Goal: Task Accomplishment & Management: Manage account settings

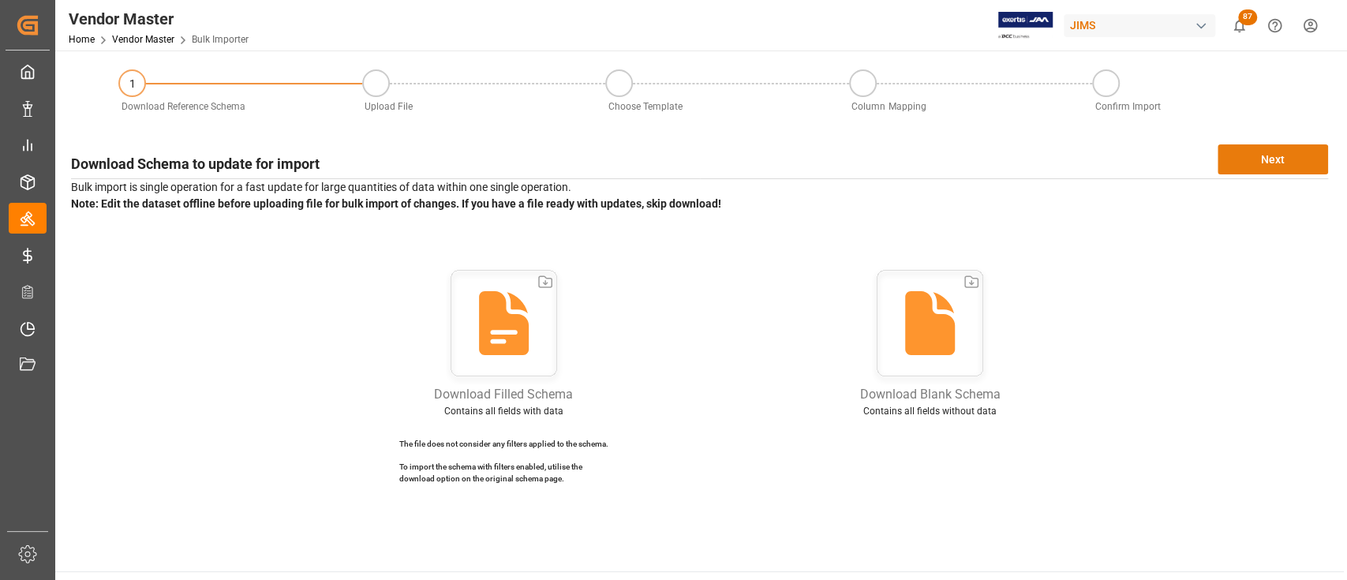
click at [1257, 166] on button "Next" at bounding box center [1273, 159] width 110 height 30
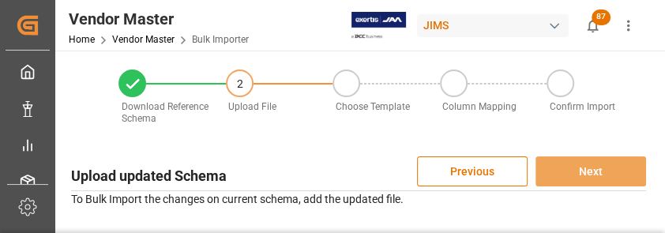
click at [303, 230] on div "Upload updated Schema Previous Next To Bulk Import the changes on current schem…" at bounding box center [358, 232] width 590 height 169
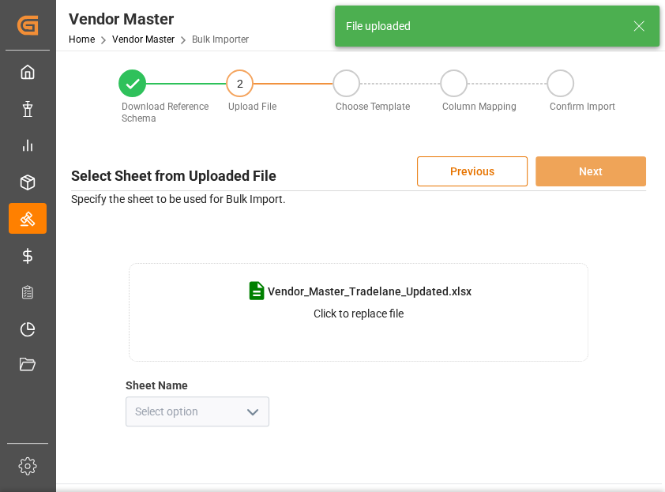
click at [260, 399] on button "open menu" at bounding box center [252, 411] width 24 height 24
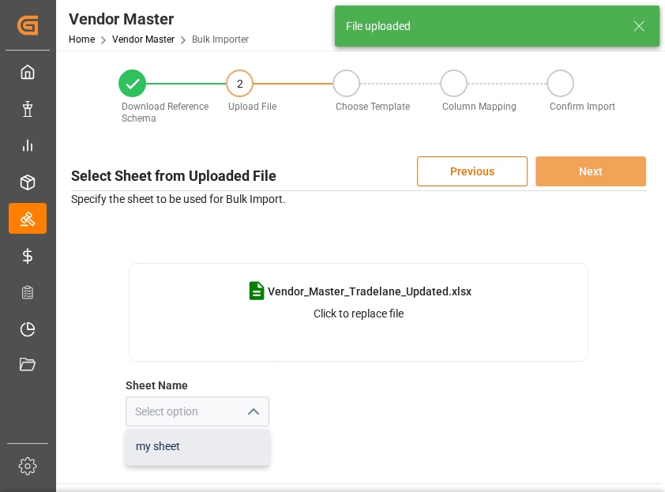
click at [198, 455] on div "my sheet" at bounding box center [197, 447] width 142 height 36
type input "my sheet"
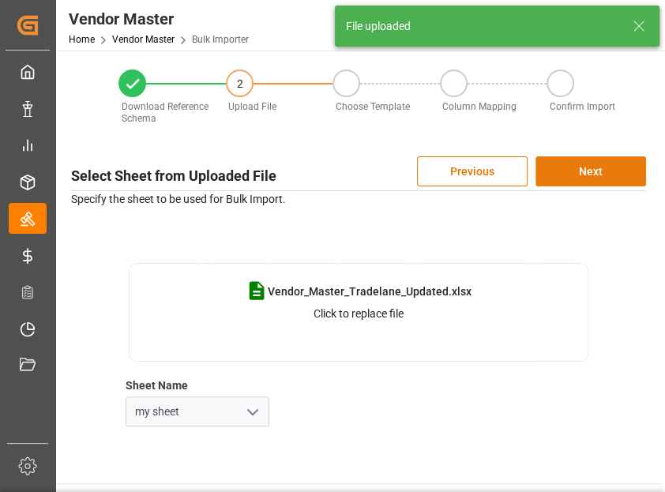
click at [606, 170] on button "Next" at bounding box center [590, 171] width 110 height 30
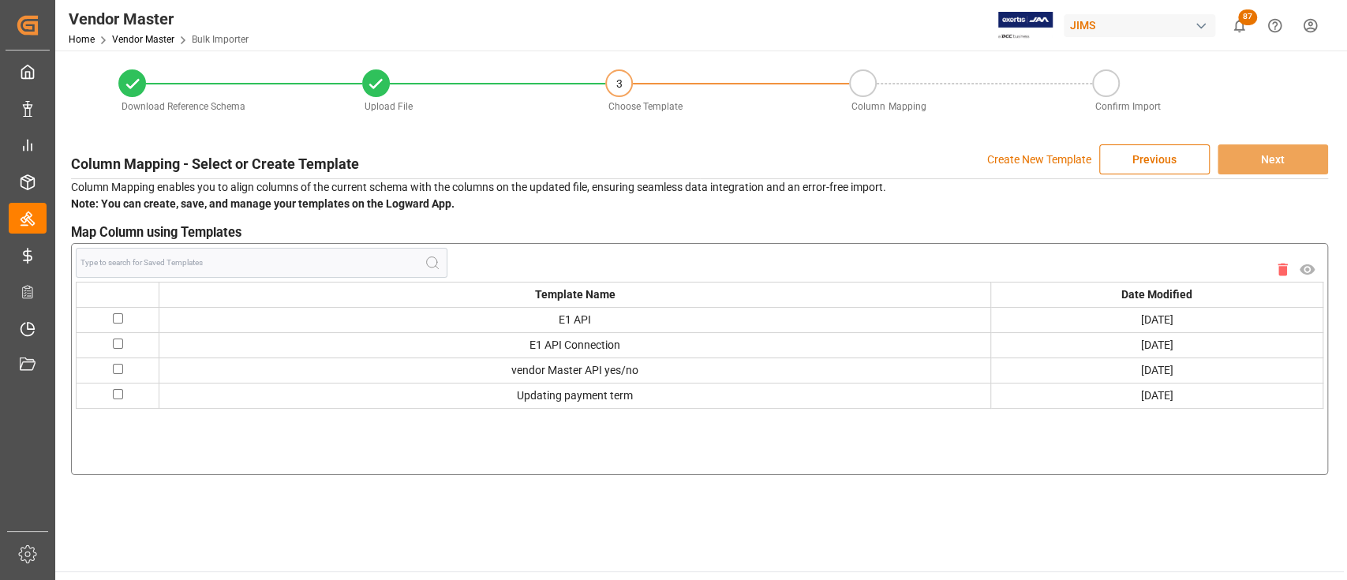
click at [1043, 157] on p "Create New Template" at bounding box center [1039, 159] width 104 height 30
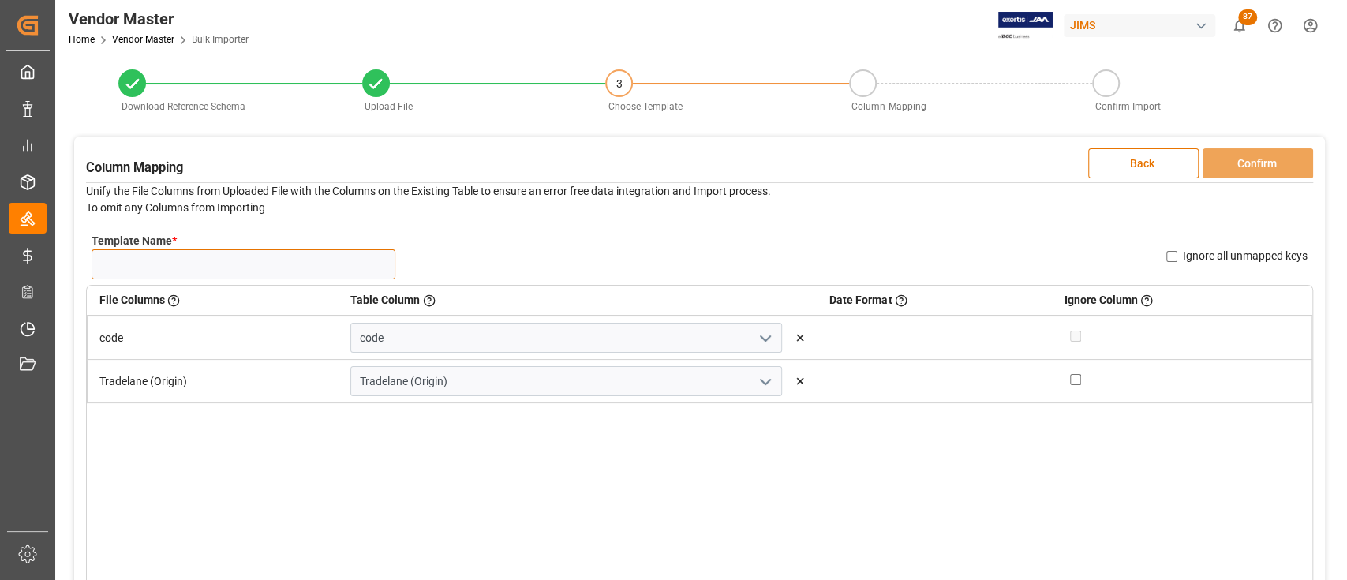
click at [189, 264] on input "Template Name *" at bounding box center [244, 264] width 304 height 30
type input "tradelane bulk uploads"
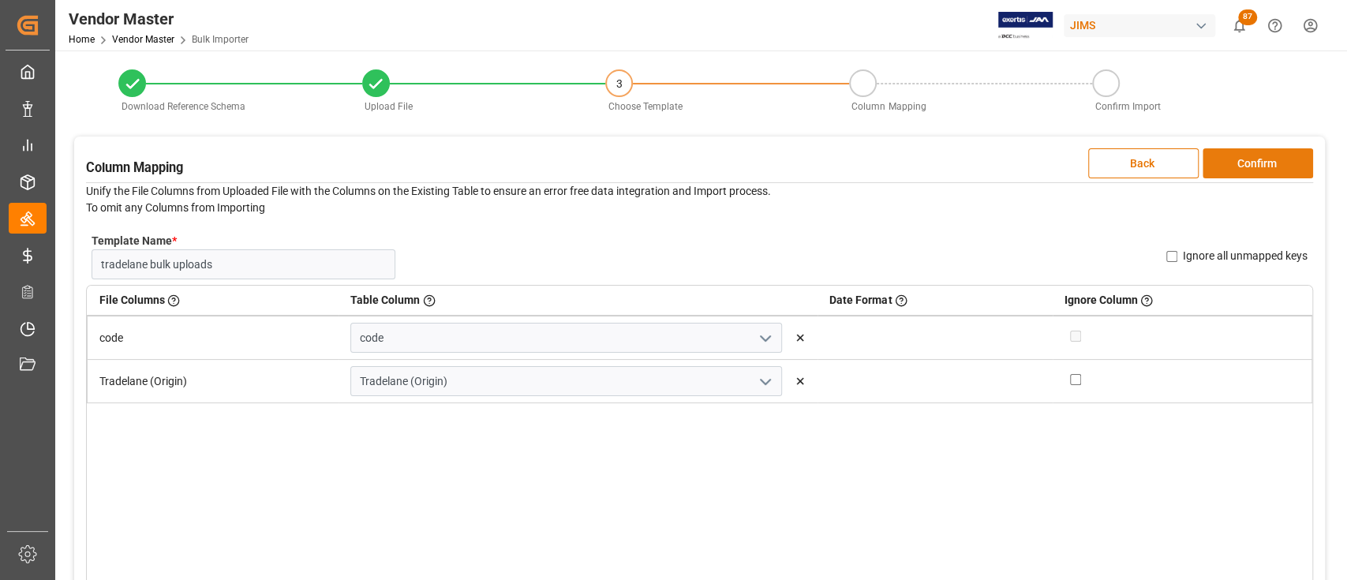
click at [1251, 167] on button "Confirm" at bounding box center [1258, 163] width 110 height 30
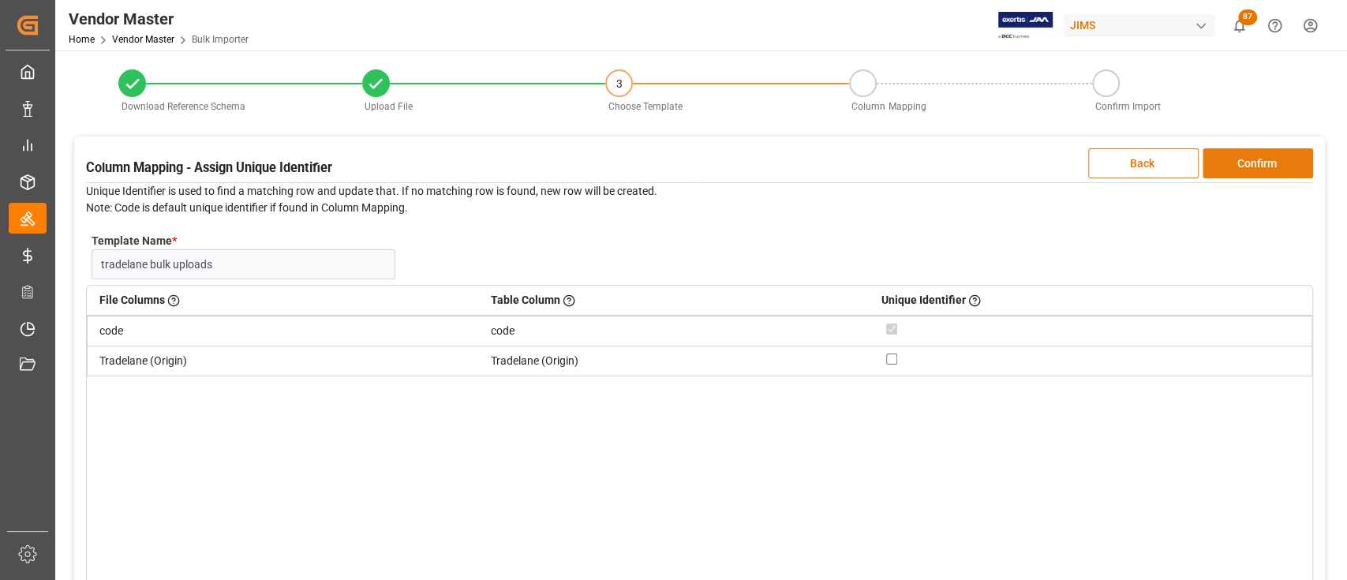
click at [1246, 164] on button "Confirm" at bounding box center [1258, 163] width 110 height 30
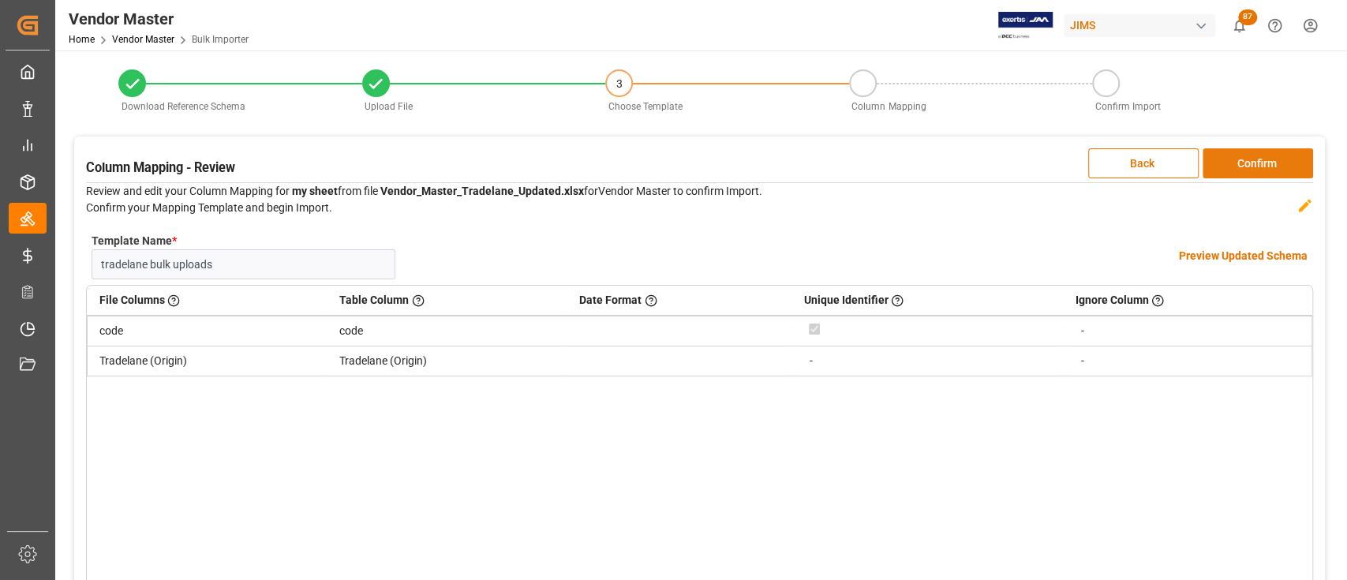
click at [1242, 169] on button "Confirm" at bounding box center [1258, 163] width 110 height 30
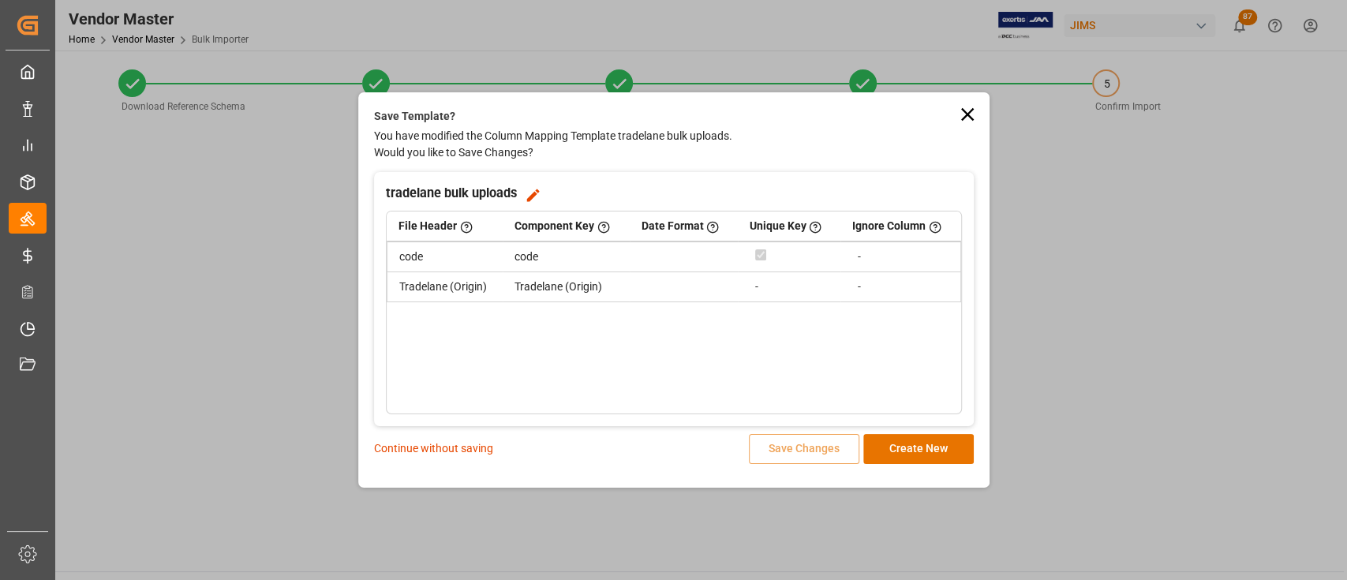
click at [440, 445] on p "Continue without saving" at bounding box center [433, 448] width 119 height 17
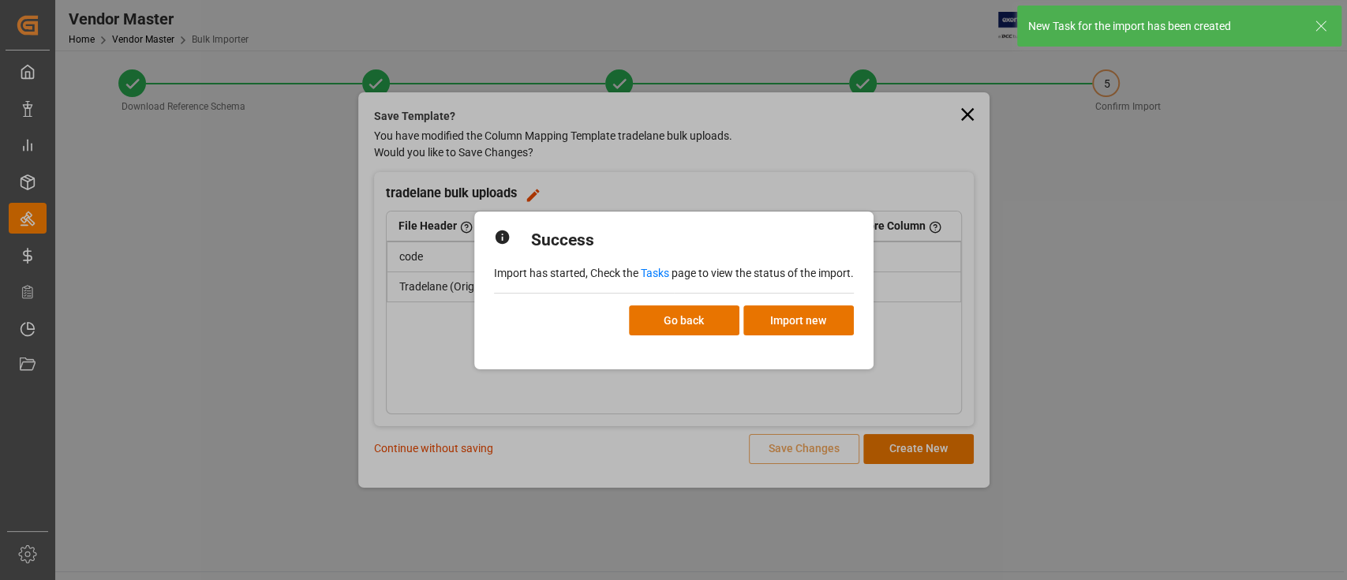
click at [650, 271] on link "Tasks" at bounding box center [655, 273] width 28 height 13
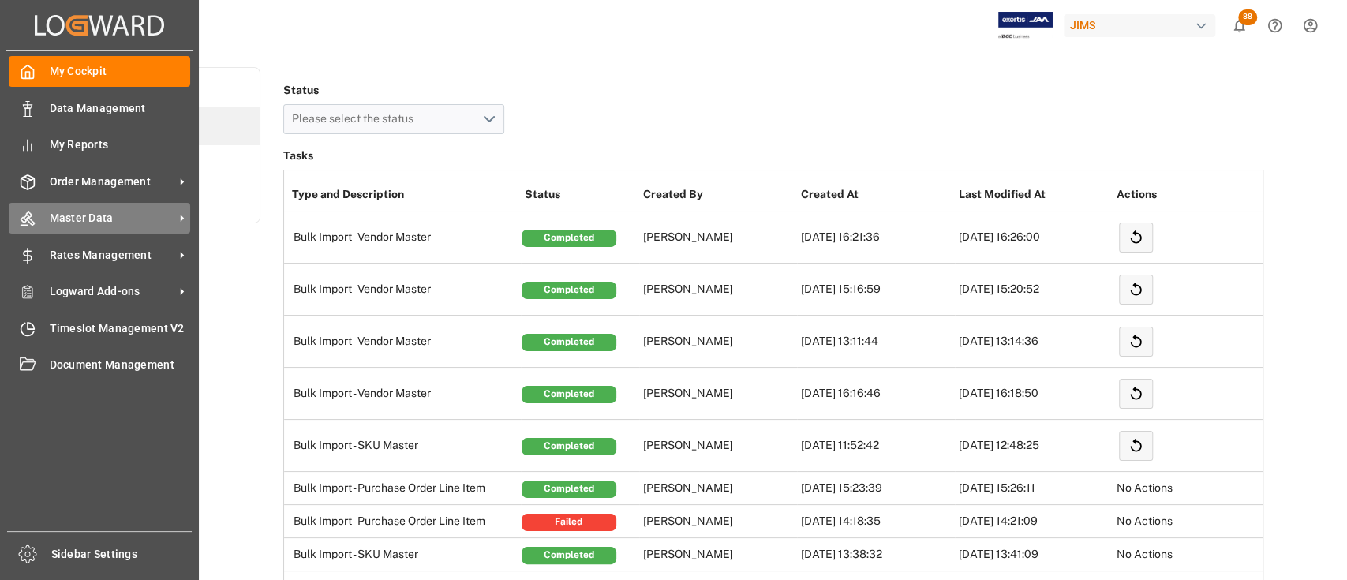
click at [104, 219] on span "Master Data" at bounding box center [112, 218] width 125 height 17
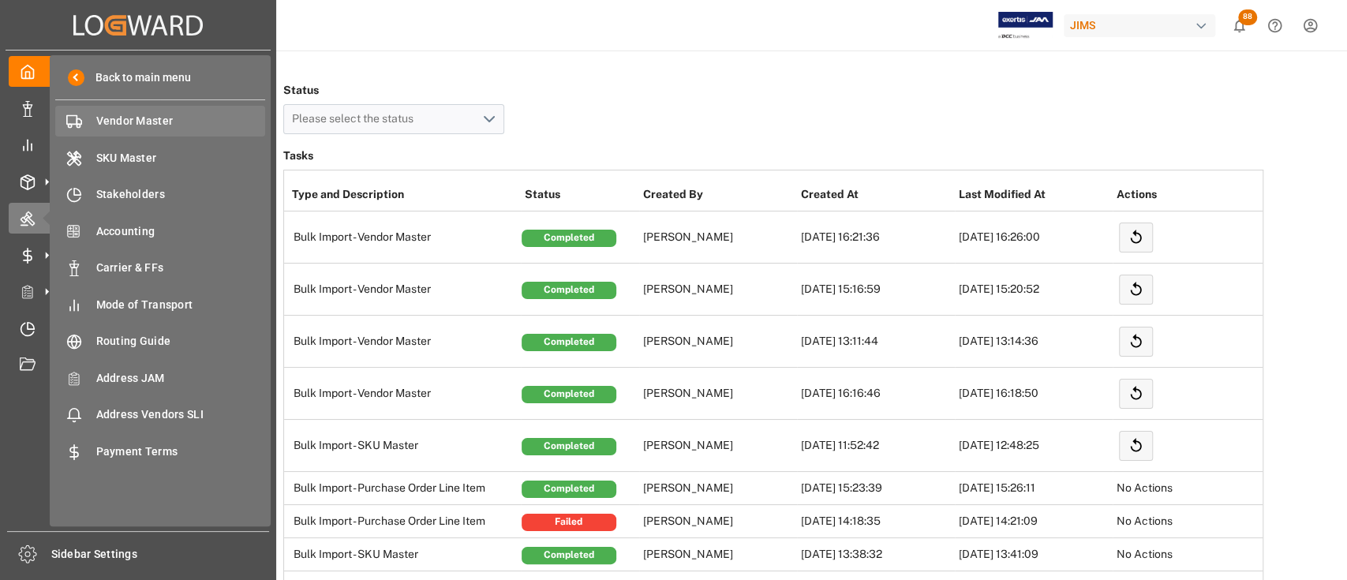
click at [125, 117] on span "Vendor Master" at bounding box center [181, 121] width 170 height 17
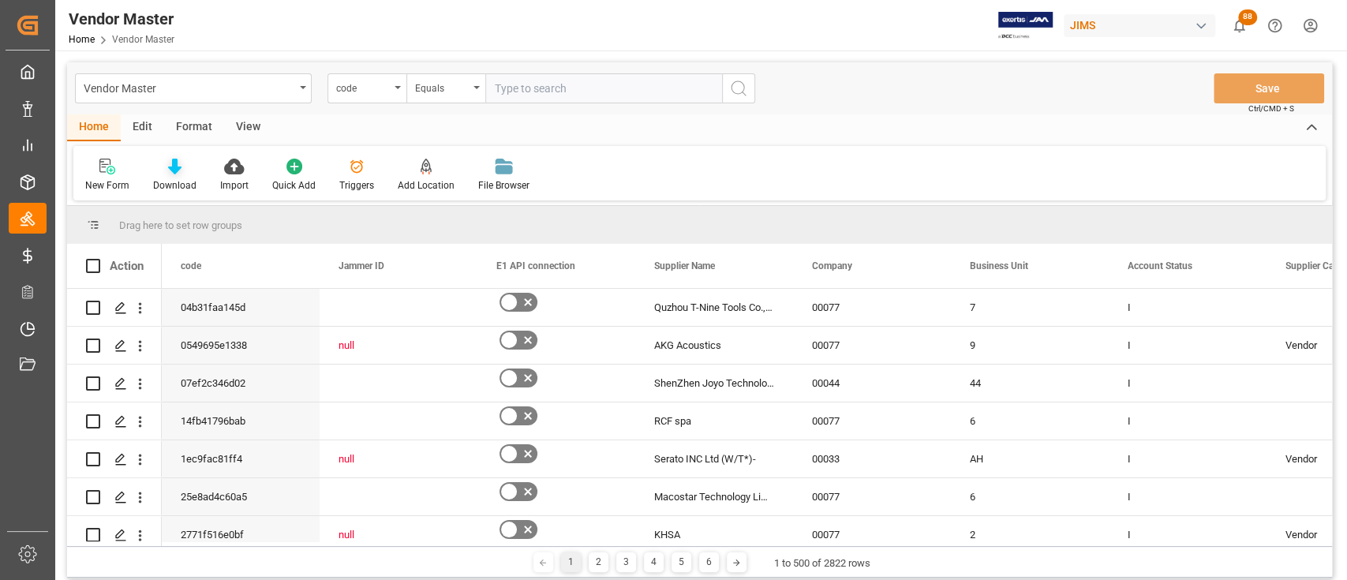
click at [168, 168] on icon at bounding box center [174, 167] width 13 height 16
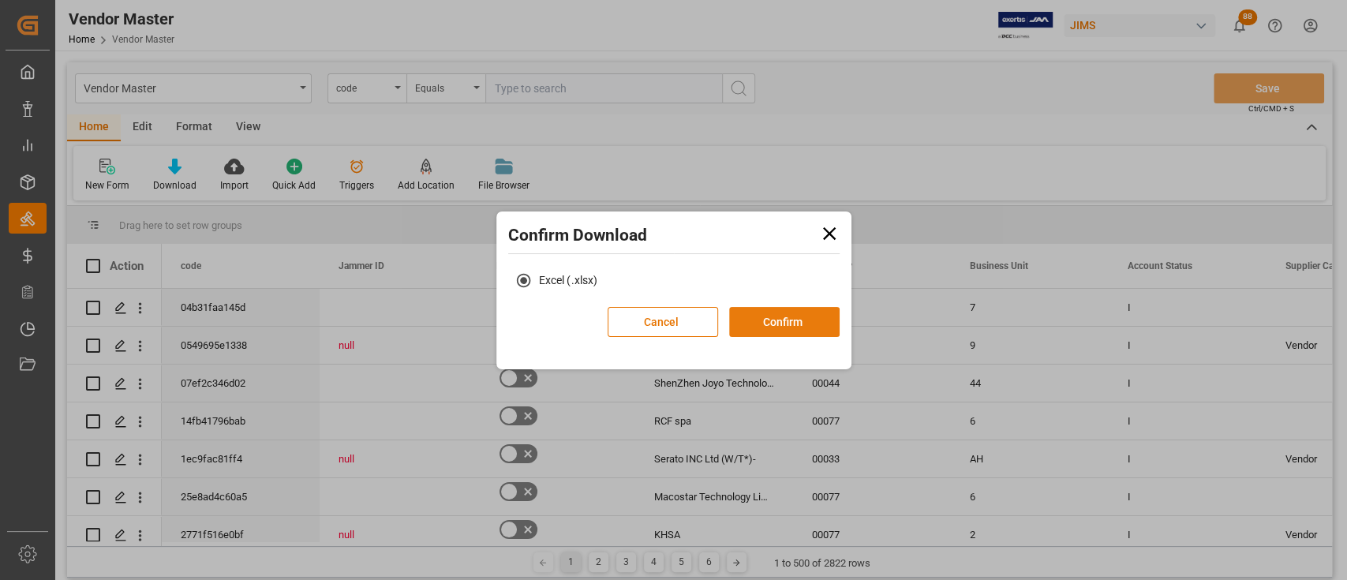
click at [823, 323] on button "Confirm" at bounding box center [784, 322] width 110 height 30
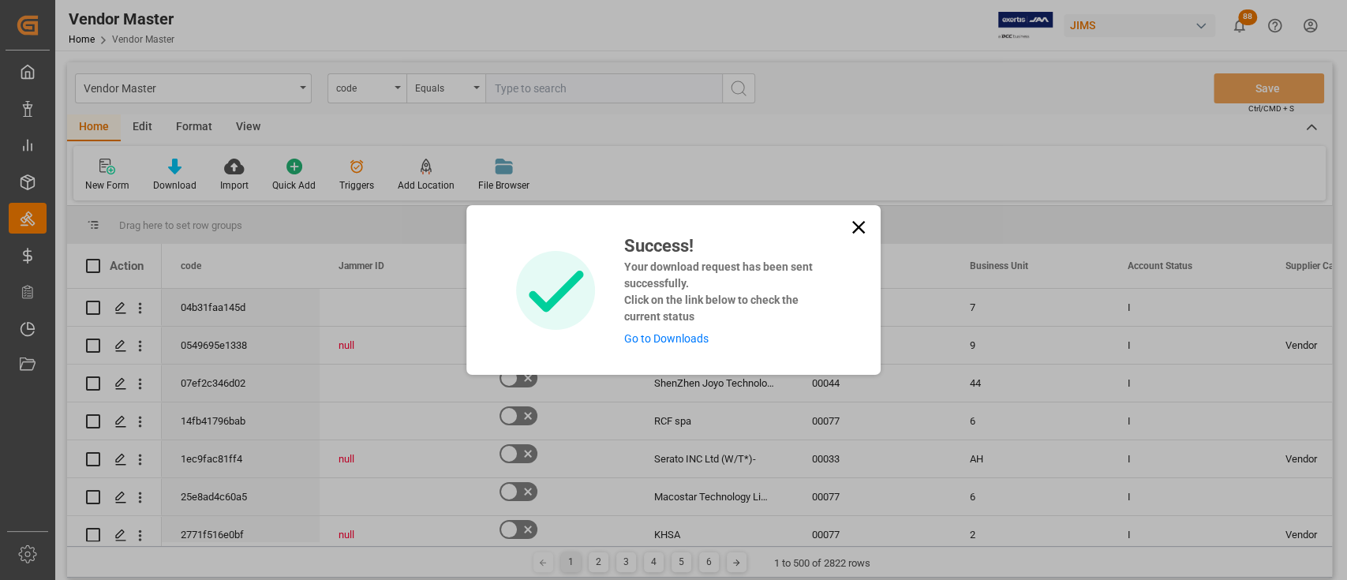
click at [676, 338] on link "Go to Downloads" at bounding box center [666, 338] width 84 height 13
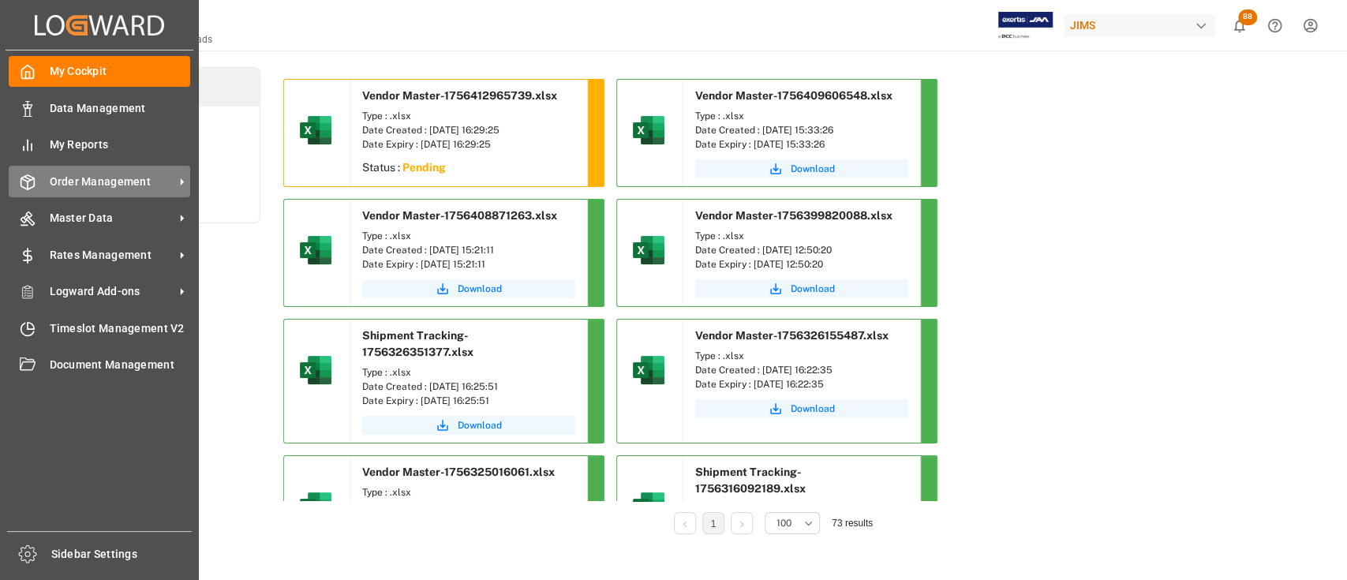
click at [69, 183] on span "Order Management" at bounding box center [112, 182] width 125 height 17
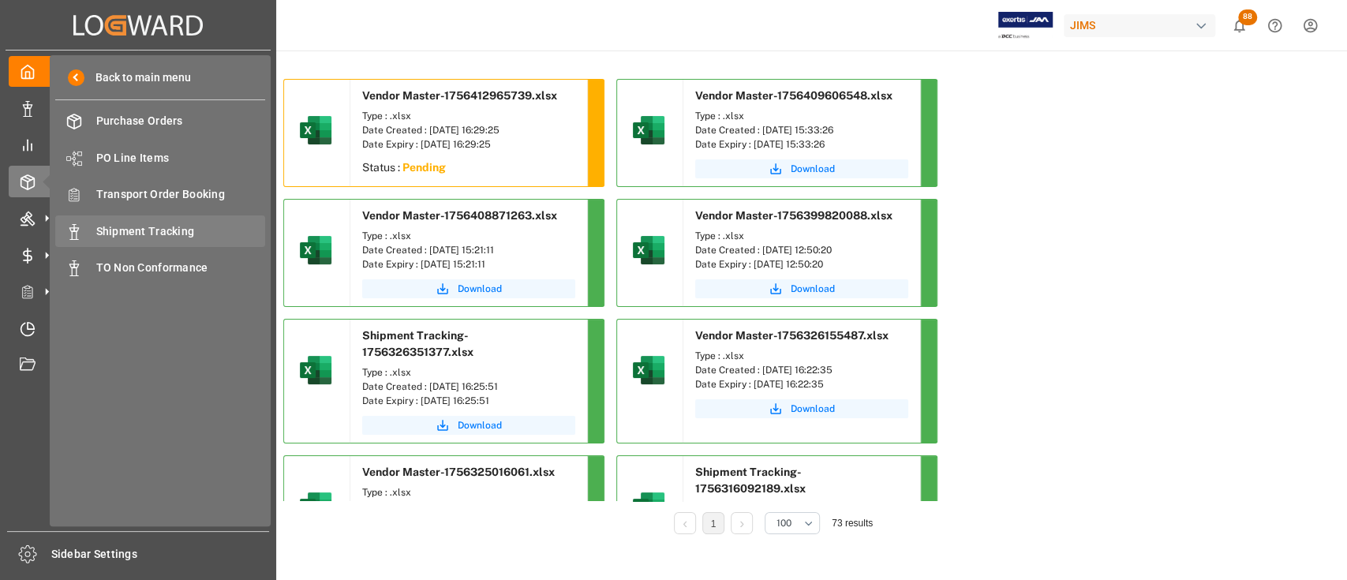
click at [139, 232] on span "Shipment Tracking" at bounding box center [181, 231] width 170 height 17
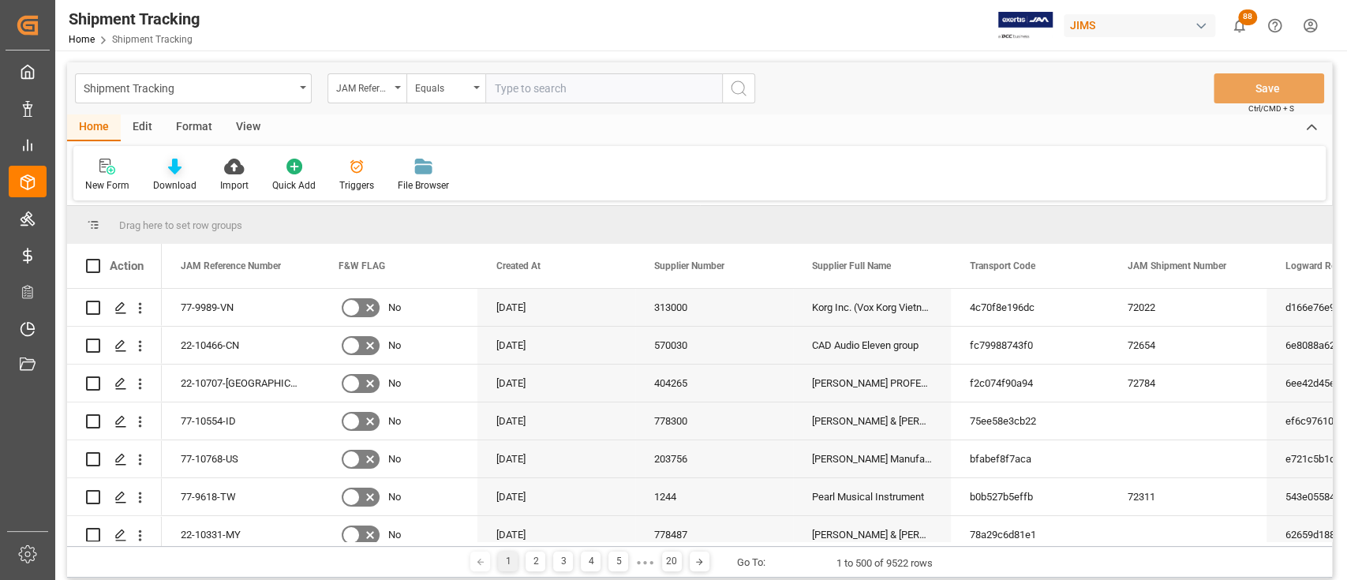
click at [168, 166] on icon at bounding box center [174, 167] width 13 height 16
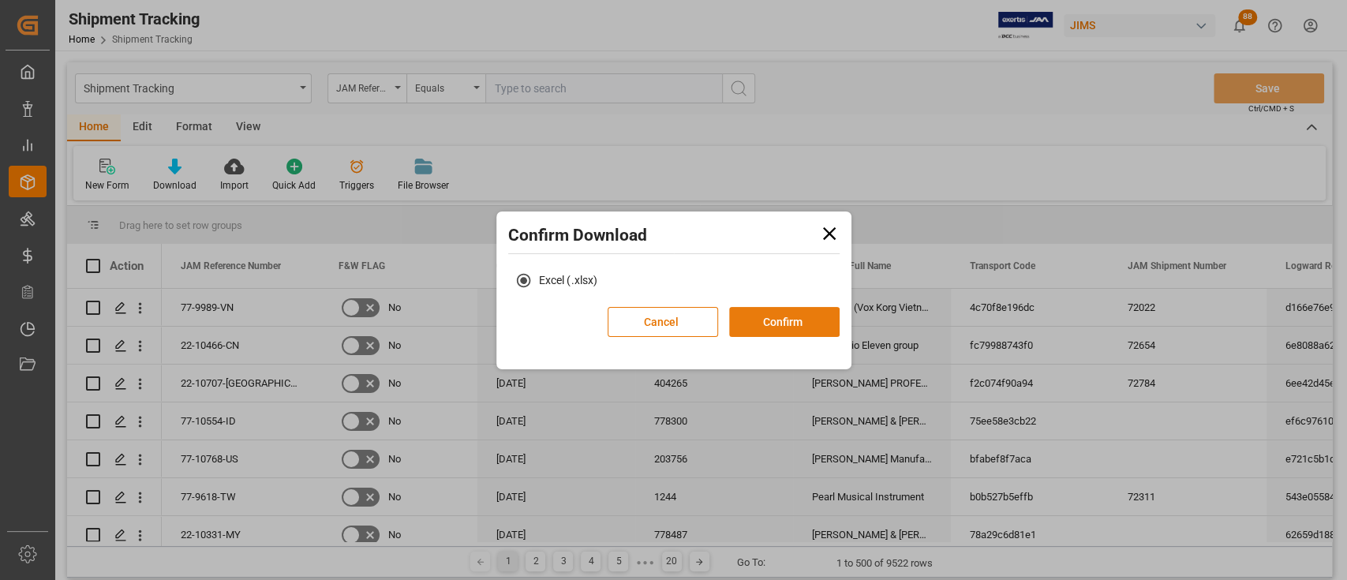
click at [782, 322] on button "Confirm" at bounding box center [784, 322] width 110 height 30
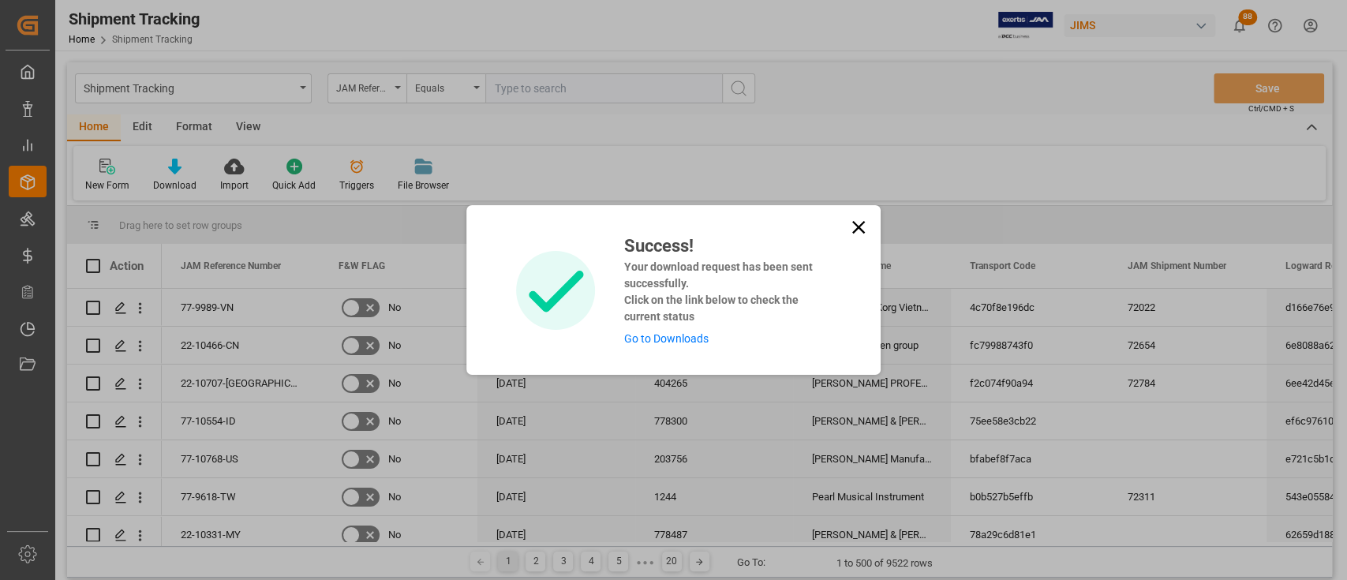
click at [658, 338] on link "Go to Downloads" at bounding box center [666, 338] width 84 height 13
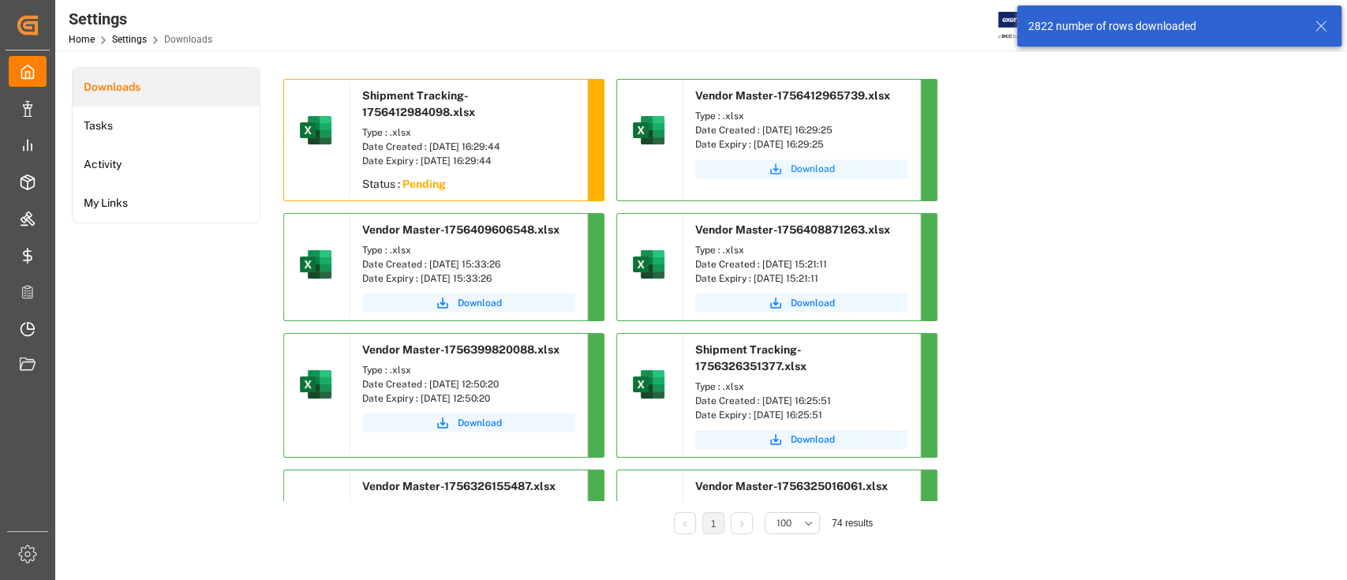
click at [809, 168] on span "Download" at bounding box center [813, 169] width 44 height 14
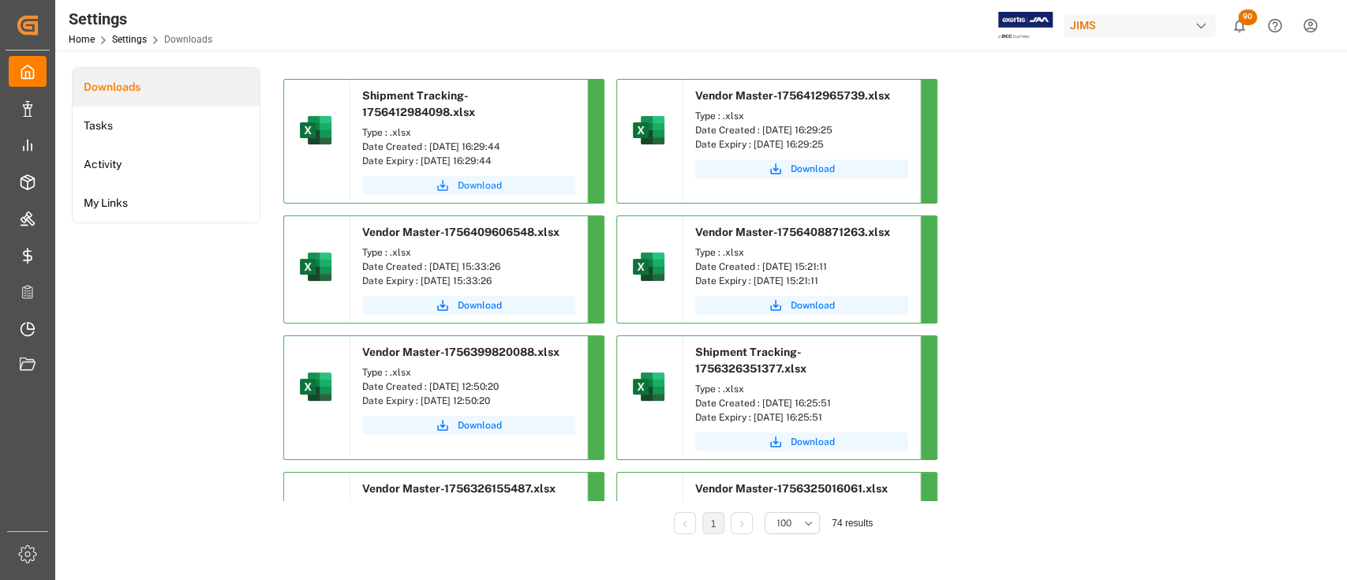
click at [478, 189] on span "Download" at bounding box center [480, 185] width 44 height 14
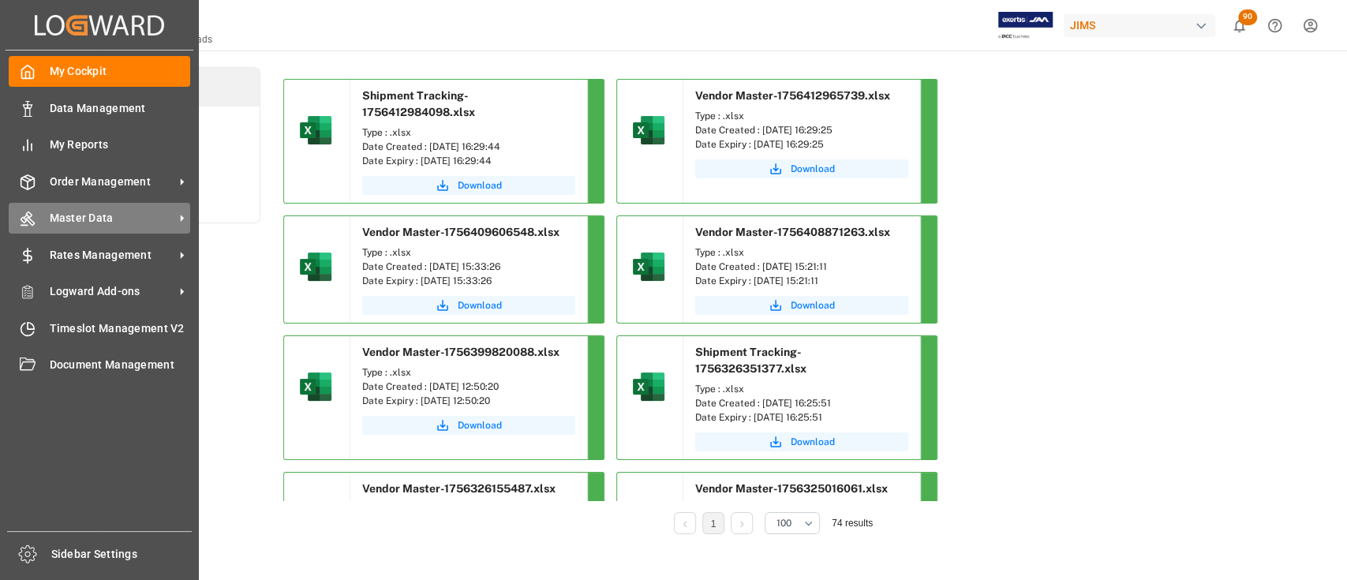
click at [89, 216] on span "Master Data" at bounding box center [112, 218] width 125 height 17
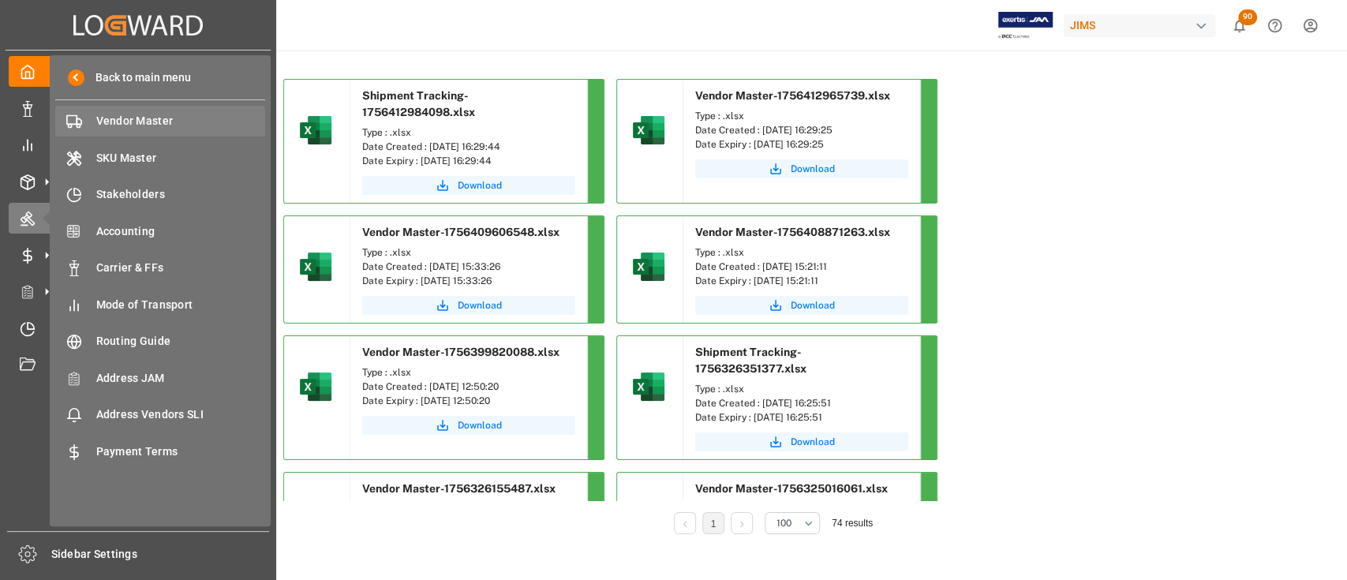
click at [148, 121] on span "Vendor Master" at bounding box center [181, 121] width 170 height 17
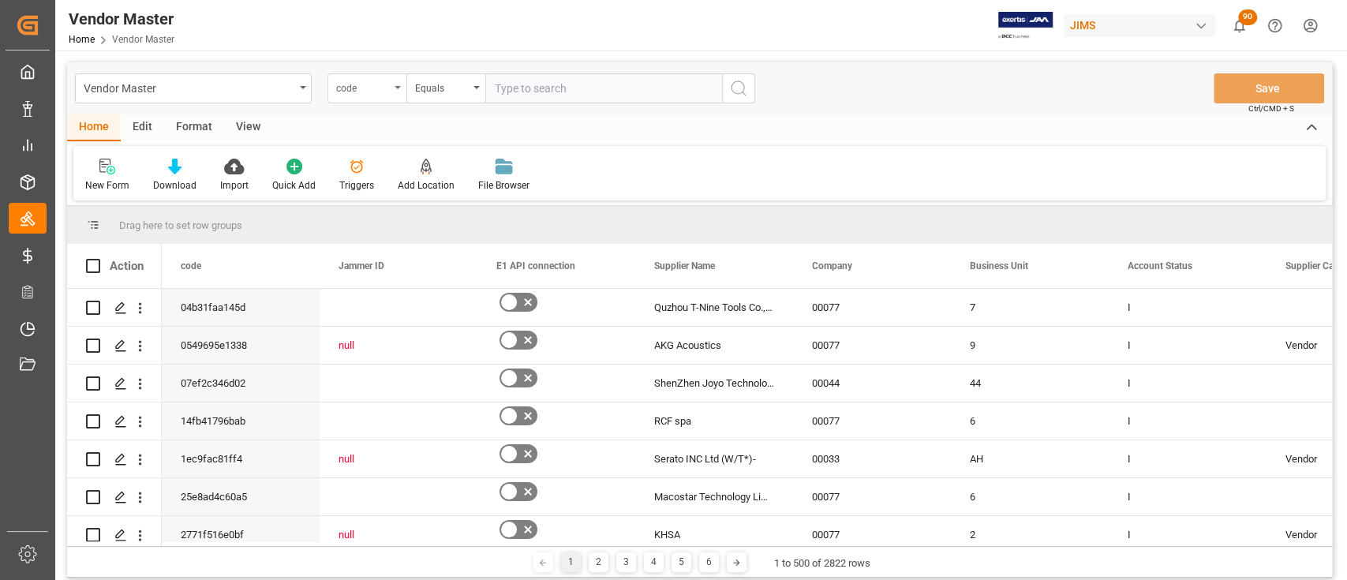
click at [385, 84] on div "code" at bounding box center [363, 86] width 54 height 18
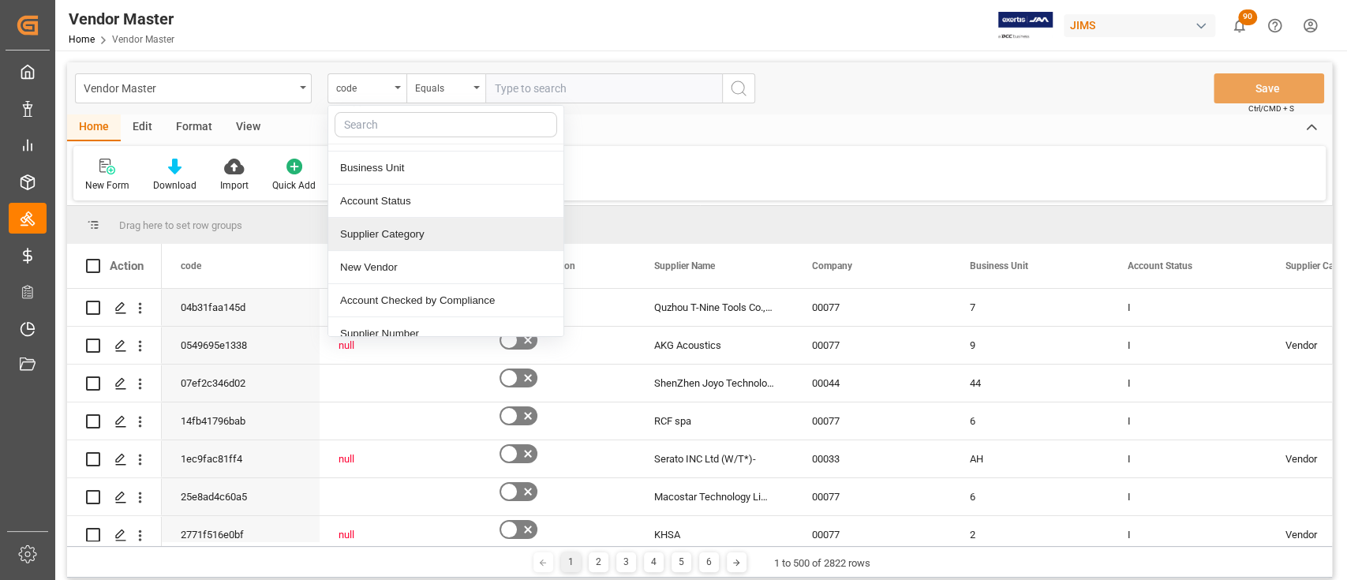
scroll to position [210, 0]
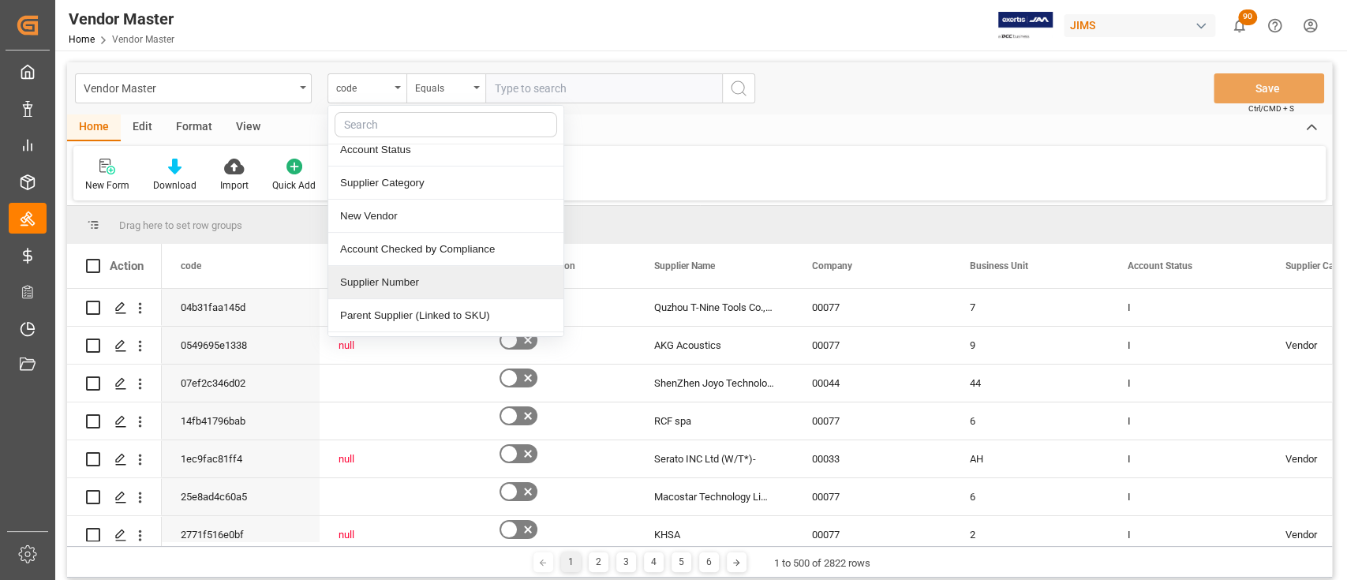
click at [423, 283] on div "Supplier Number" at bounding box center [445, 282] width 235 height 33
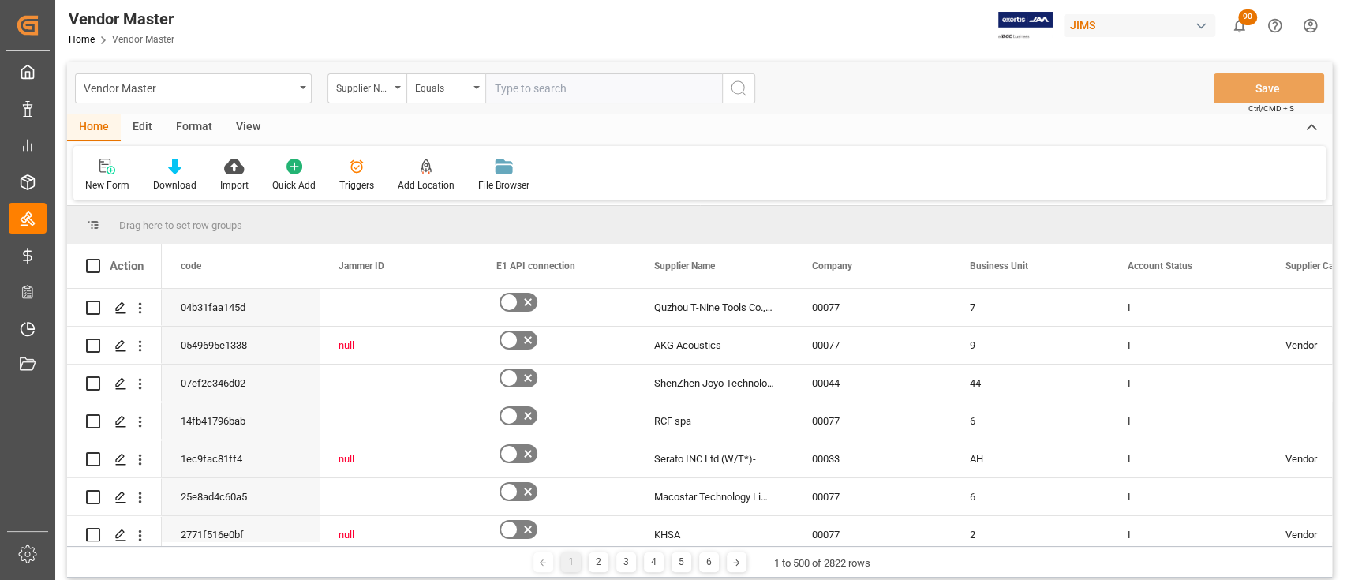
click at [550, 81] on input "text" at bounding box center [603, 88] width 237 height 30
paste input "431701"
type input "431701"
click at [739, 90] on icon "search button" at bounding box center [738, 88] width 19 height 19
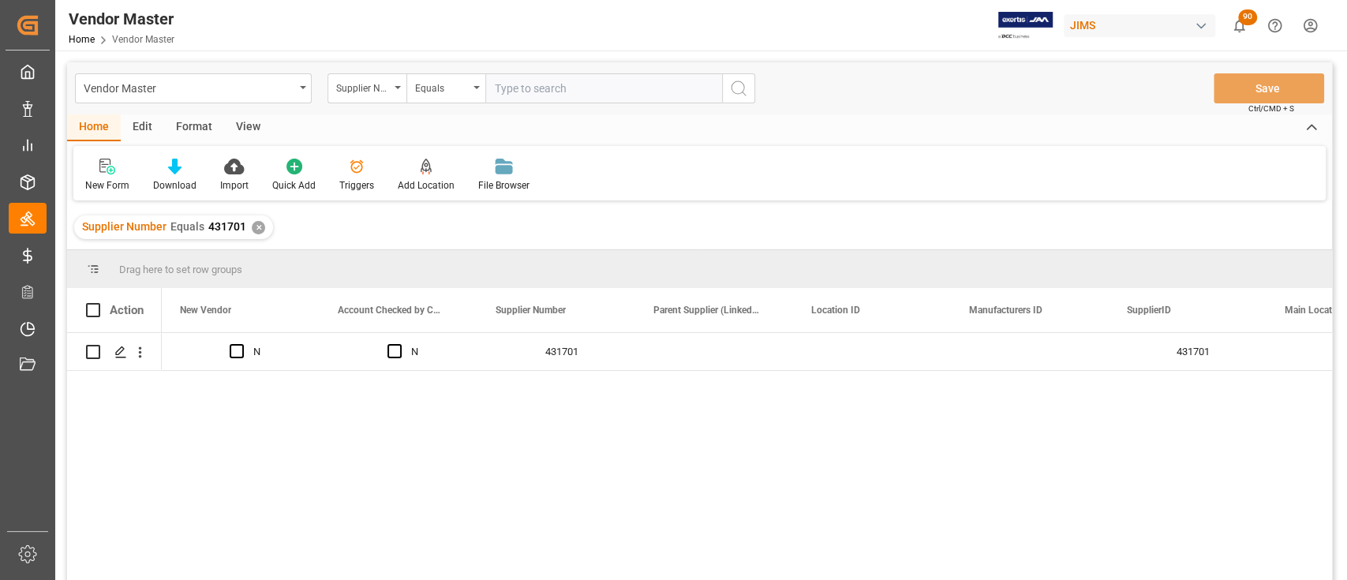
scroll to position [0, 1320]
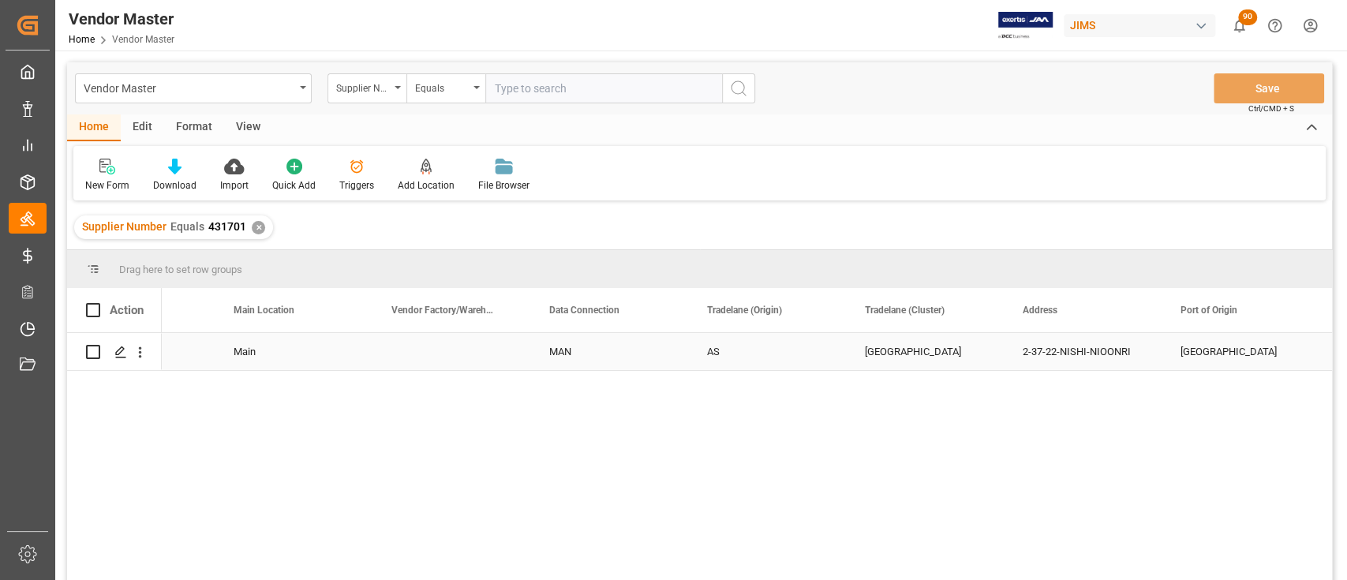
click at [579, 350] on div "MAN" at bounding box center [609, 352] width 120 height 36
click at [662, 360] on icon "open menu" at bounding box center [659, 361] width 19 height 19
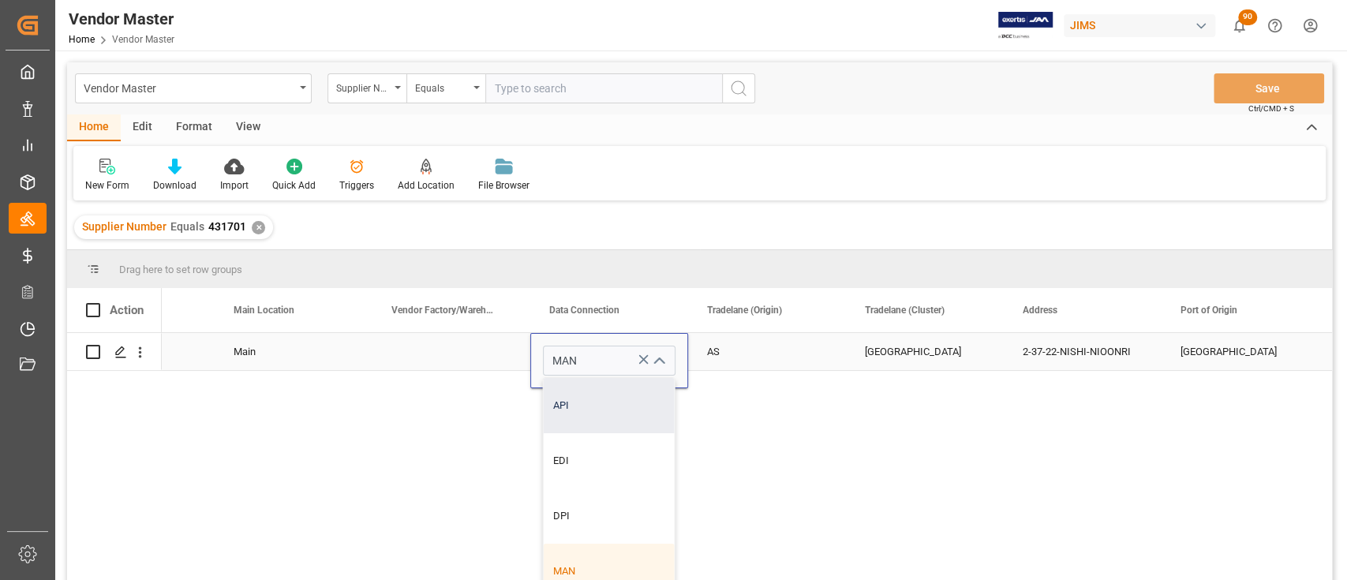
click at [583, 410] on div "API" at bounding box center [609, 405] width 131 height 55
type input "API"
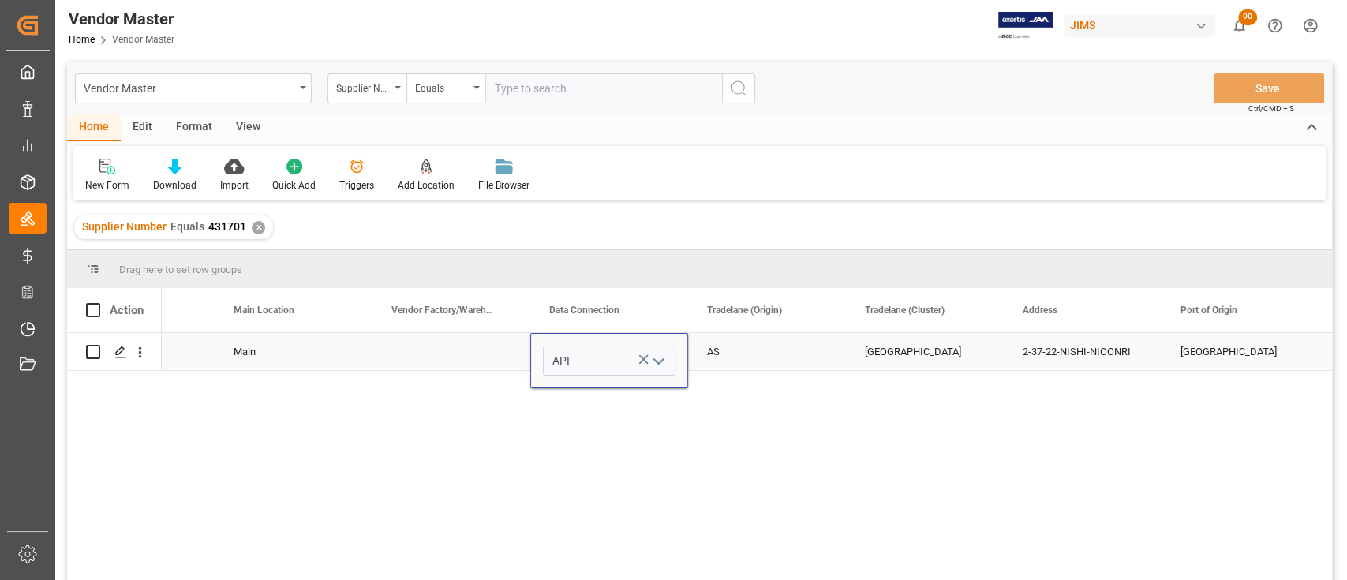
click at [776, 351] on div "AS" at bounding box center [767, 352] width 120 height 36
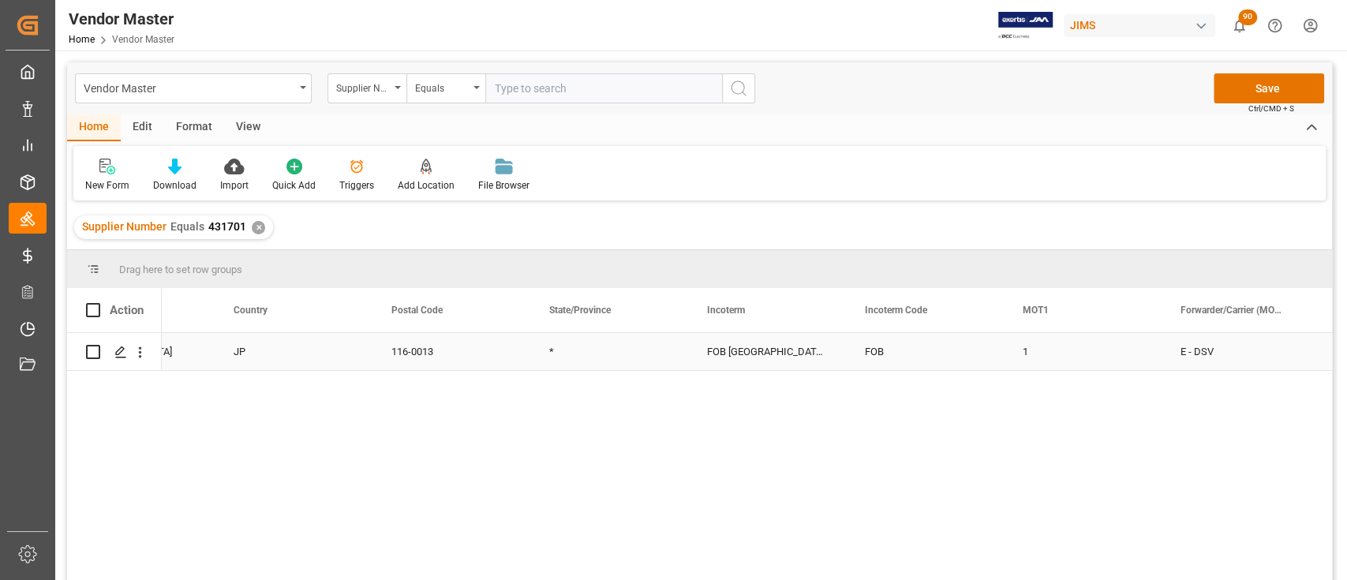
click at [564, 346] on div "*" at bounding box center [609, 351] width 158 height 37
click at [594, 364] on input "*" at bounding box center [609, 361] width 133 height 30
type input "Tokyo"
click at [752, 351] on div "FOB Tokyo JP" at bounding box center [767, 351] width 158 height 37
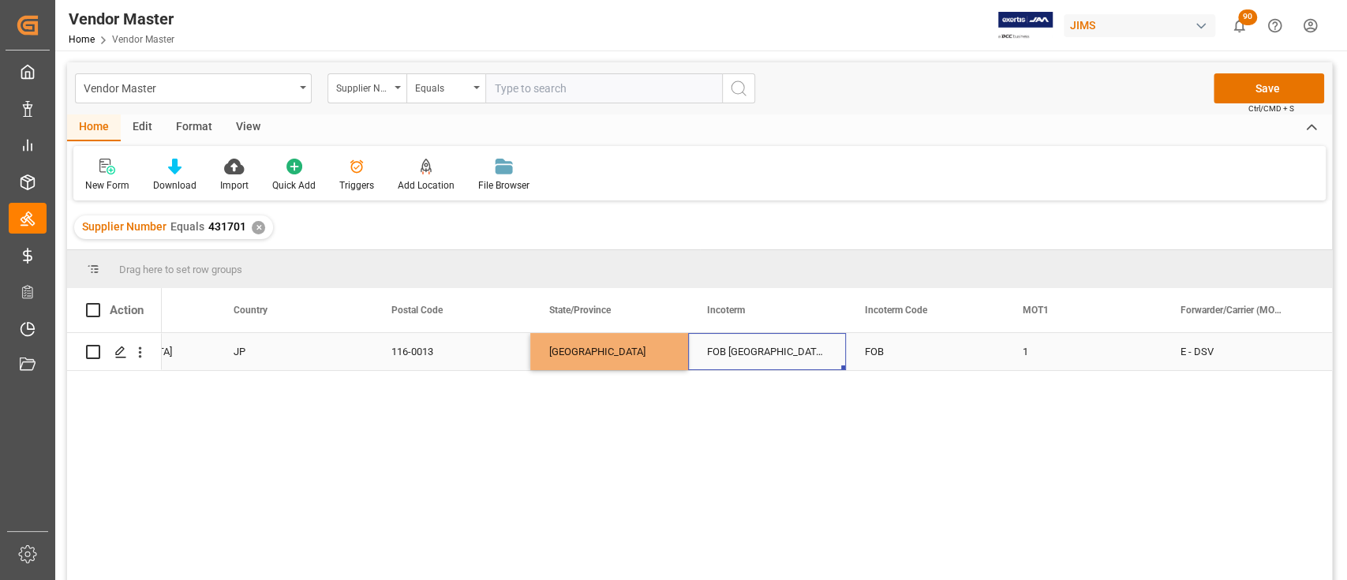
click at [909, 351] on div "FOB" at bounding box center [925, 351] width 158 height 37
click at [1057, 349] on div "1" at bounding box center [1083, 351] width 158 height 37
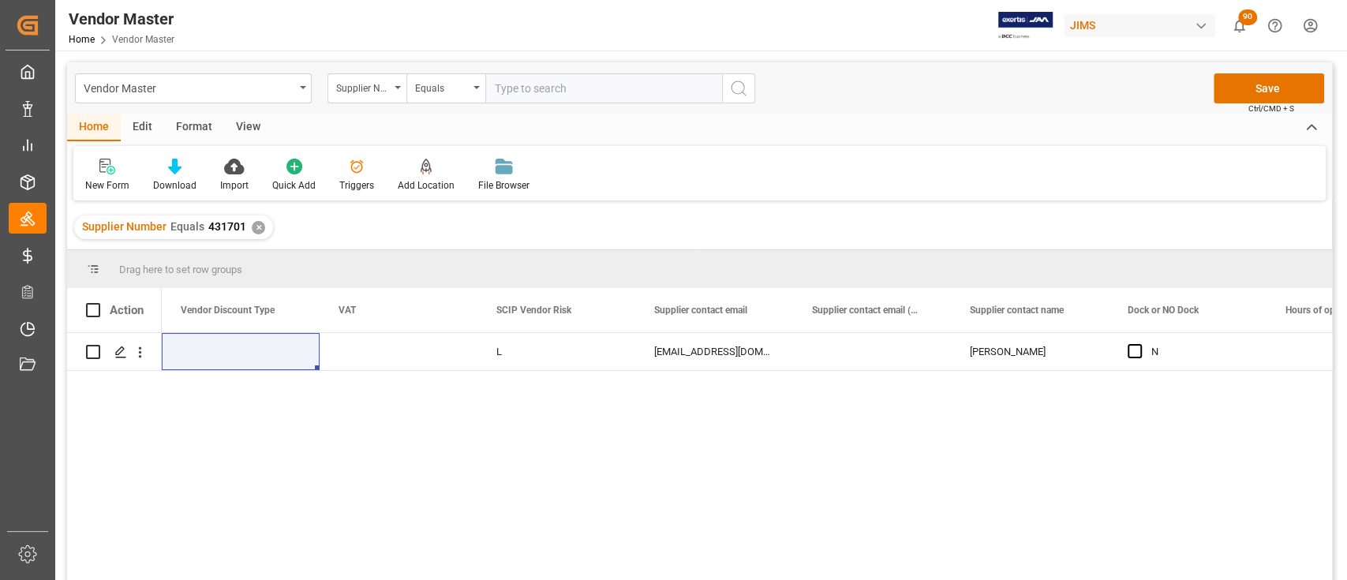
drag, startPoint x: 793, startPoint y: 300, endPoint x: 823, endPoint y: 275, distance: 39.2
click at [823, 275] on div "Drag here to set row groups Drag here to set column labels Action Packaging det…" at bounding box center [699, 420] width 1265 height 340
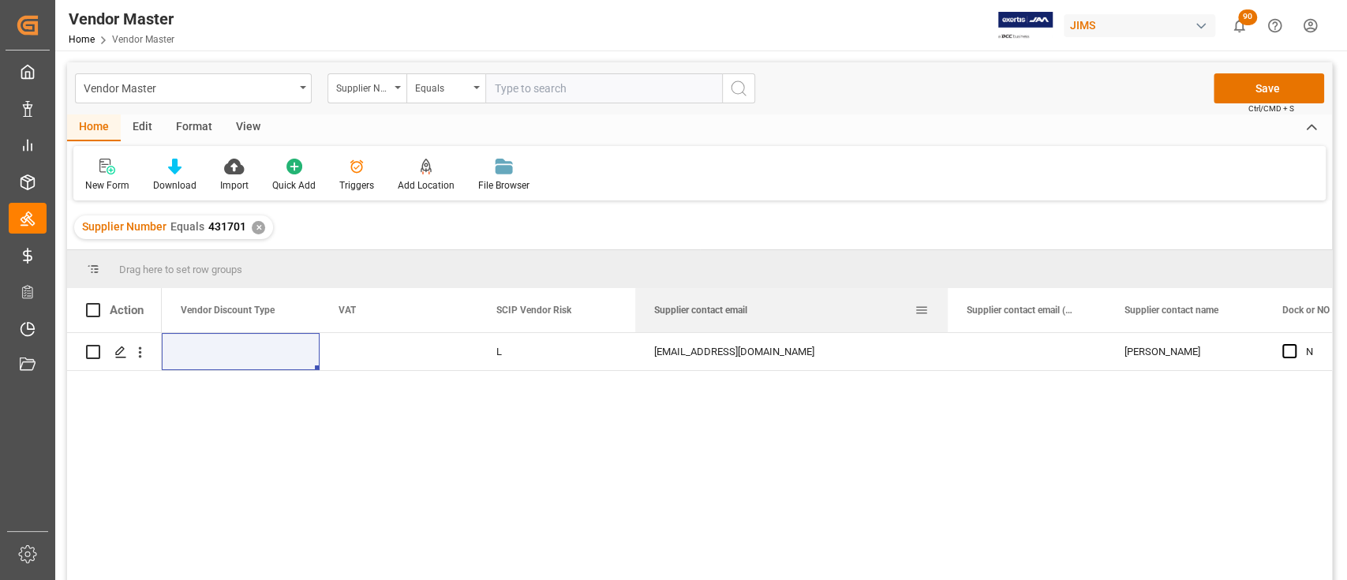
drag, startPoint x: 792, startPoint y: 308, endPoint x: 946, endPoint y: 313, distance: 154.8
click at [946, 313] on div at bounding box center [948, 310] width 6 height 44
click at [731, 354] on div "nedokada@jasmine.ocn.ne.jp" at bounding box center [791, 351] width 313 height 37
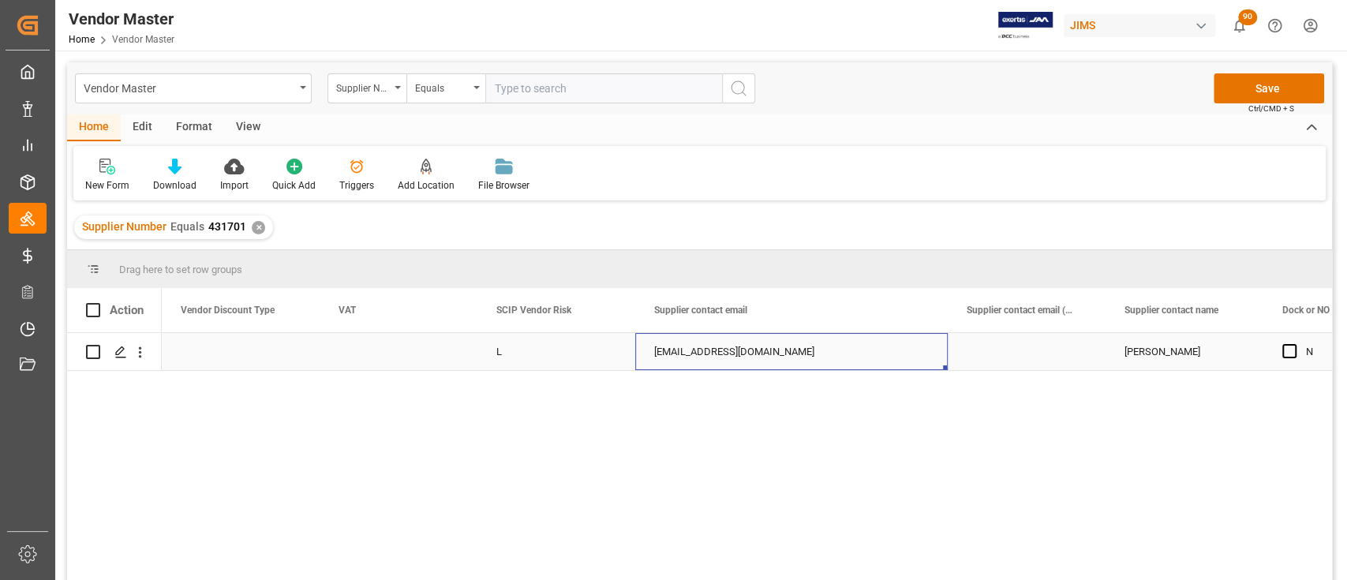
click at [731, 354] on div "nedokada@jasmine.ocn.ne.jp" at bounding box center [791, 351] width 313 height 37
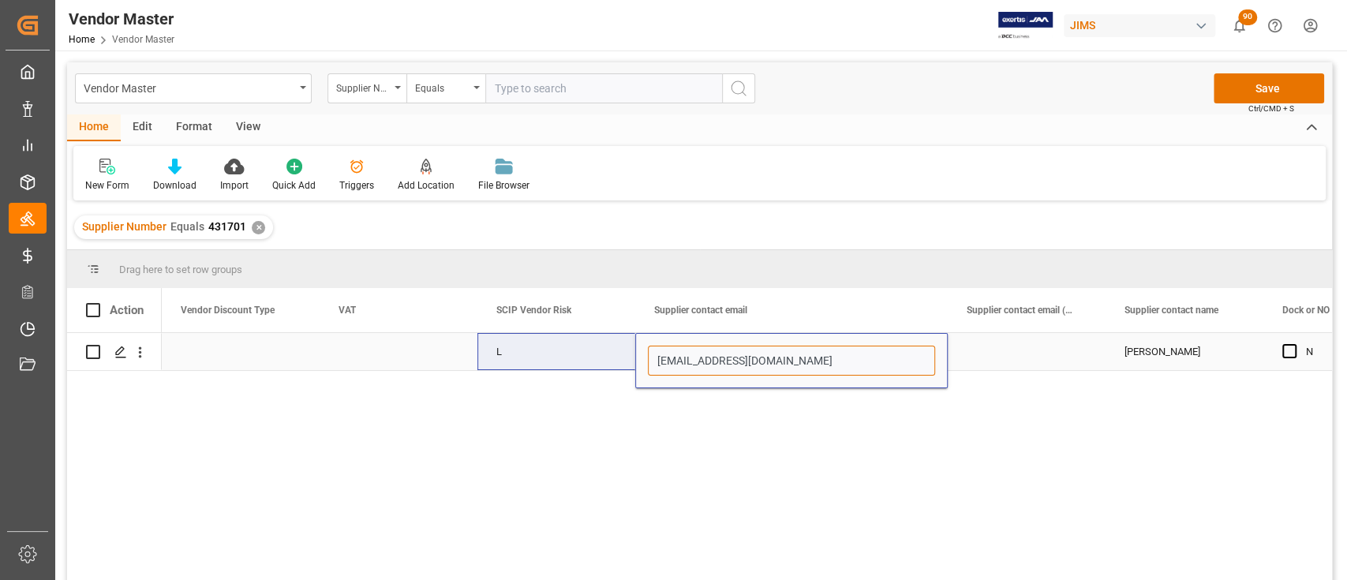
drag, startPoint x: 844, startPoint y: 364, endPoint x: 568, endPoint y: 344, distance: 276.2
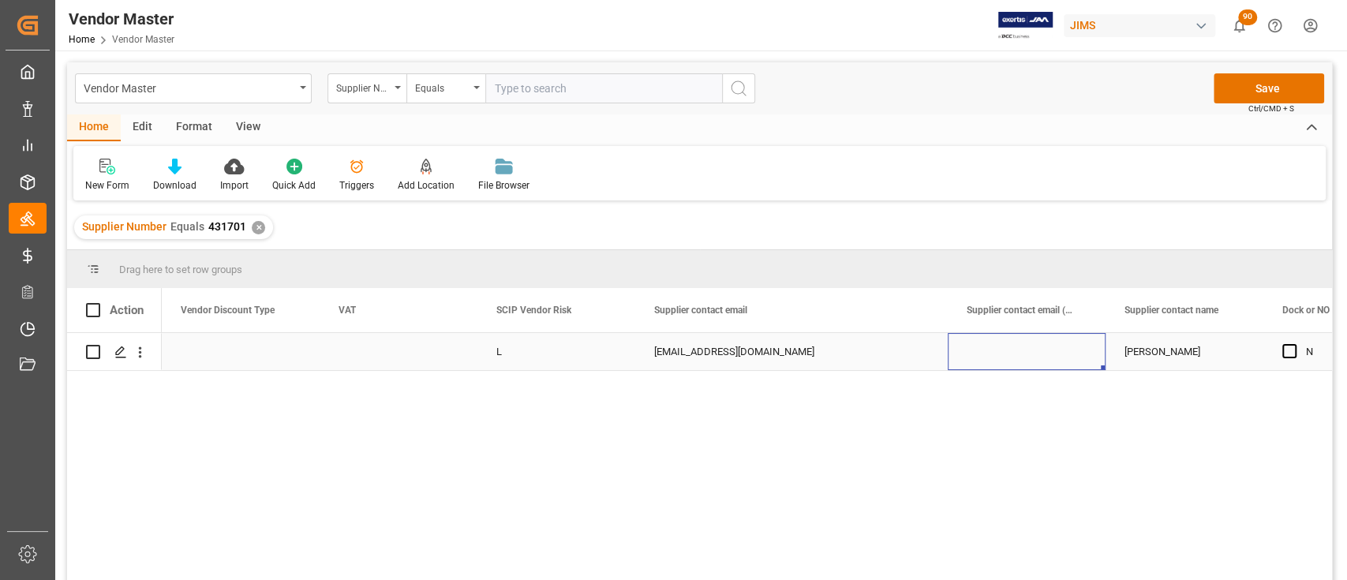
click at [1017, 355] on div "Press SPACE to select this row." at bounding box center [1027, 351] width 158 height 37
click at [1012, 349] on div "Press SPACE to select this row." at bounding box center [1027, 351] width 158 height 37
click at [1006, 355] on input "Press SPACE to select this row." at bounding box center [1027, 361] width 133 height 30
paste input "nedokada@jasmine.ocn.ne.jp"
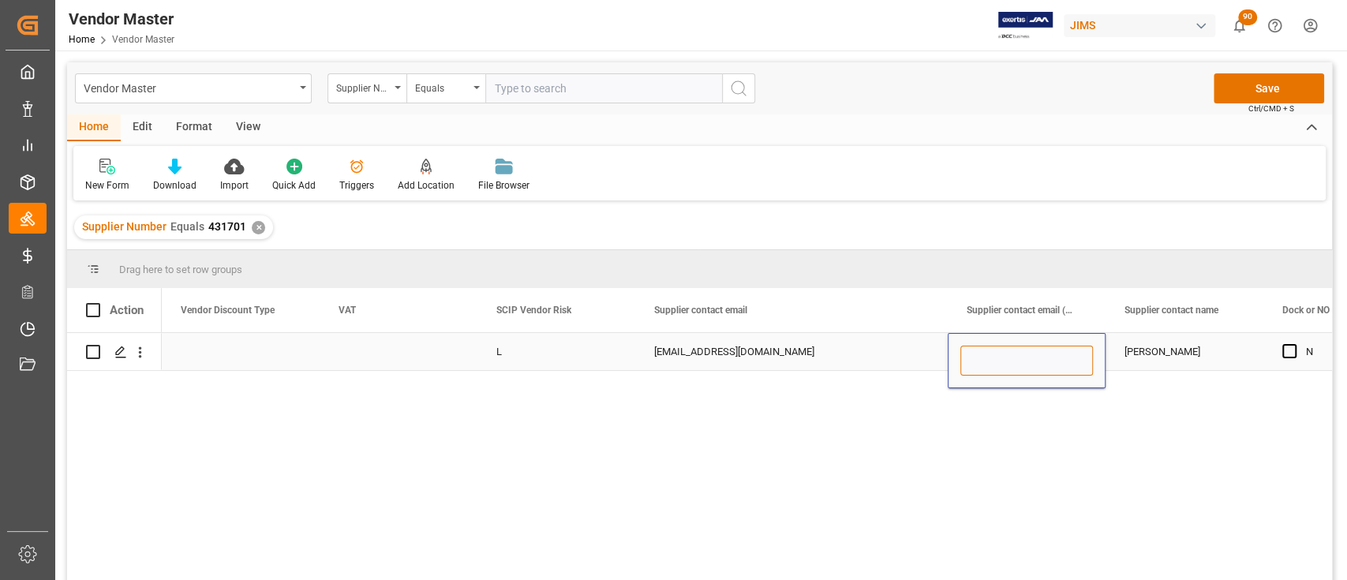
type input "nedokada@jasmine.ocn.ne.jp"
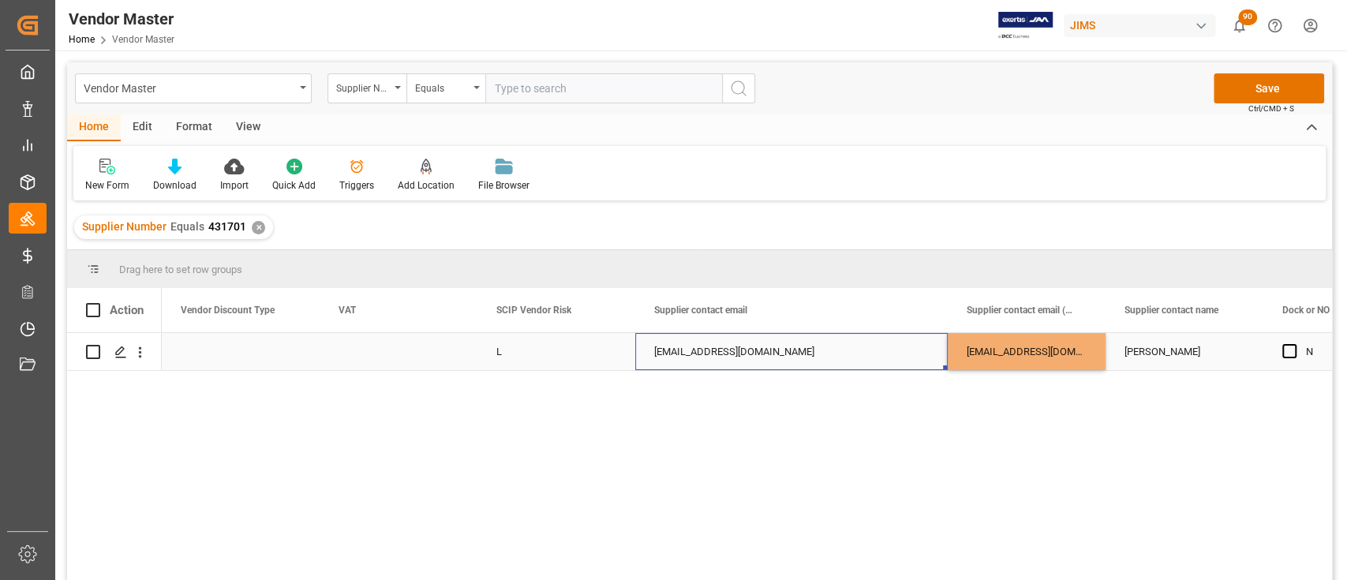
click at [755, 343] on div "nedokada@jasmine.ocn.ne.jp" at bounding box center [791, 351] width 313 height 37
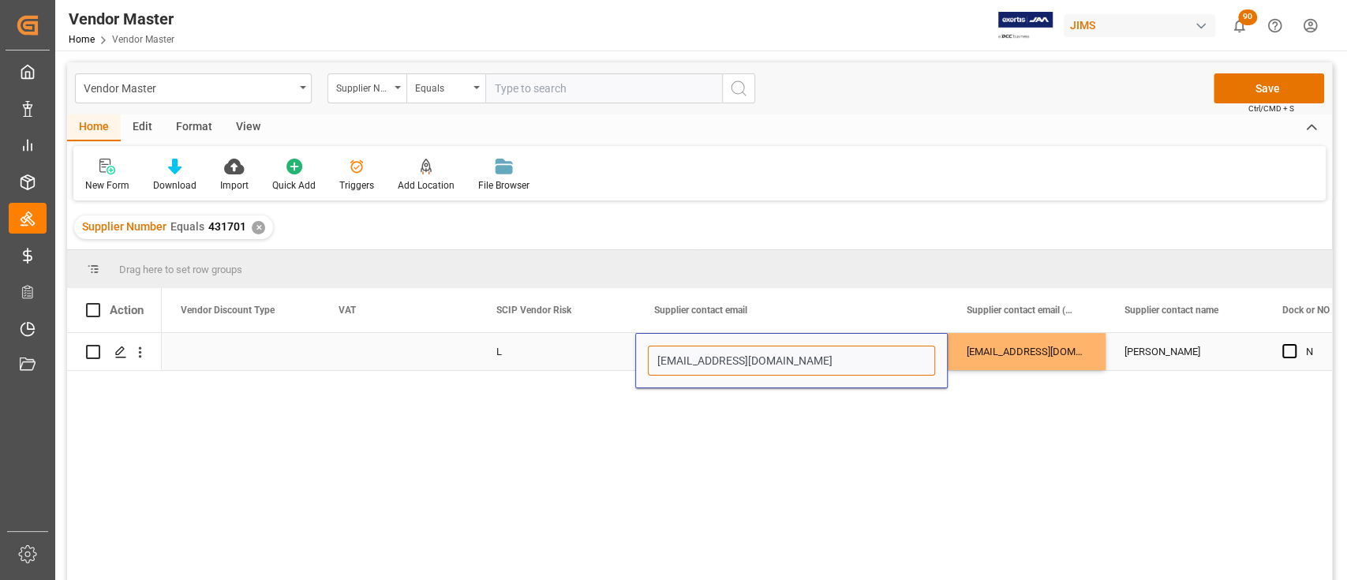
click at [761, 350] on input "nedokada@jasmine.ocn.ne.jp" at bounding box center [791, 361] width 287 height 30
click at [691, 364] on input "Press SPACE to select this row." at bounding box center [791, 361] width 287 height 30
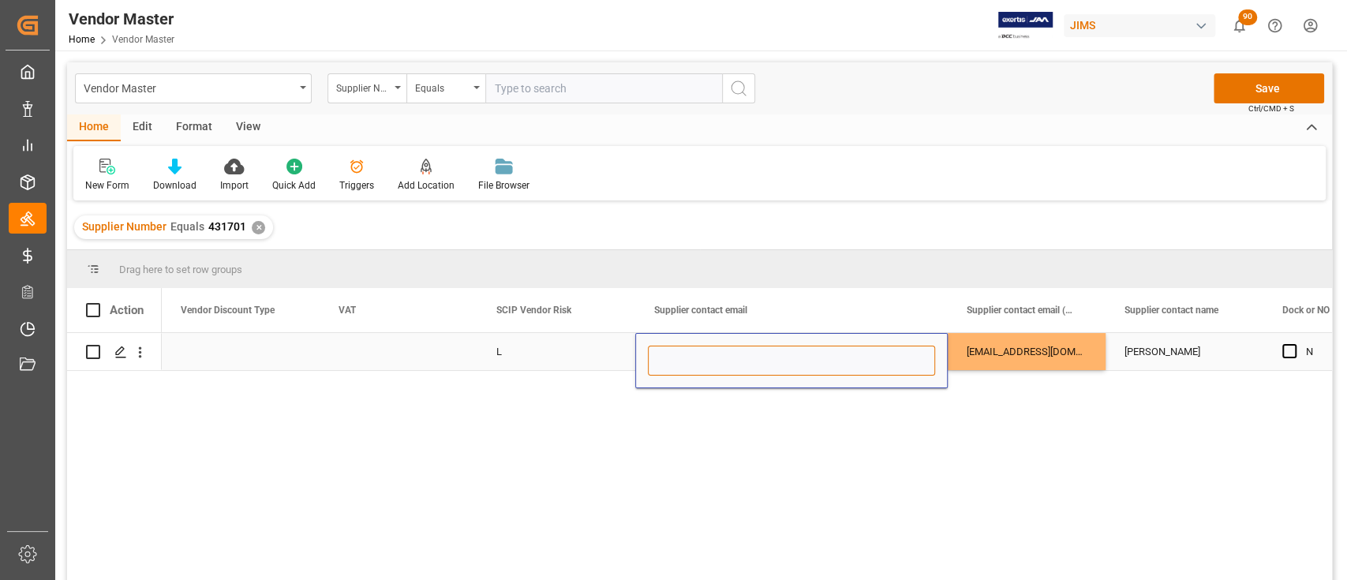
paste input "igushi@tombo-m.co.jp"
type input "igushi@tombo-m.co.jp"
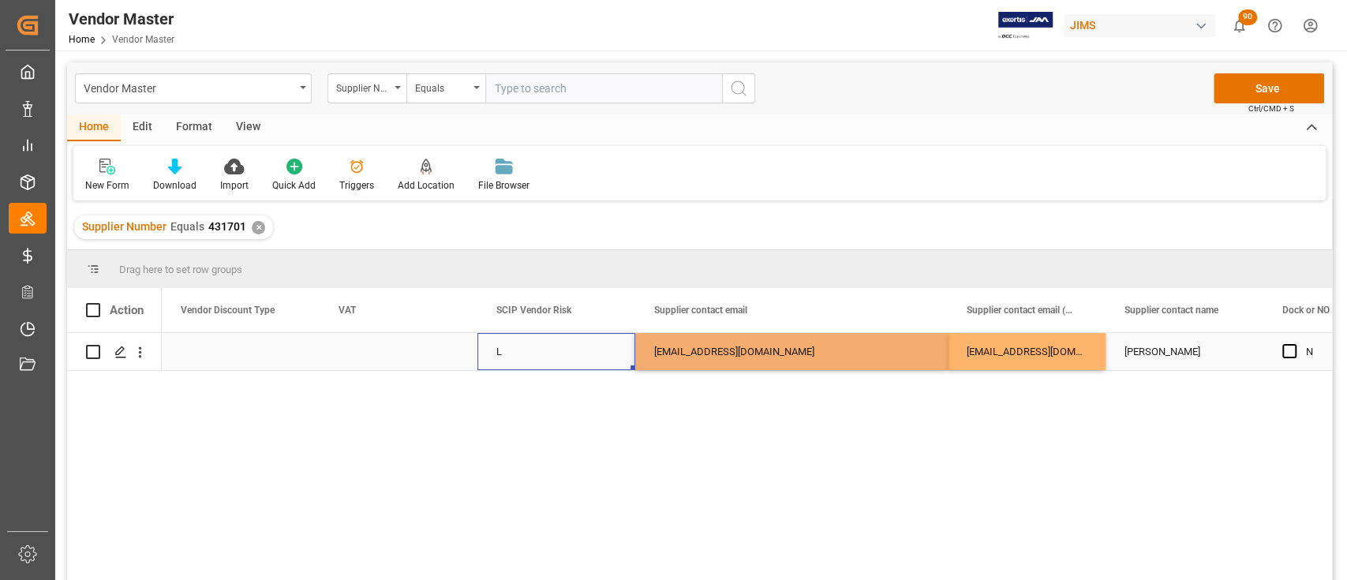
click at [549, 343] on div "L" at bounding box center [556, 352] width 120 height 36
click at [1255, 87] on button "Save" at bounding box center [1269, 88] width 110 height 30
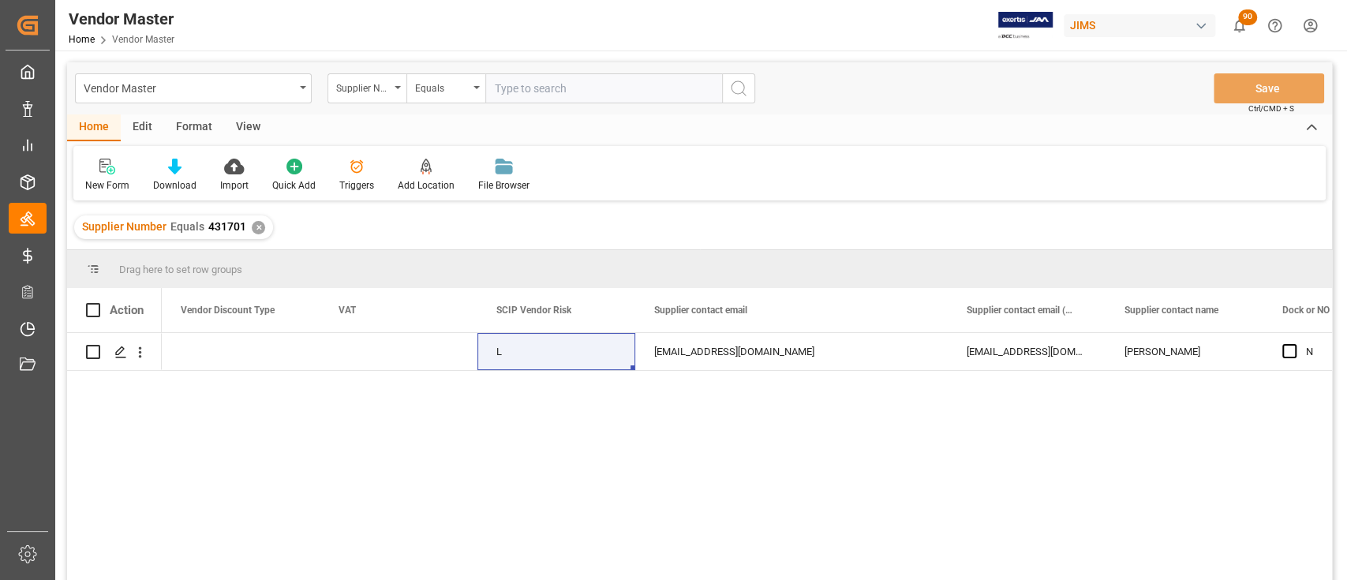
click at [257, 229] on div "✕" at bounding box center [258, 227] width 13 height 13
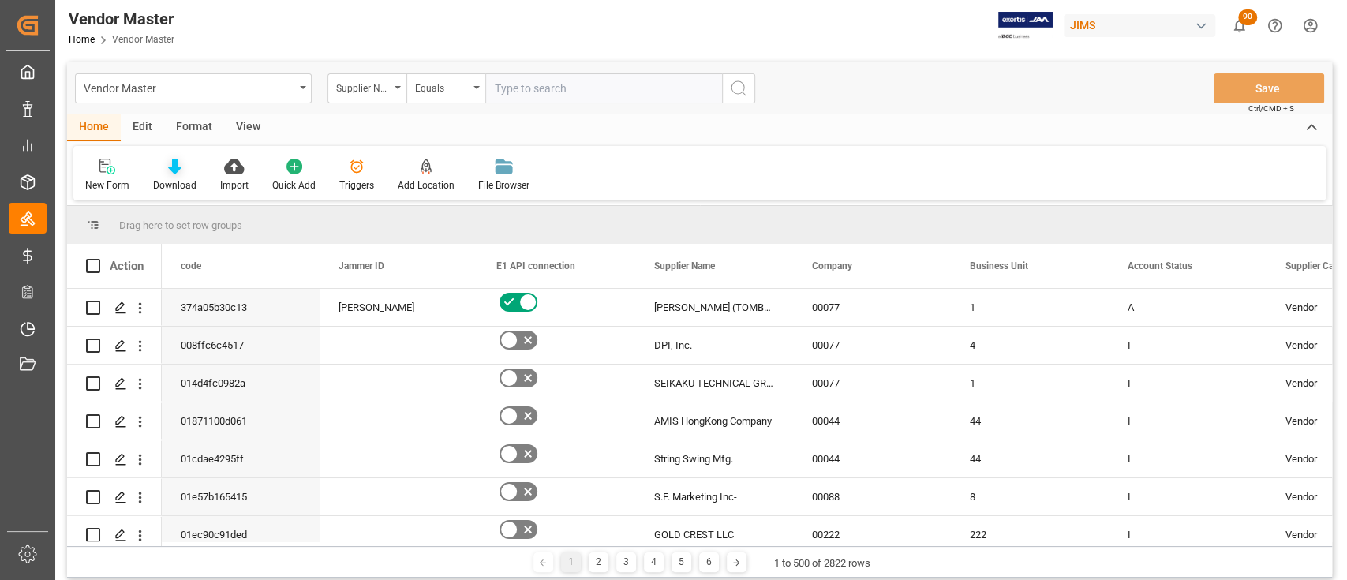
click at [169, 174] on div "Download" at bounding box center [174, 175] width 67 height 35
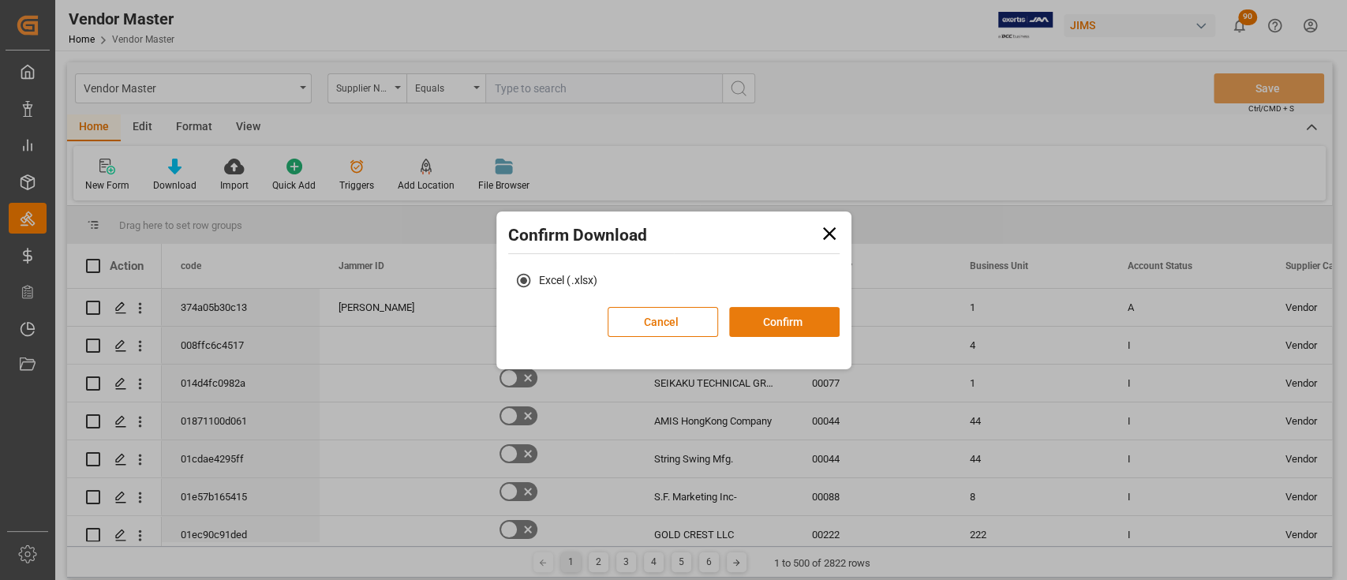
click at [762, 317] on button "Confirm" at bounding box center [784, 322] width 110 height 30
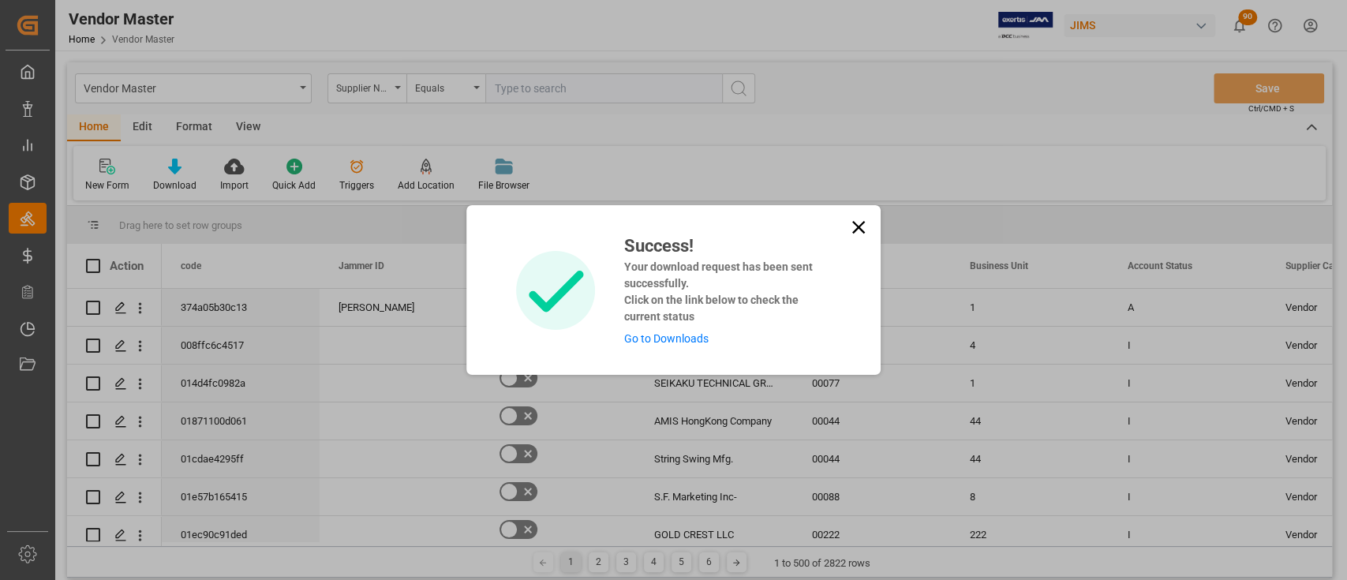
click at [656, 339] on link "Go to Downloads" at bounding box center [666, 338] width 84 height 13
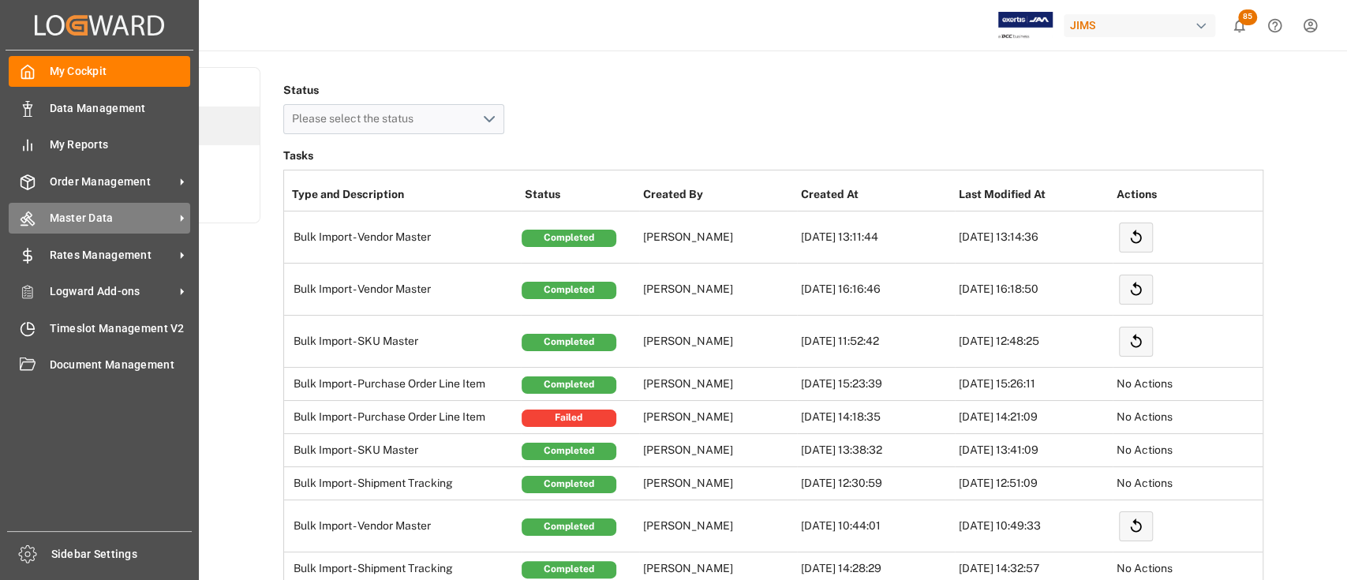
click at [96, 215] on span "Master Data" at bounding box center [112, 218] width 125 height 17
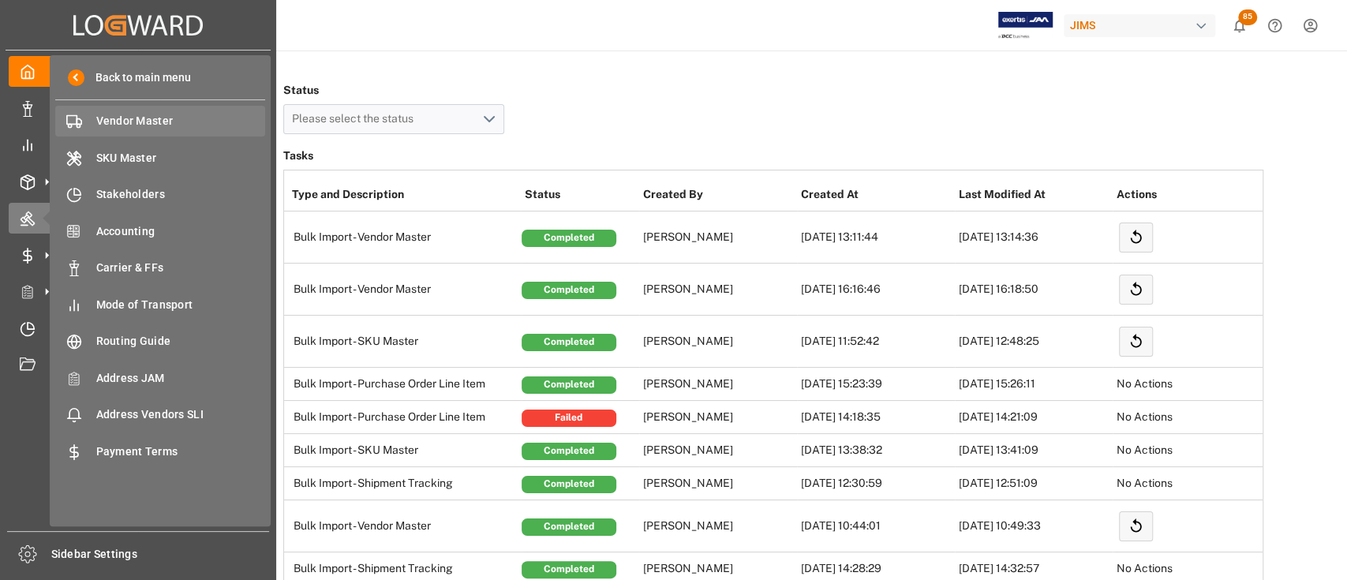
click at [147, 122] on span "Vendor Master" at bounding box center [181, 121] width 170 height 17
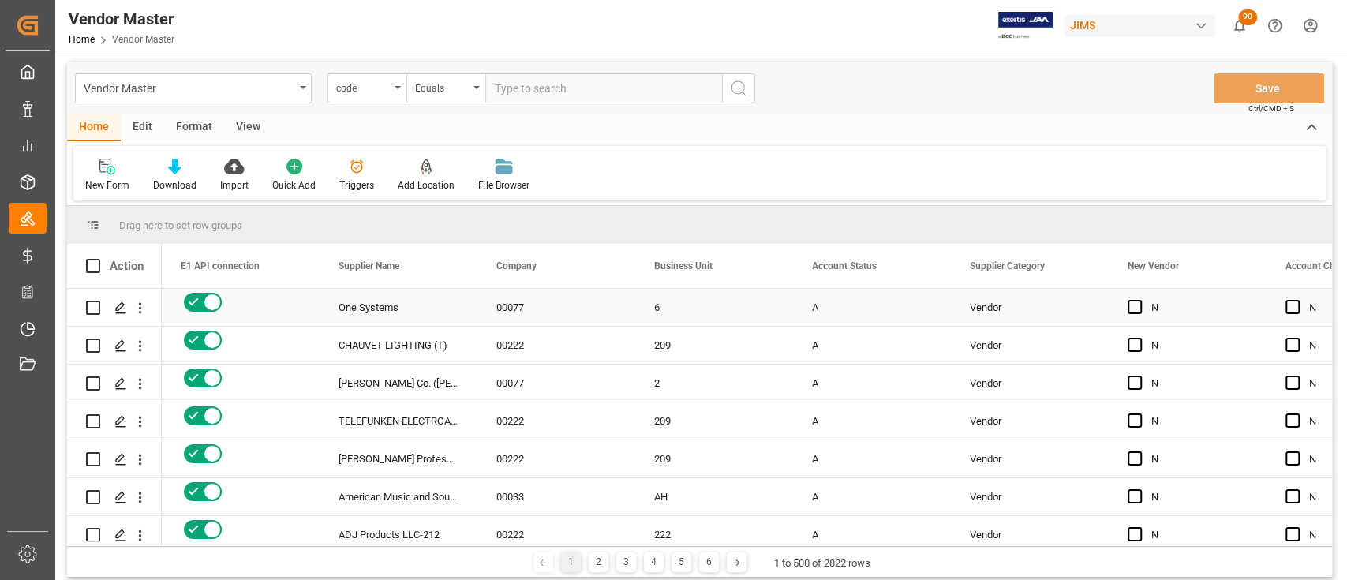
click at [998, 297] on div "Vendor" at bounding box center [1030, 308] width 120 height 36
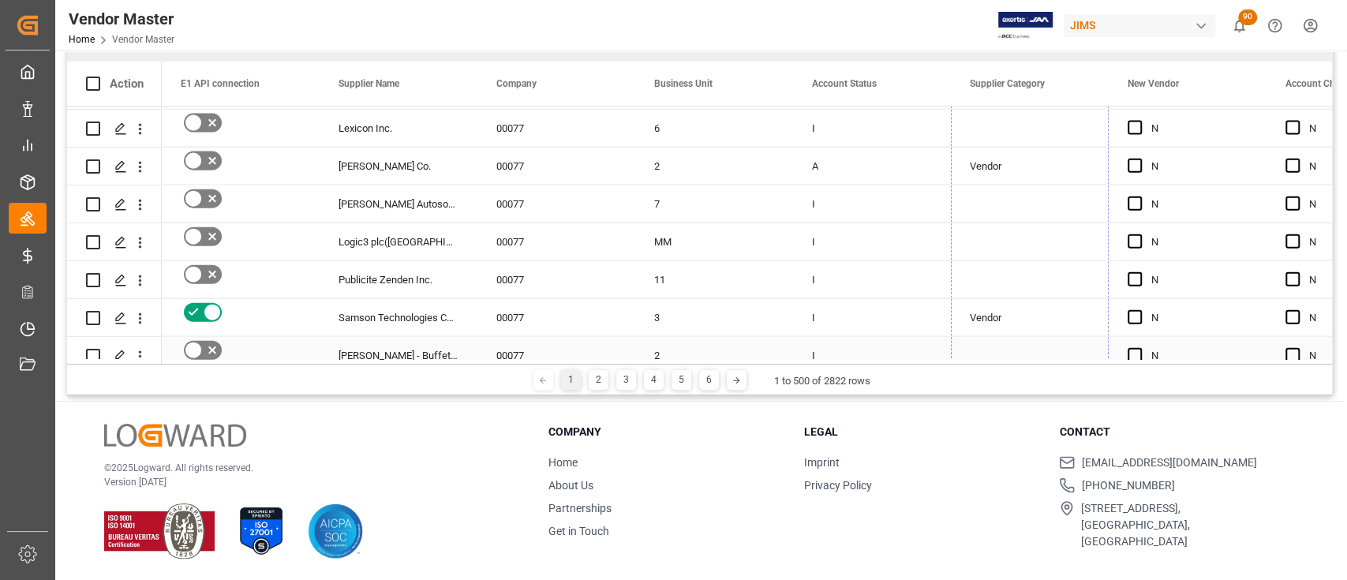
scroll to position [18695, 0]
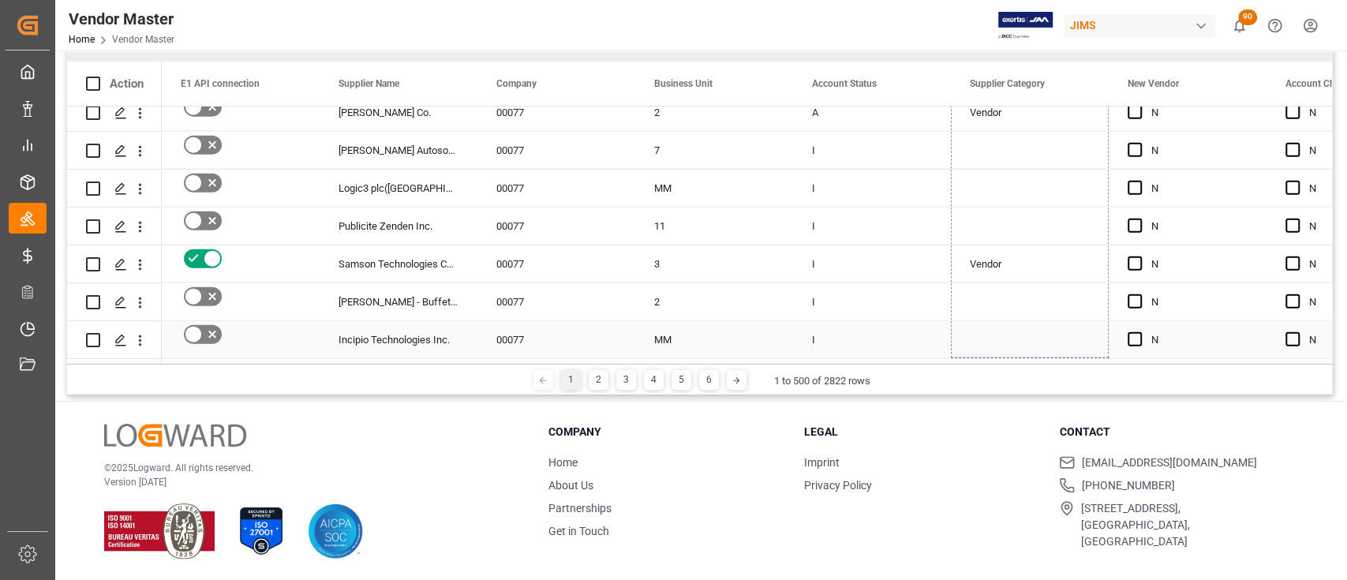
drag, startPoint x: 1106, startPoint y: 324, endPoint x: 1017, endPoint y: 324, distance: 89.2
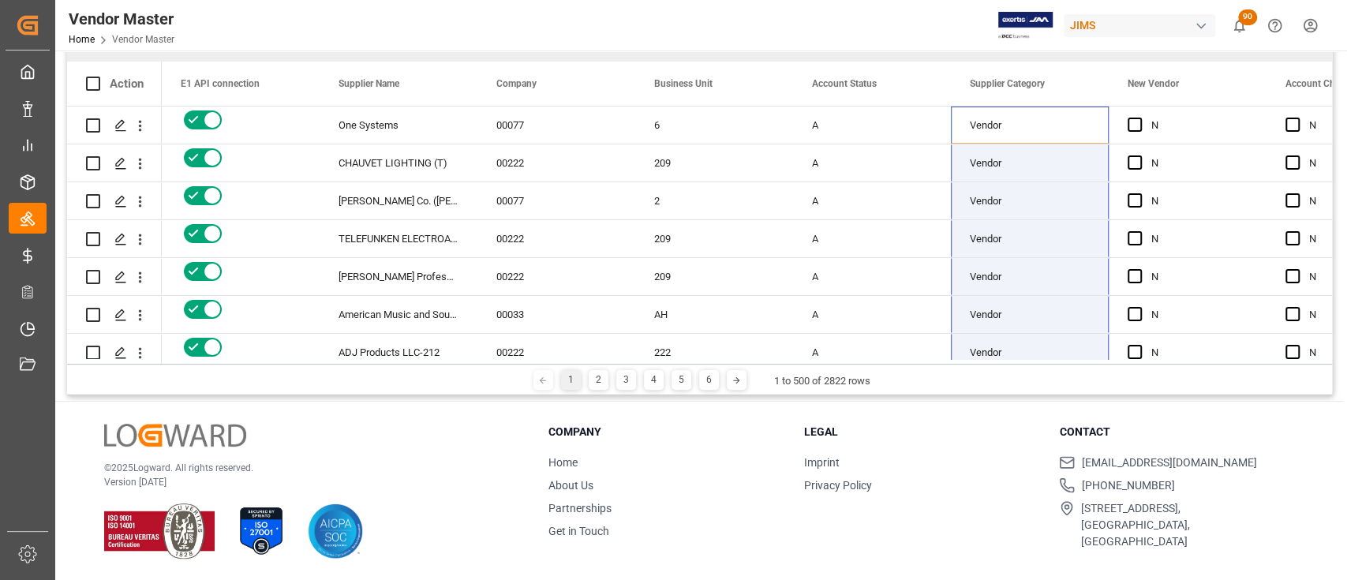
scroll to position [0, 0]
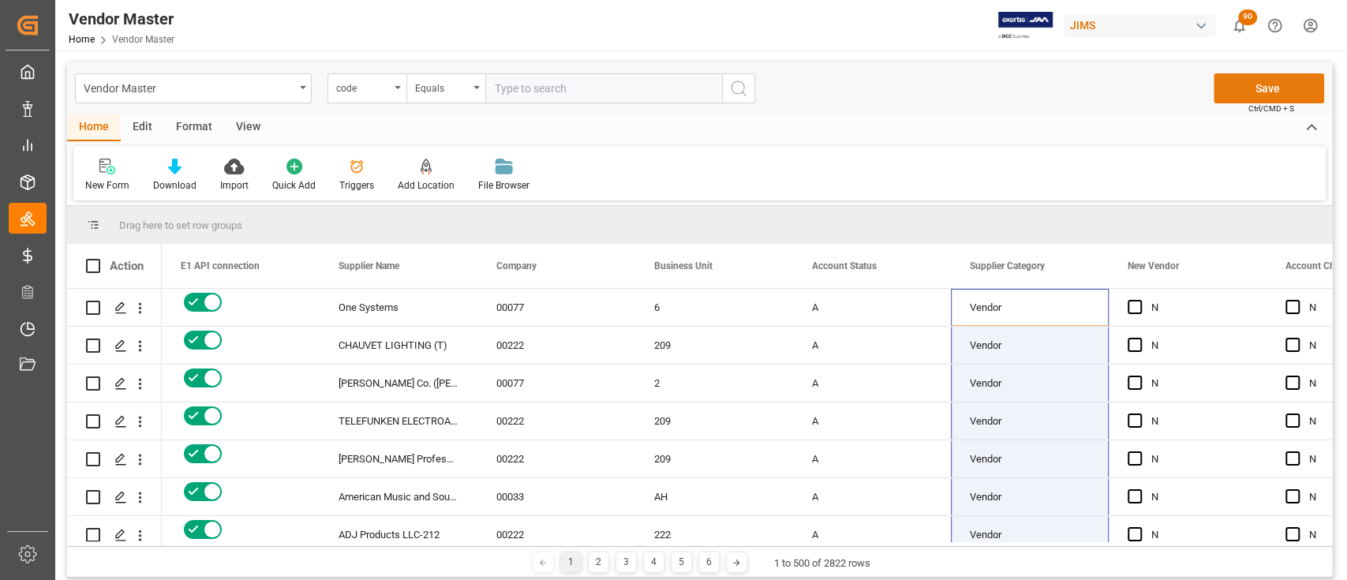
click at [1275, 84] on button "Save" at bounding box center [1269, 88] width 110 height 30
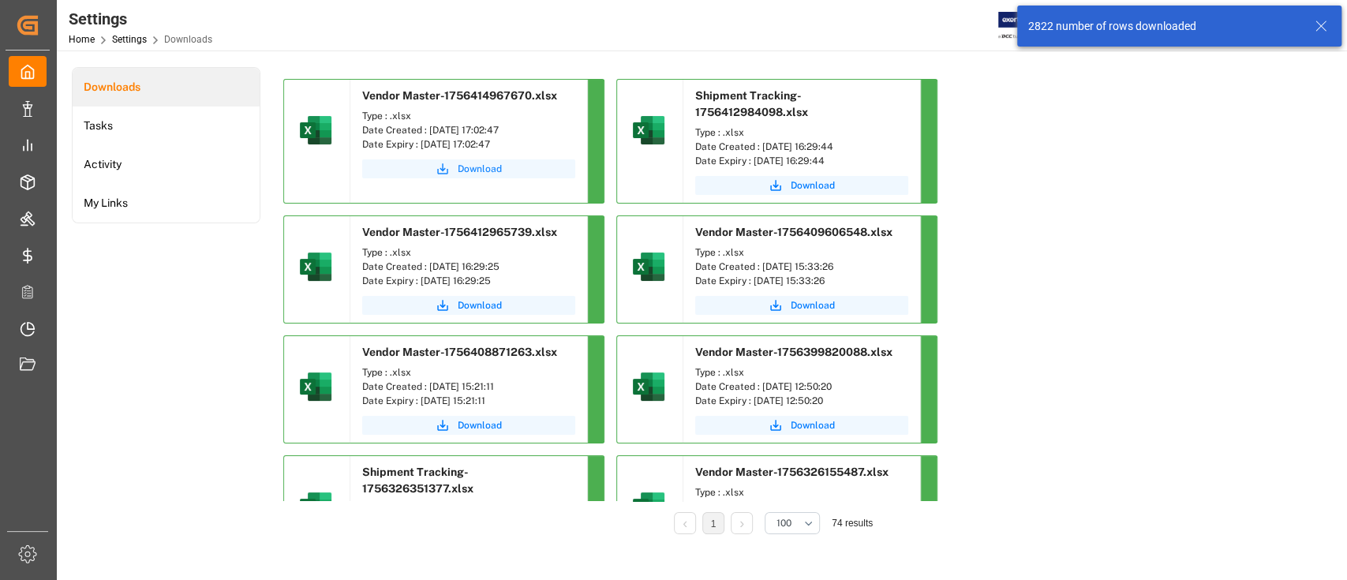
click at [481, 163] on span "Download" at bounding box center [480, 169] width 44 height 14
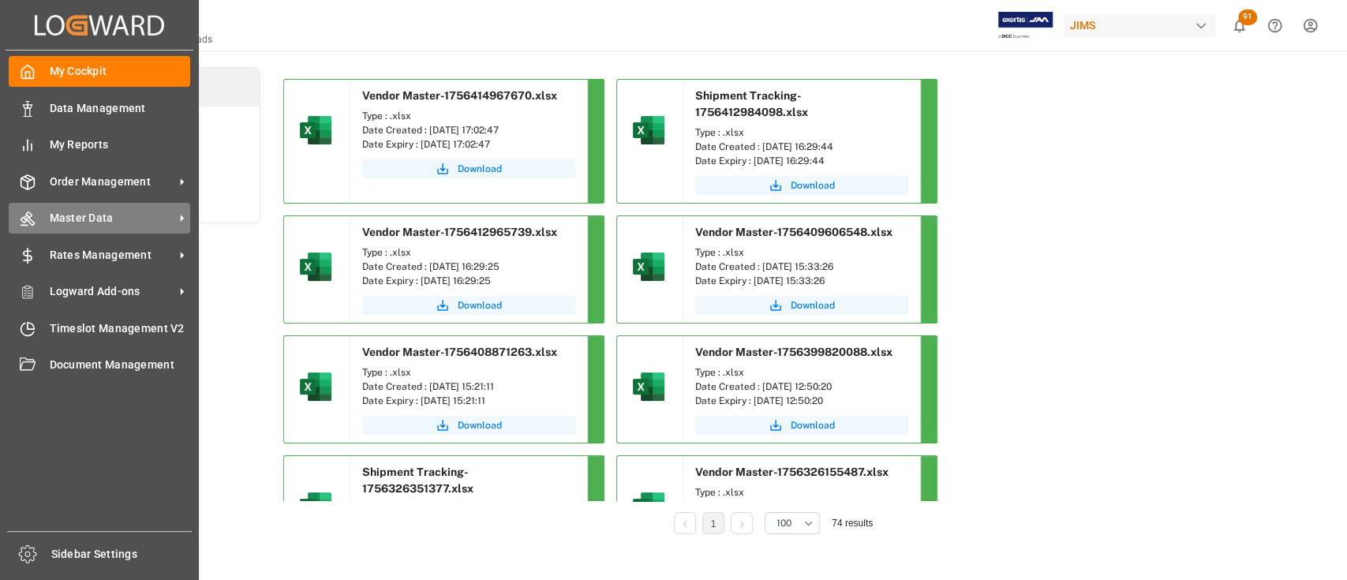
click at [99, 215] on span "Master Data" at bounding box center [112, 218] width 125 height 17
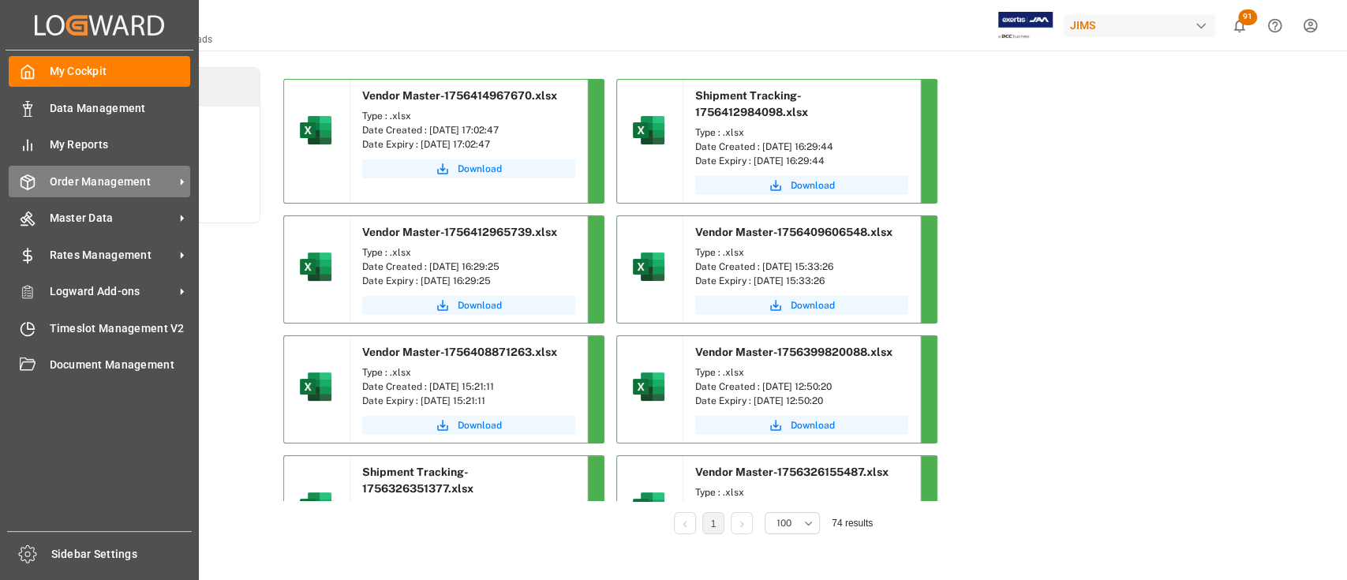
click at [114, 182] on span "Order Management" at bounding box center [112, 182] width 125 height 17
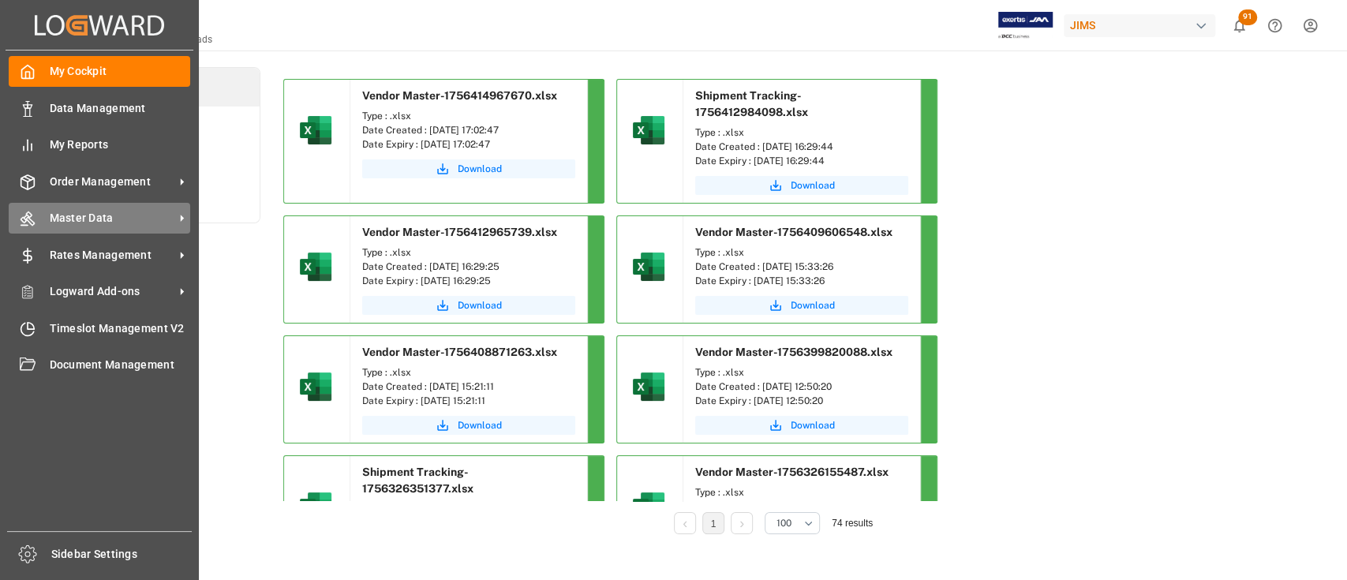
click at [91, 212] on span "Master Data" at bounding box center [112, 218] width 125 height 17
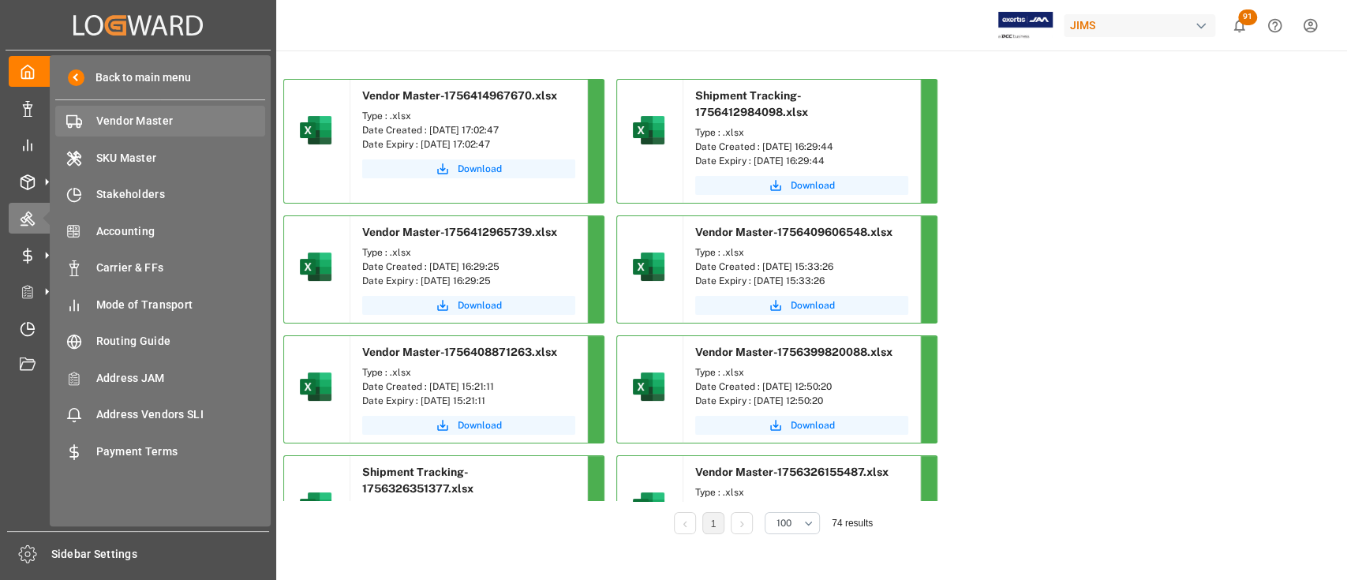
click at [155, 122] on span "Vendor Master" at bounding box center [181, 121] width 170 height 17
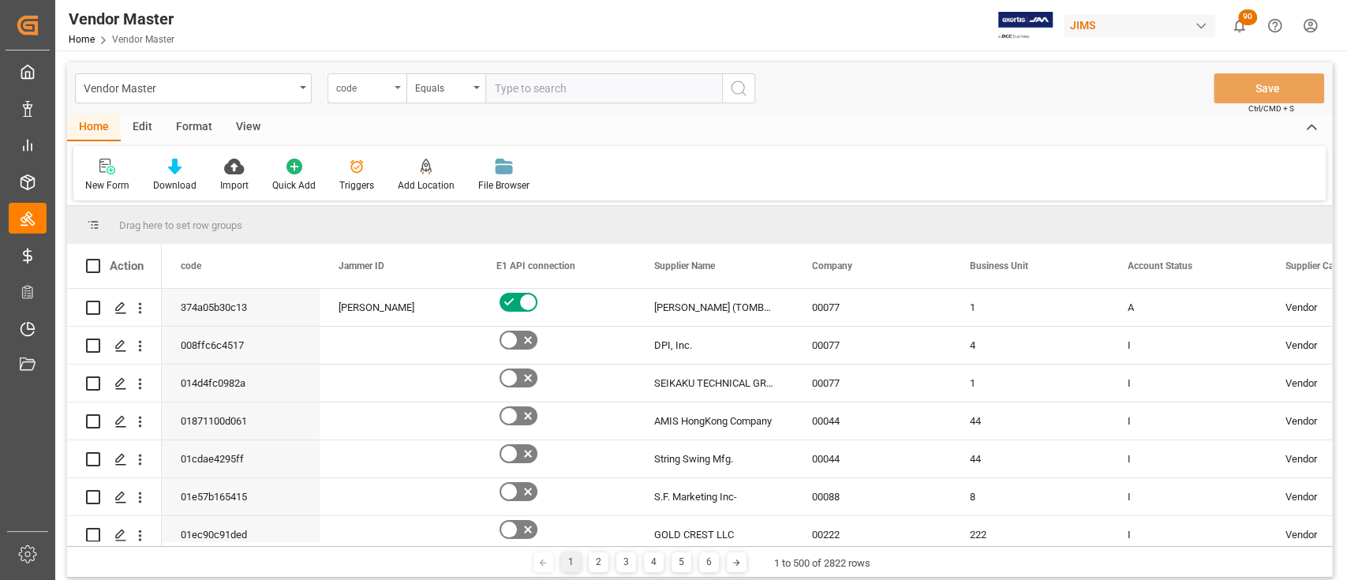
click at [395, 84] on div "code" at bounding box center [367, 88] width 79 height 30
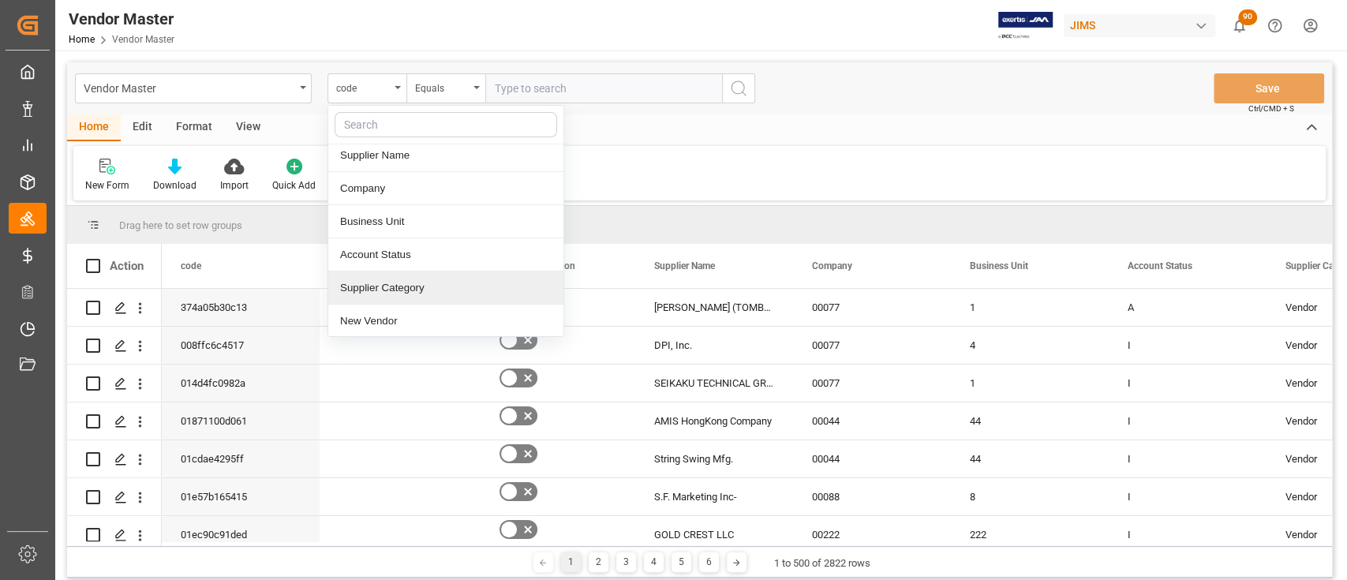
scroll to position [210, 0]
click at [422, 283] on div "Supplier Number" at bounding box center [445, 282] width 235 height 33
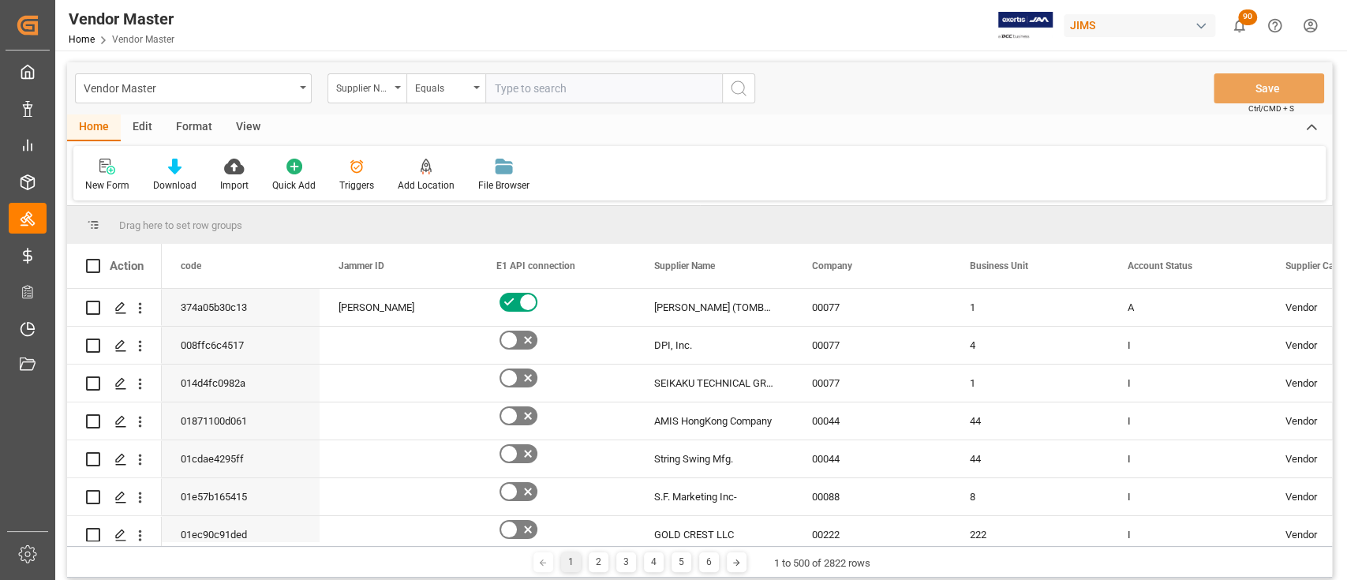
click at [564, 93] on input "text" at bounding box center [603, 88] width 237 height 30
paste input "779182"
type input "779182"
click at [746, 91] on icon "search button" at bounding box center [738, 88] width 19 height 19
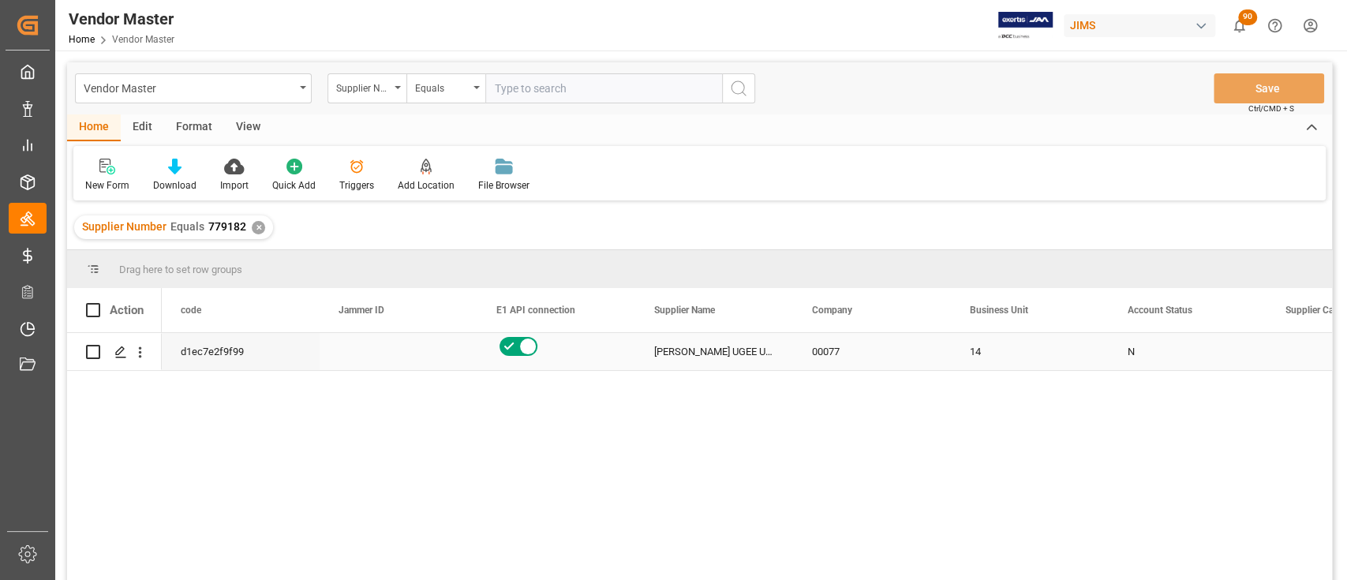
click at [101, 352] on div "Press SPACE to select this row." at bounding box center [114, 352] width 57 height 36
click at [94, 354] on input "Press Space to toggle row selection (unchecked)" at bounding box center [93, 352] width 14 height 14
checkbox input "true"
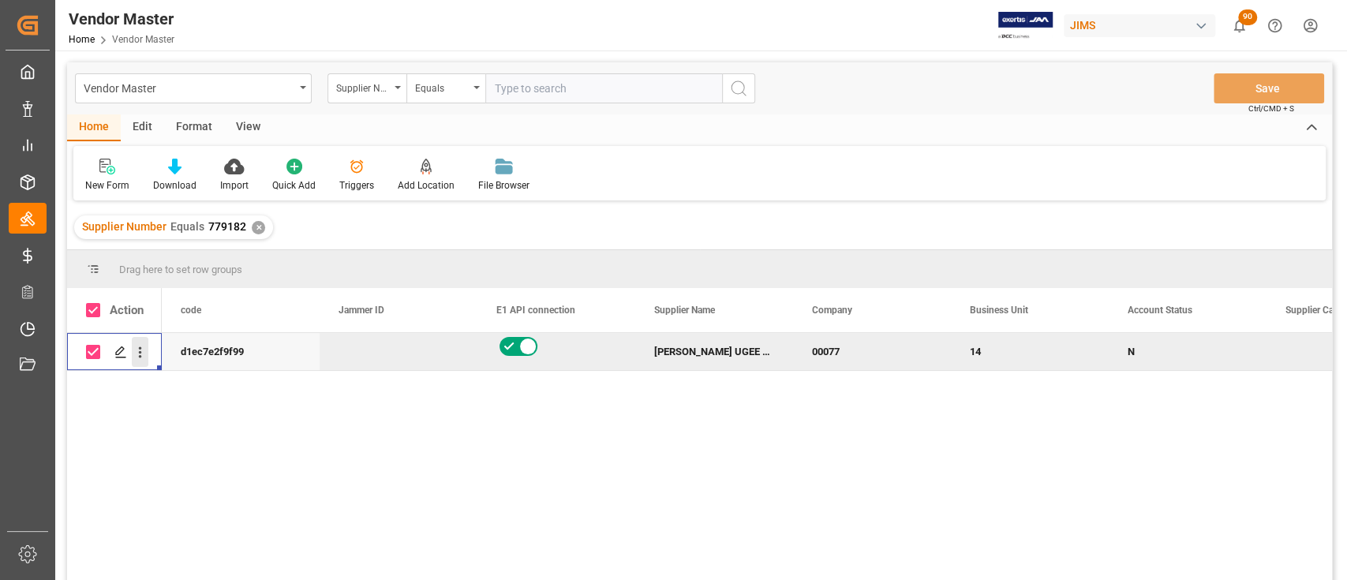
click at [140, 352] on icon "open menu" at bounding box center [140, 352] width 3 height 11
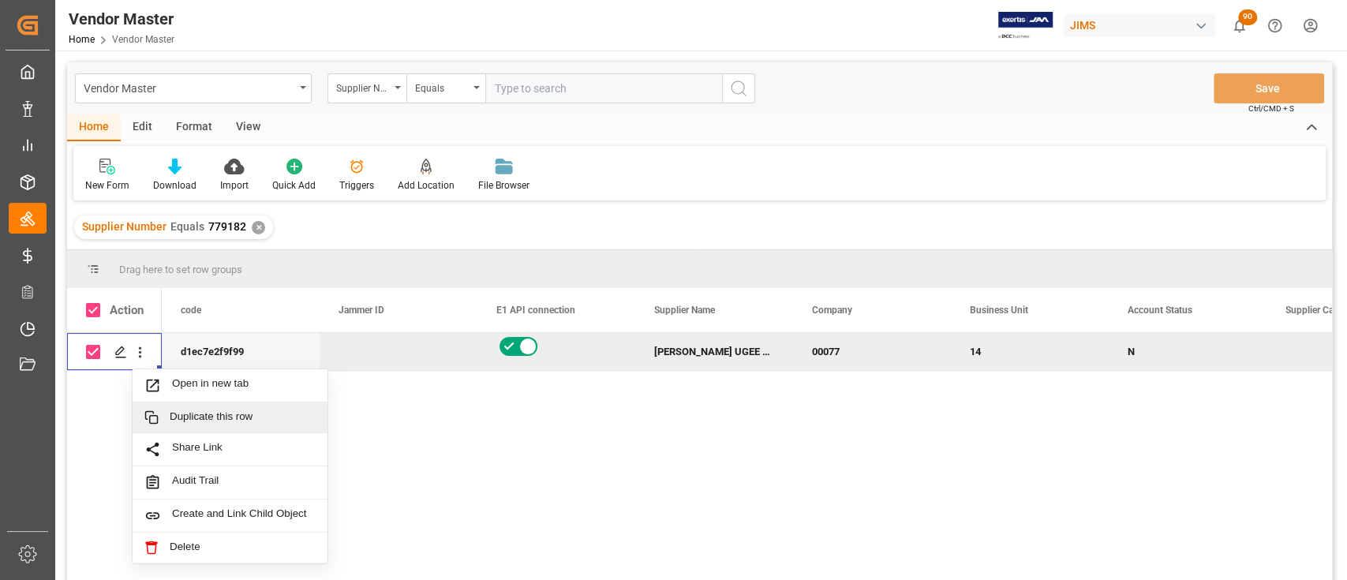
click at [262, 414] on span "Duplicate this row" at bounding box center [243, 417] width 146 height 14
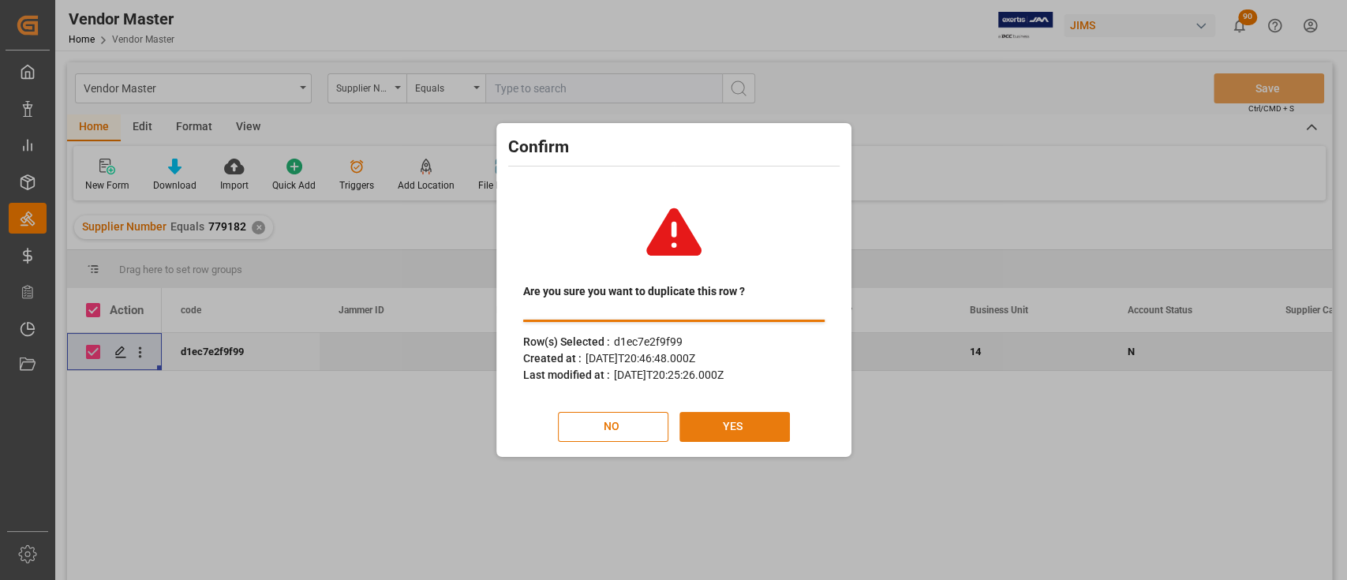
click at [753, 427] on button "YES" at bounding box center [735, 427] width 110 height 30
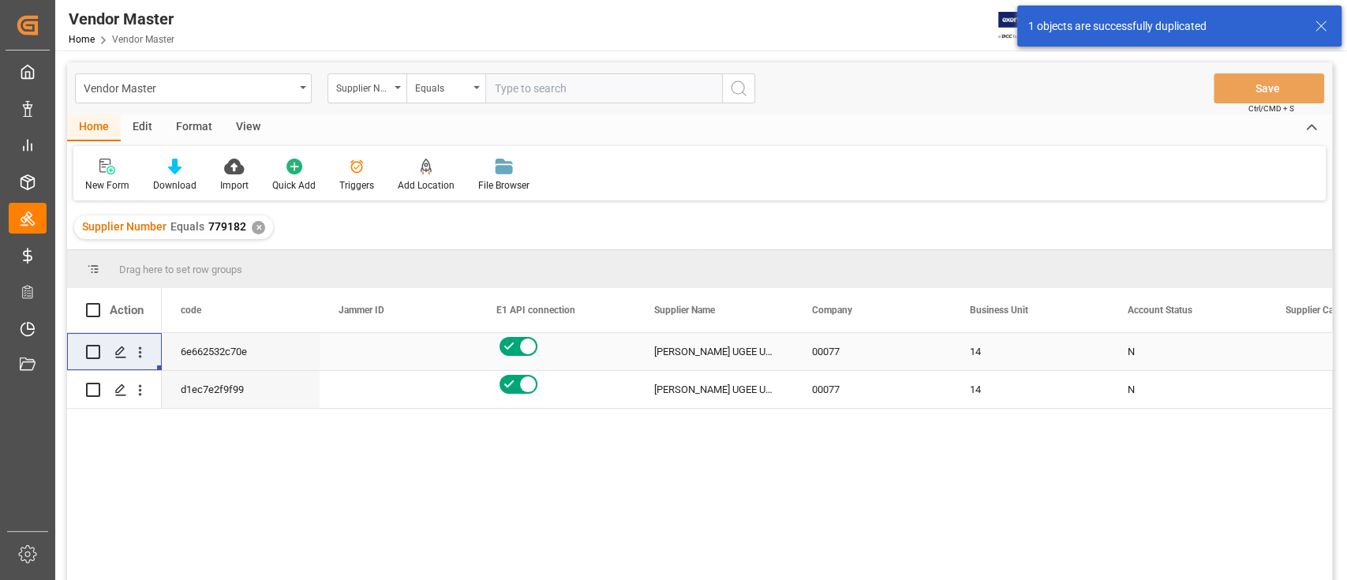
click at [512, 351] on icon "Press SPACE to select this row." at bounding box center [509, 346] width 19 height 19
click at [0, 0] on input "Press SPACE to select this row." at bounding box center [0, 0] width 0 height 0
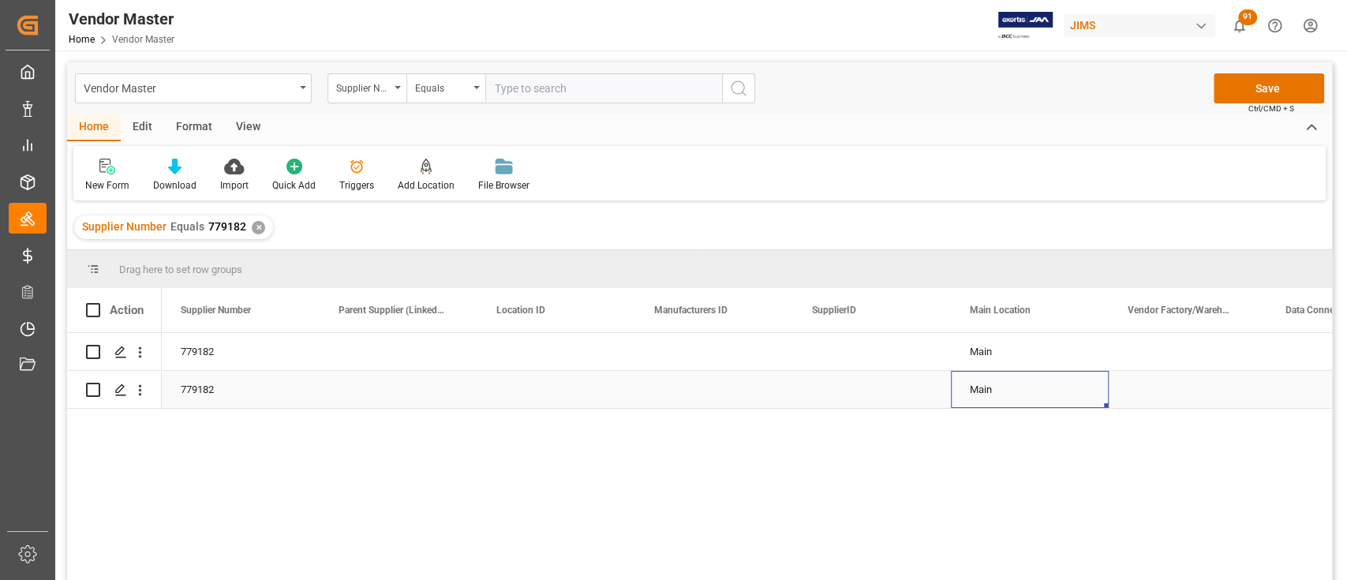
click at [979, 385] on div "Main" at bounding box center [1030, 390] width 120 height 36
click at [1086, 384] on icon "open menu" at bounding box center [1079, 381] width 19 height 19
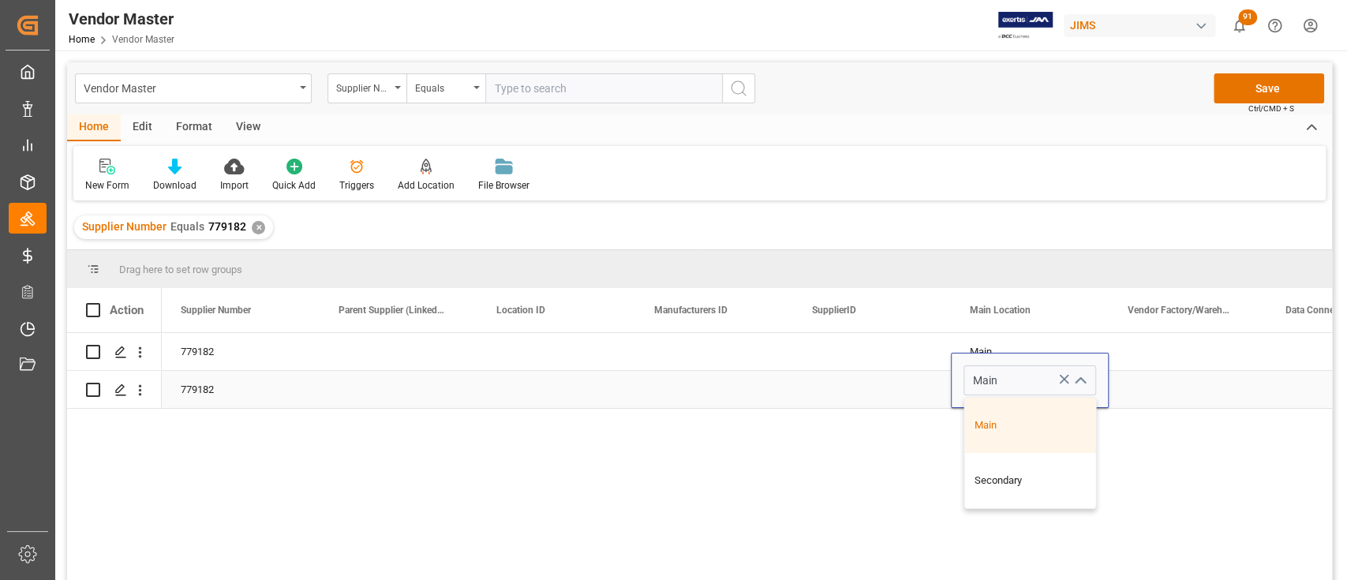
click at [883, 371] on div "Press SPACE to select this row." at bounding box center [872, 389] width 158 height 37
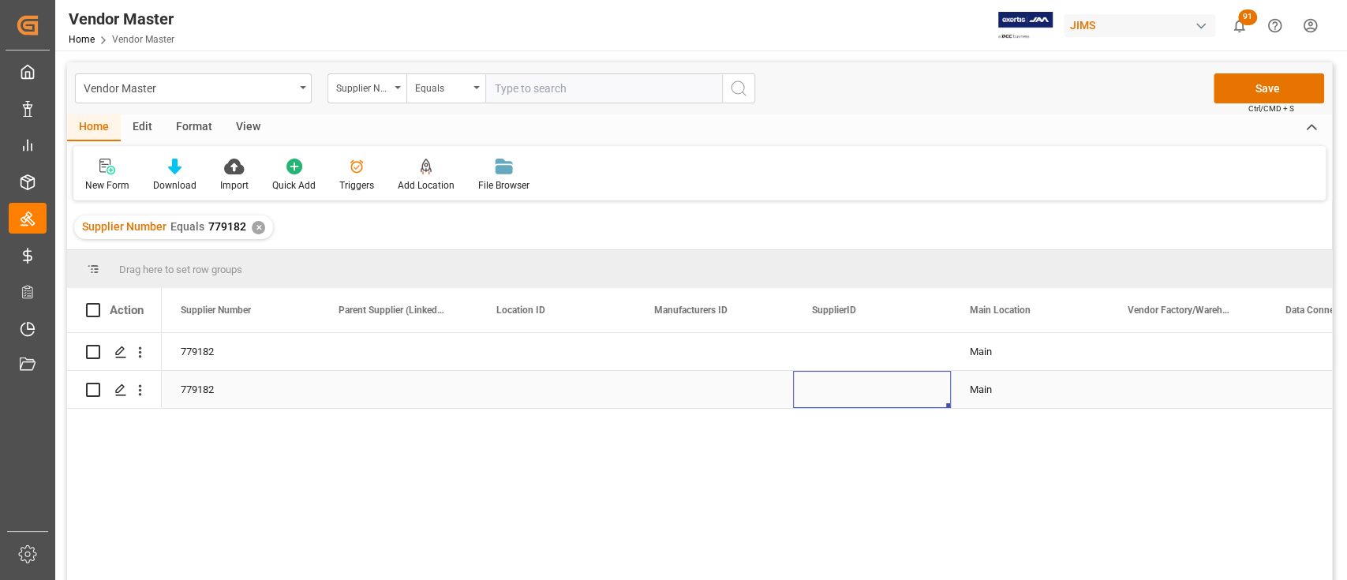
click at [991, 383] on div "Main" at bounding box center [1030, 390] width 120 height 36
click at [992, 383] on div "Main" at bounding box center [1030, 390] width 120 height 36
click at [1079, 380] on icon "open menu" at bounding box center [1079, 381] width 19 height 19
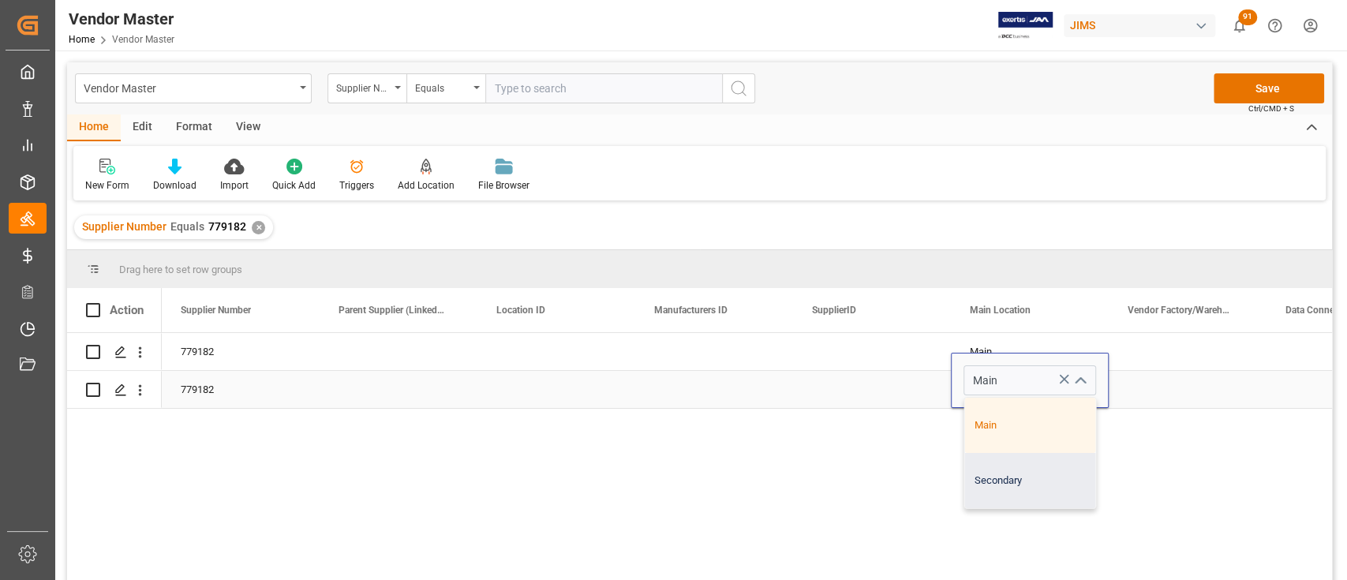
click at [1033, 481] on div "Secondary" at bounding box center [1029, 480] width 131 height 55
type input "Secondary"
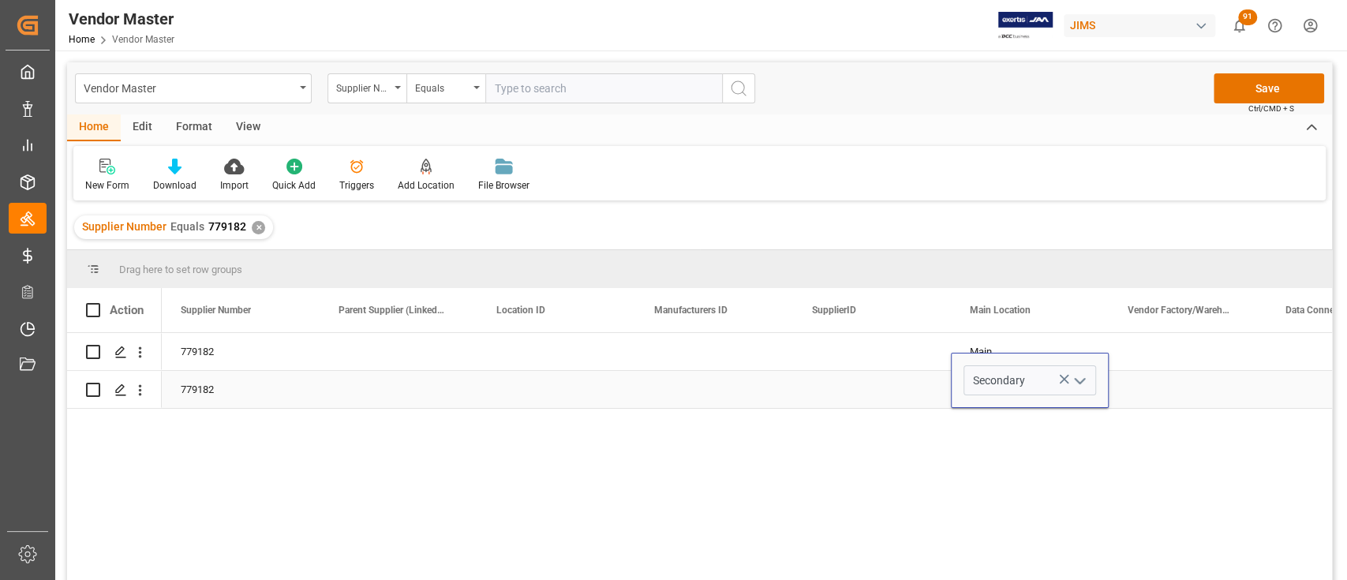
click at [1196, 401] on div "Press SPACE to select this row." at bounding box center [1188, 389] width 158 height 37
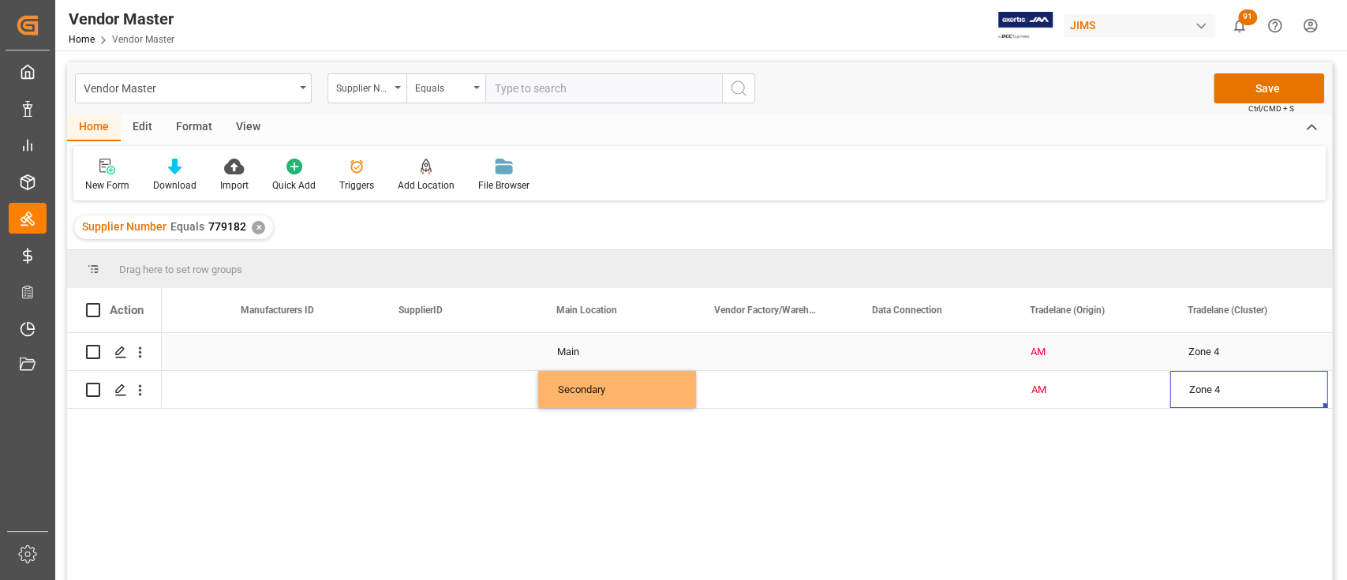
click at [931, 353] on div "Press SPACE to select this row." at bounding box center [933, 351] width 158 height 37
click at [985, 357] on icon "open menu" at bounding box center [982, 361] width 19 height 19
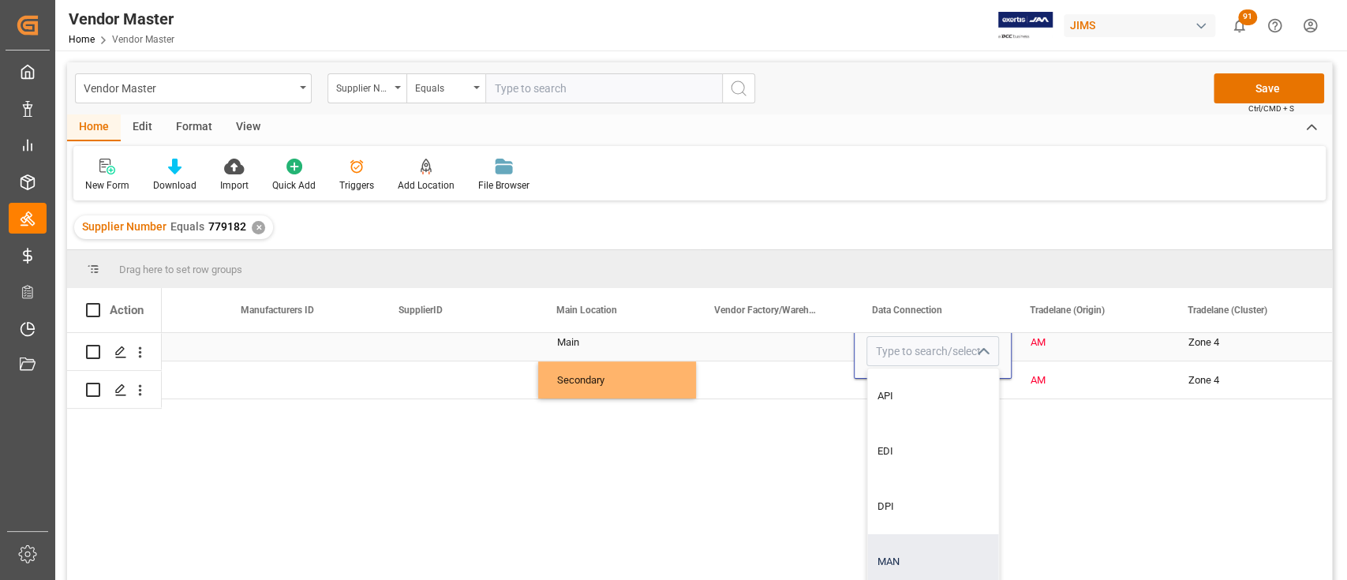
click at [909, 539] on div "MAN" at bounding box center [932, 561] width 131 height 55
type input "MAN"
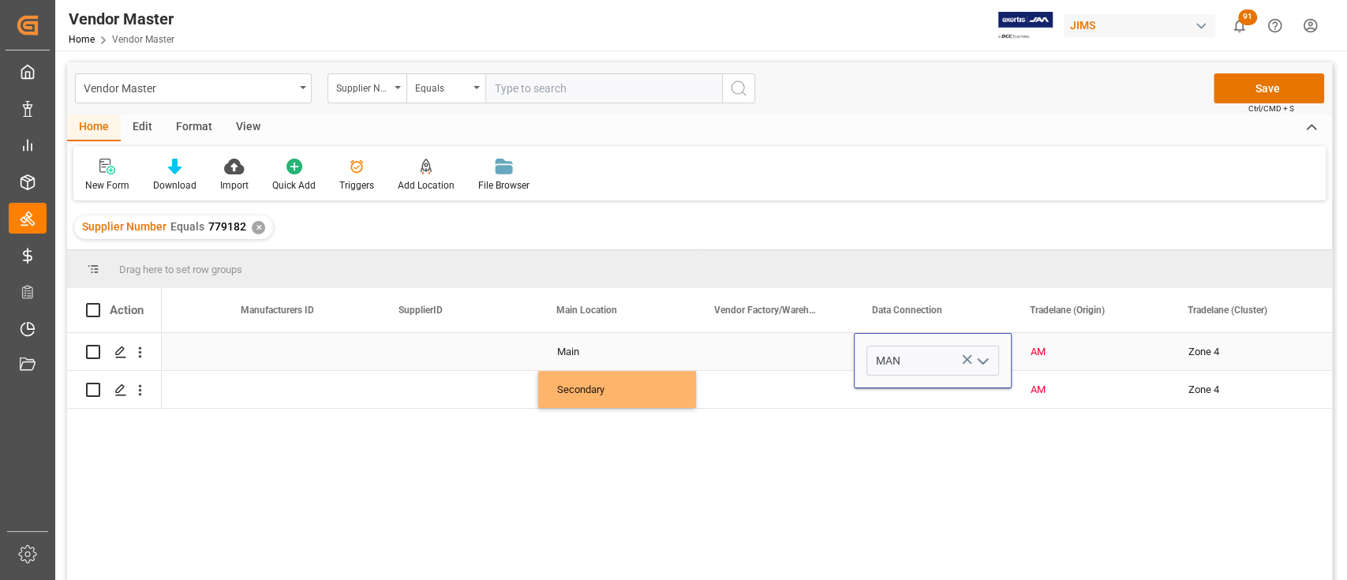
click at [898, 399] on div "Press SPACE to select this row." at bounding box center [933, 389] width 158 height 37
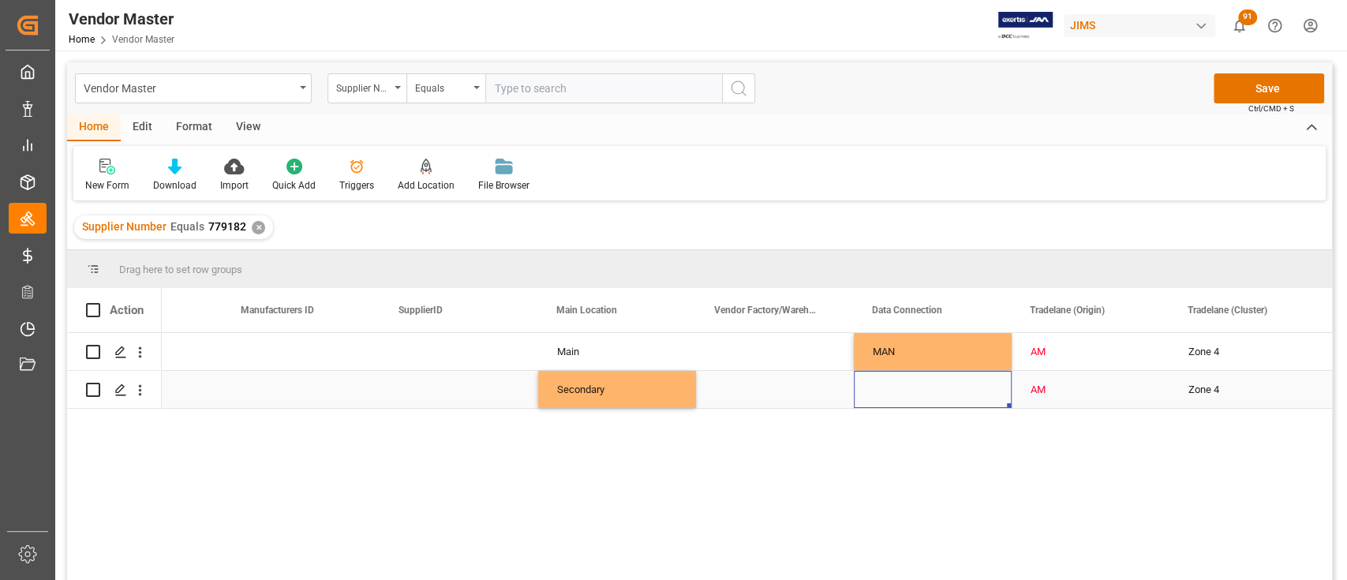
click at [965, 388] on div "Press SPACE to select this row." at bounding box center [933, 389] width 158 height 37
click at [989, 381] on icon "open menu" at bounding box center [982, 381] width 19 height 19
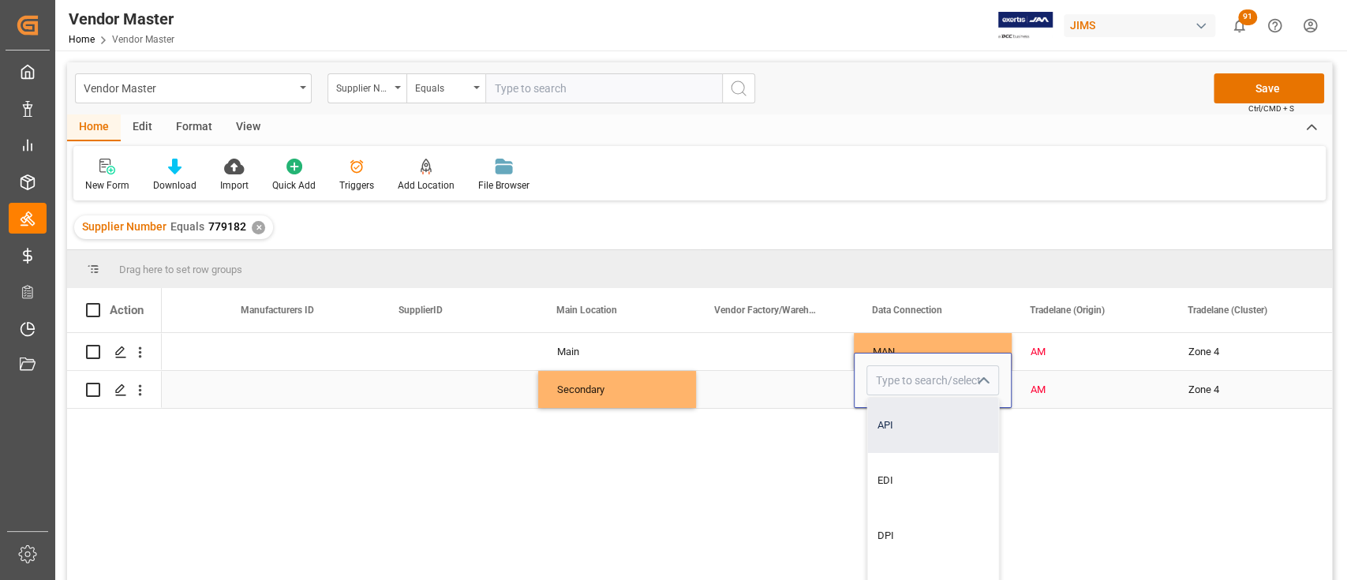
click at [930, 431] on div "API" at bounding box center [932, 425] width 131 height 55
type input "API"
click at [779, 376] on div "Press SPACE to select this row." at bounding box center [775, 389] width 158 height 37
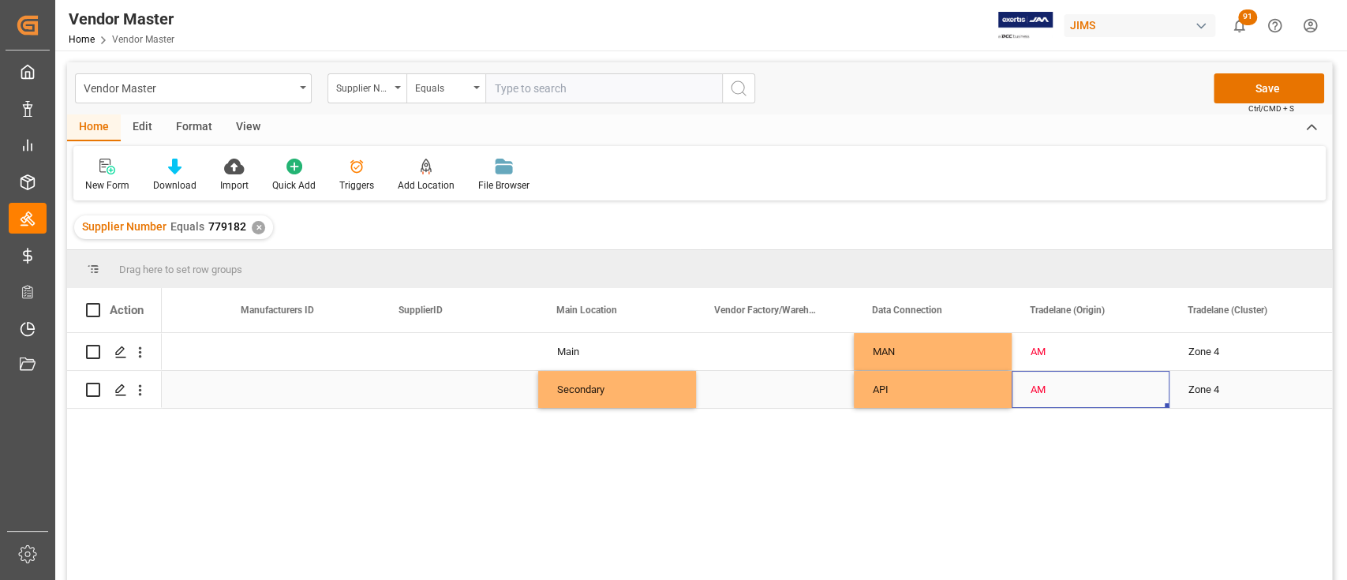
click at [1081, 393] on div "AM" at bounding box center [1091, 390] width 120 height 36
click at [1069, 350] on div "AM" at bounding box center [1091, 352] width 120 height 36
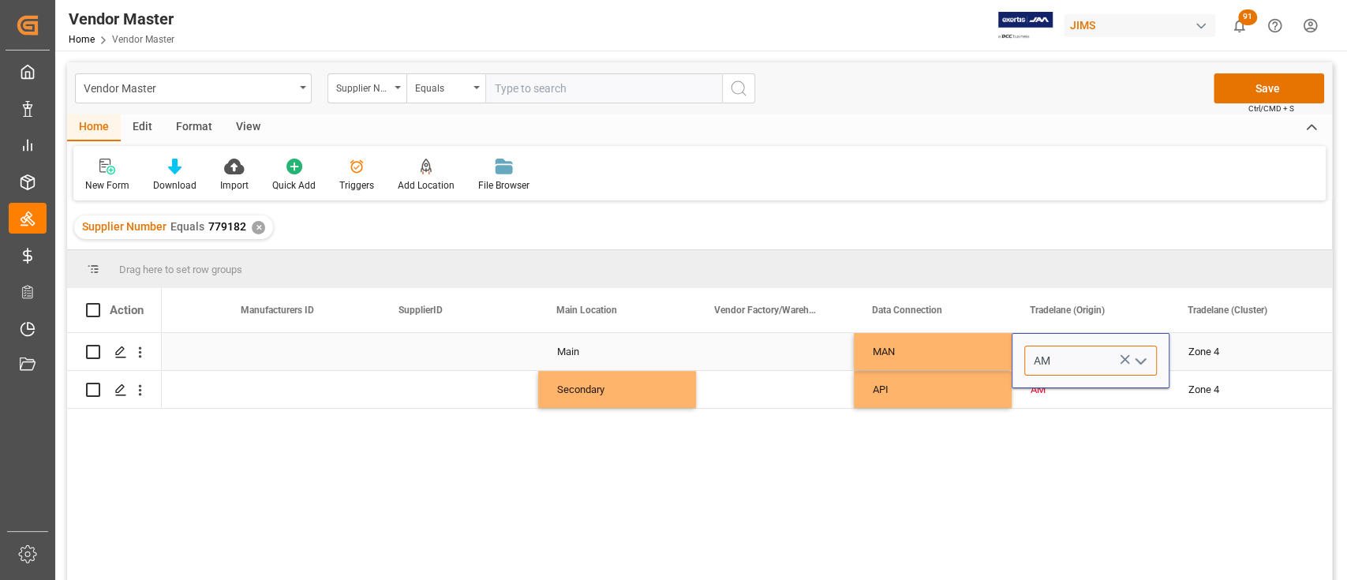
click at [1073, 357] on input "AM" at bounding box center [1090, 361] width 133 height 30
click at [927, 347] on div "MAN" at bounding box center [933, 352] width 120 height 36
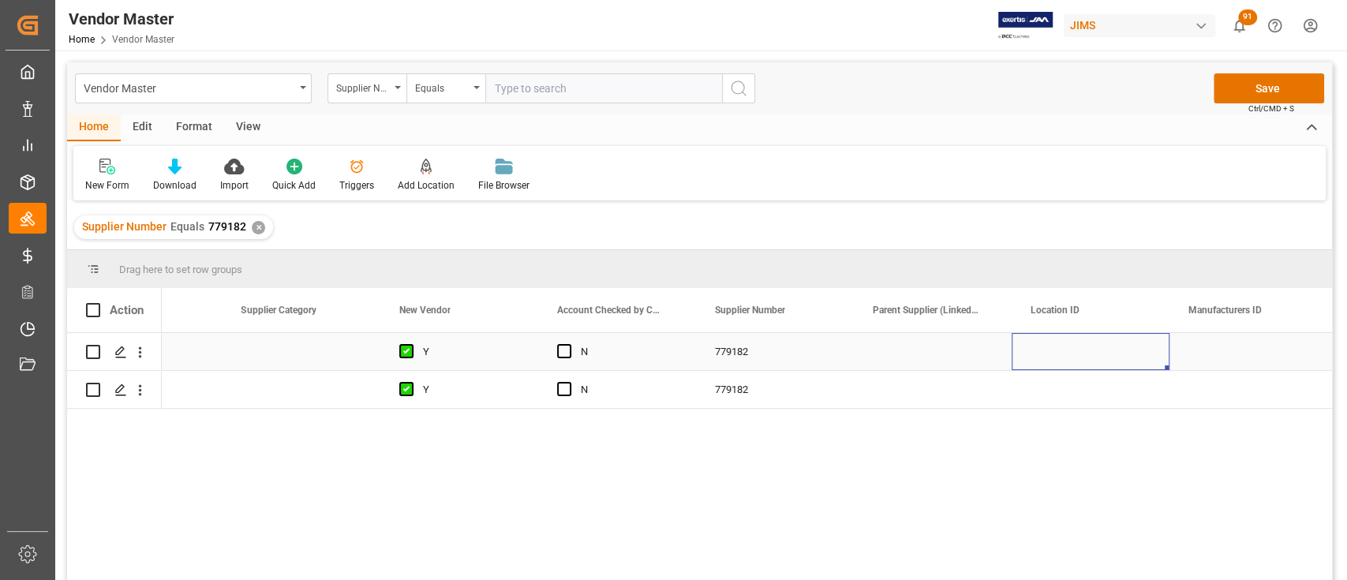
click at [1059, 346] on div "Press SPACE to select this row." at bounding box center [1091, 351] width 158 height 37
click at [1057, 358] on input "Press SPACE to select this row." at bounding box center [1090, 361] width 133 height 30
type input "AM1"
click at [1046, 395] on div "Press SPACE to select this row." at bounding box center [1091, 389] width 158 height 37
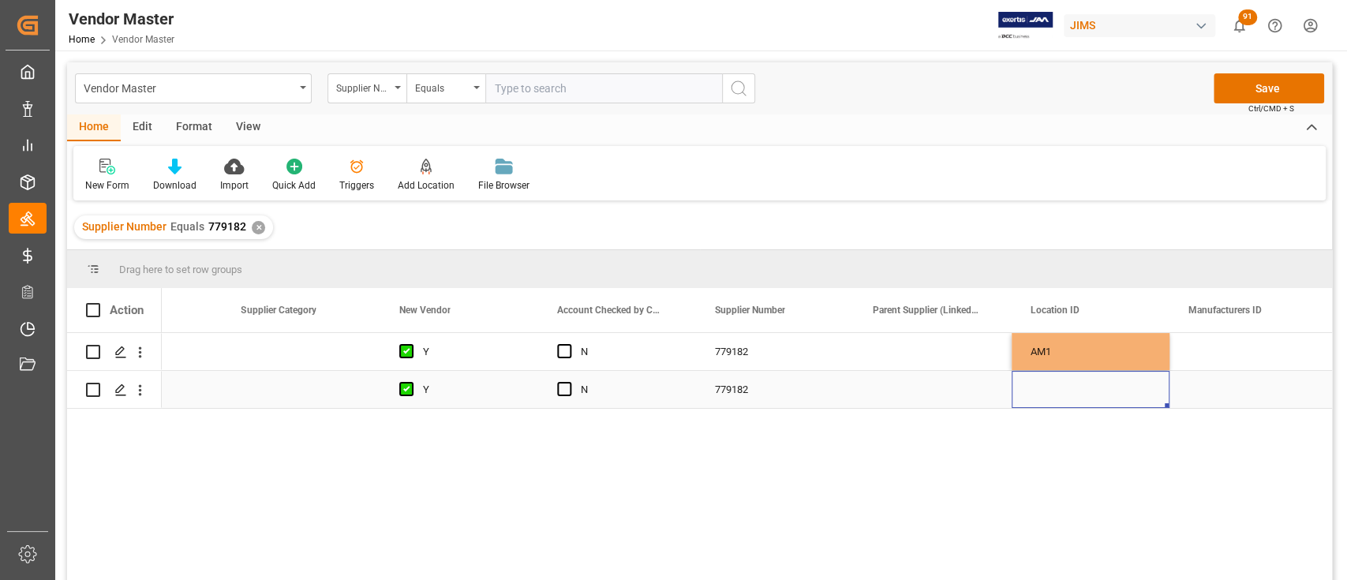
click at [1071, 387] on div "Press SPACE to select this row." at bounding box center [1091, 389] width 158 height 37
click at [1072, 397] on div "Press SPACE to select this row." at bounding box center [1091, 380] width 158 height 55
click at [1076, 388] on input "Press SPACE to select this row." at bounding box center [1090, 380] width 133 height 30
type input "AM2"
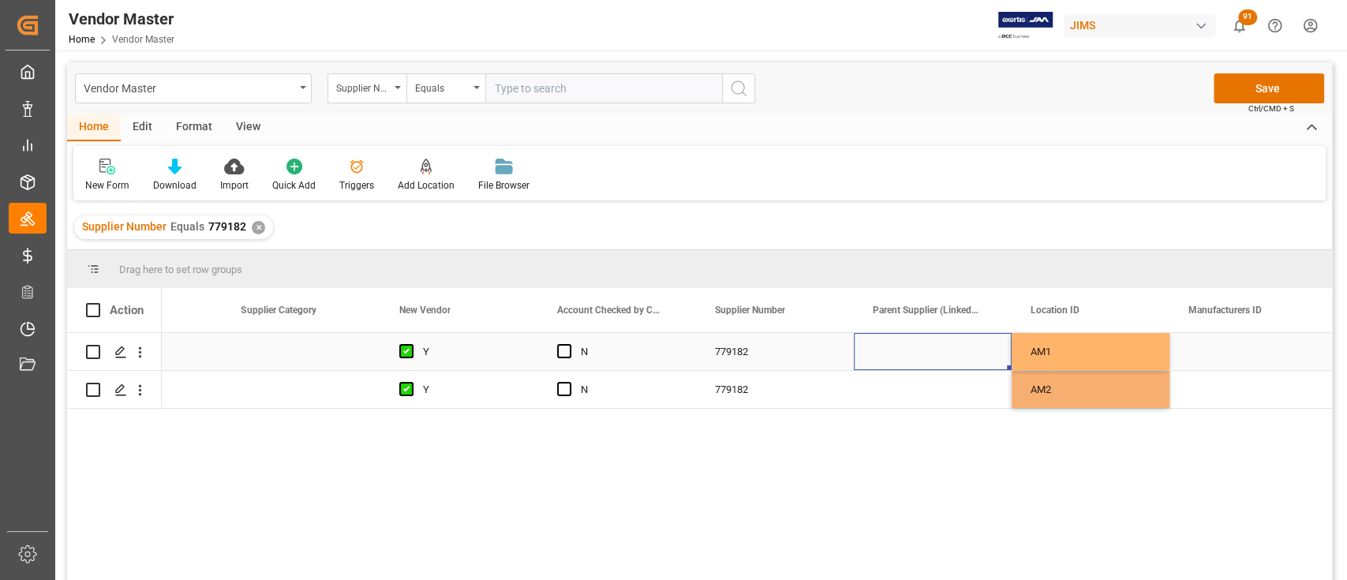
click at [908, 338] on div "Press SPACE to select this row." at bounding box center [933, 351] width 158 height 37
click at [1186, 335] on div "Press SPACE to select this row." at bounding box center [1249, 351] width 158 height 37
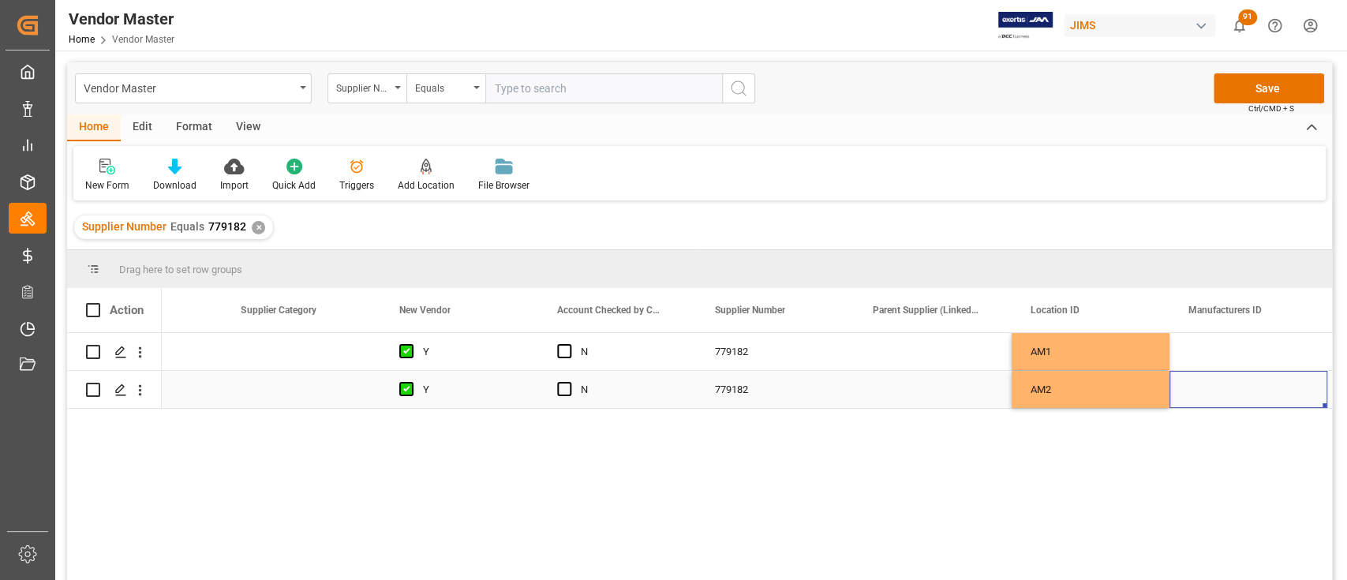
click at [1216, 382] on div "Press SPACE to select this row." at bounding box center [1249, 389] width 158 height 37
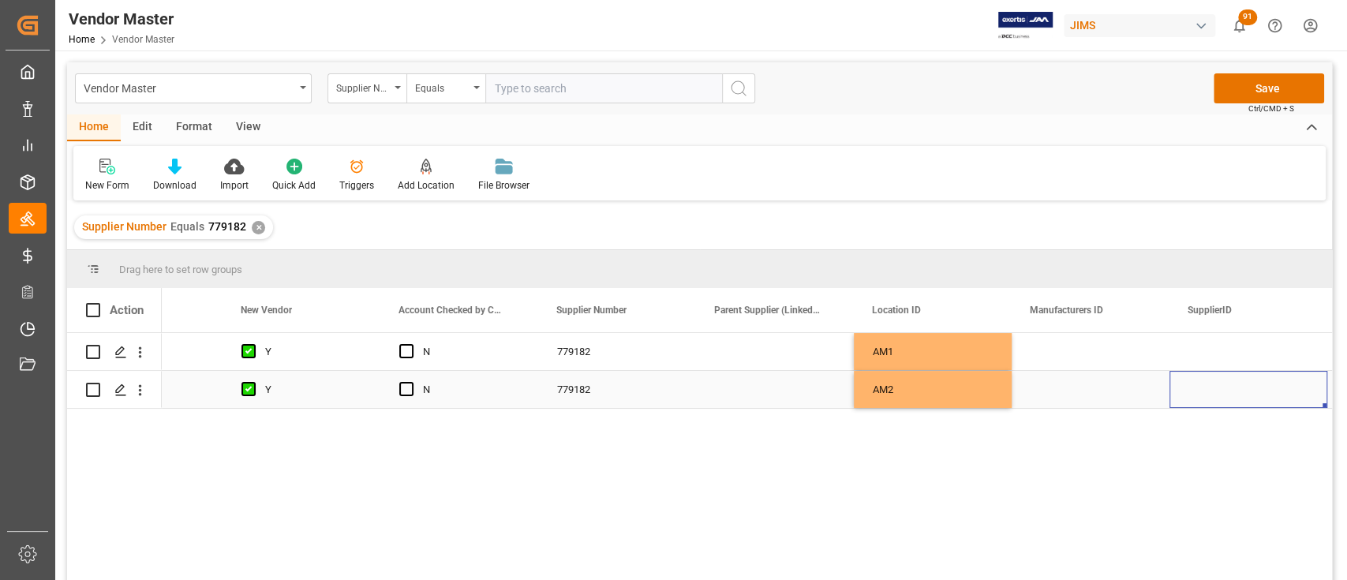
click at [909, 382] on div "AM2" at bounding box center [933, 389] width 158 height 37
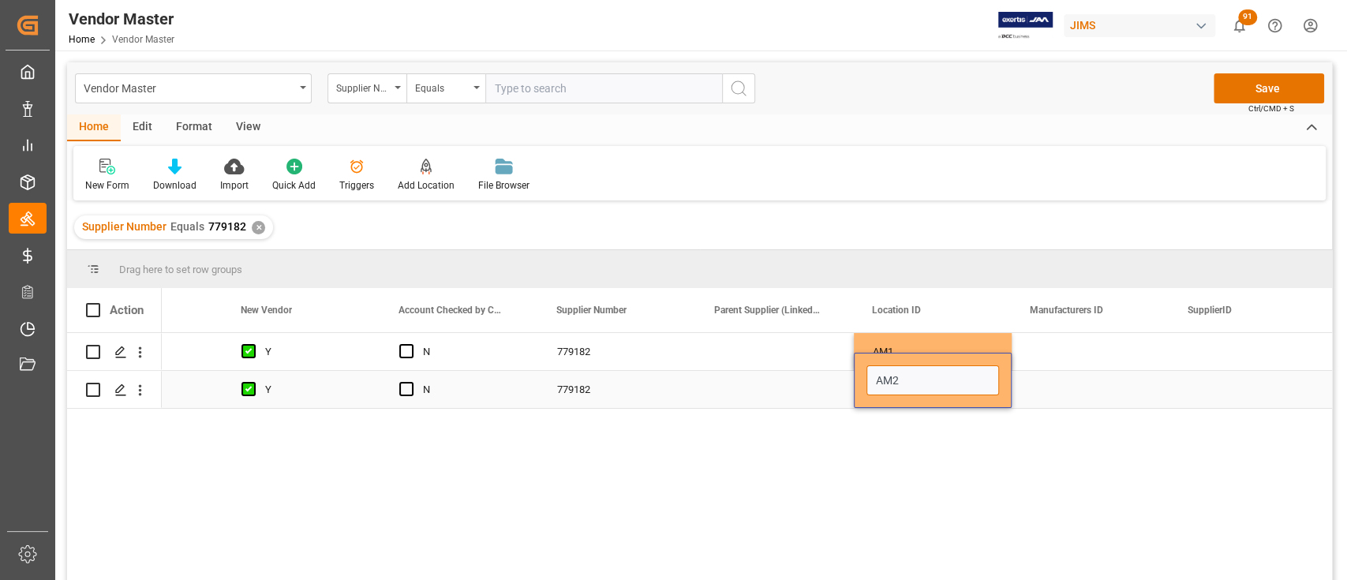
drag, startPoint x: 936, startPoint y: 384, endPoint x: 854, endPoint y: 378, distance: 82.3
click at [854, 378] on div "AM2" at bounding box center [933, 380] width 158 height 55
type input "AM"
click at [947, 335] on div "AM1" at bounding box center [933, 351] width 158 height 37
click at [915, 354] on div "AM1" at bounding box center [933, 351] width 158 height 37
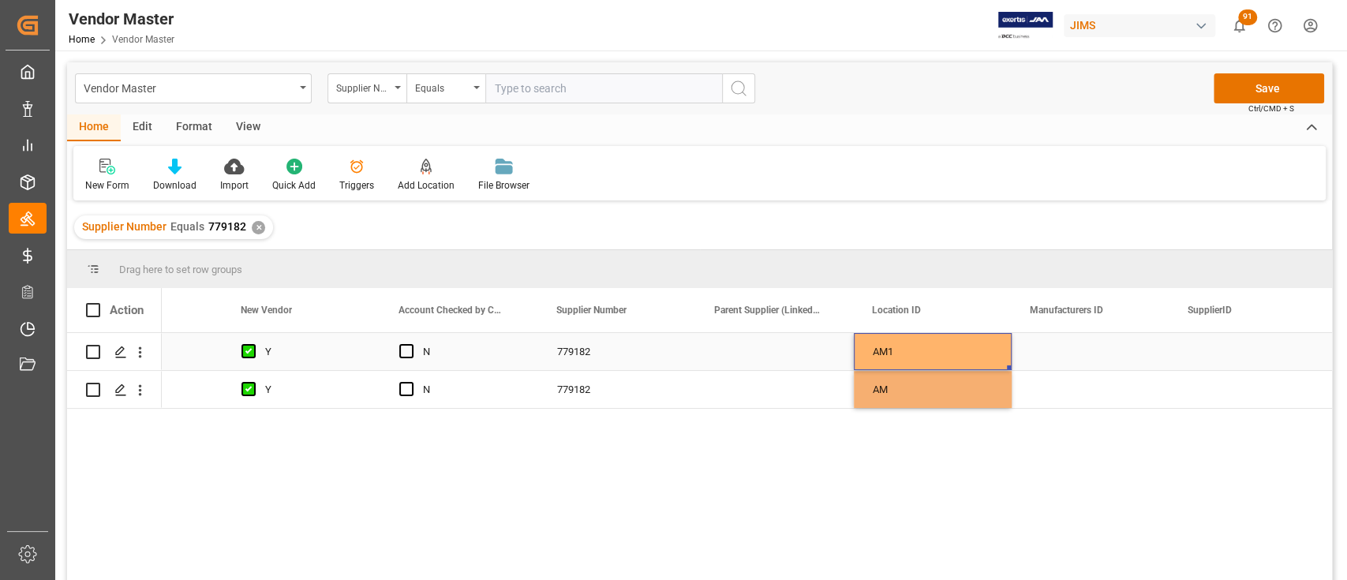
click at [915, 354] on div "AM1" at bounding box center [933, 351] width 158 height 37
click at [915, 354] on input "AM1" at bounding box center [933, 361] width 133 height 30
type input "AS"
click at [1081, 355] on div "Press SPACE to select this row." at bounding box center [1091, 351] width 158 height 37
click at [953, 352] on div "AS" at bounding box center [933, 351] width 158 height 37
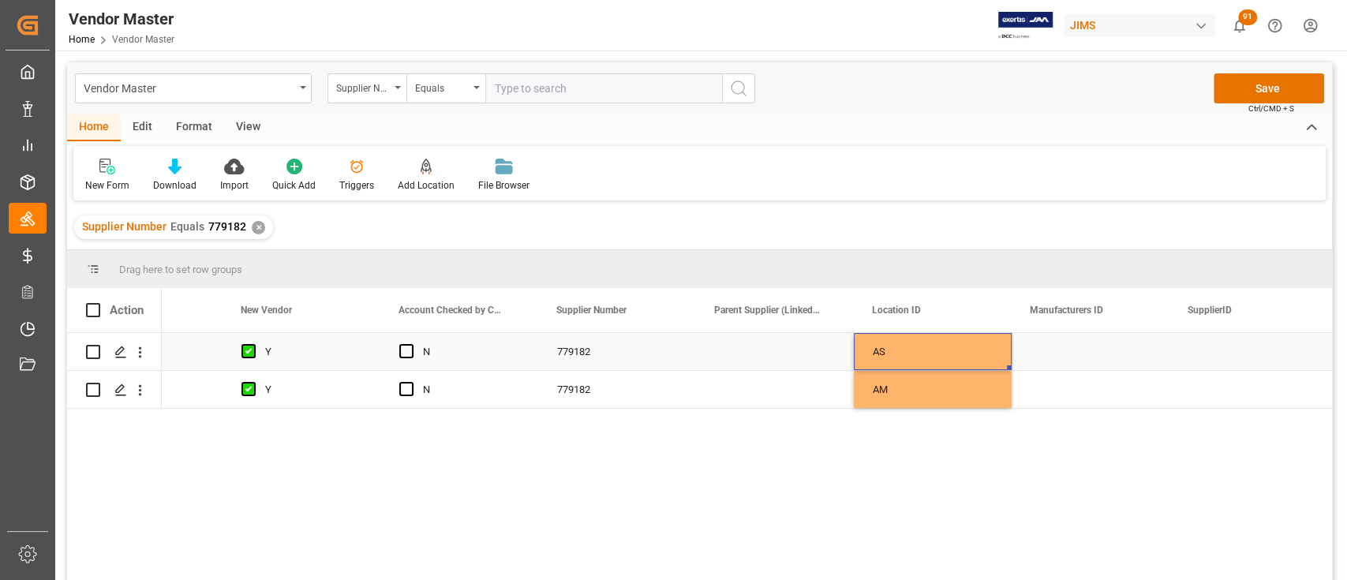
click at [922, 347] on div "AS" at bounding box center [933, 351] width 158 height 37
type input "CA"
click at [926, 401] on div "AM" at bounding box center [933, 389] width 158 height 37
click at [732, 350] on div "Press SPACE to select this row." at bounding box center [775, 351] width 158 height 37
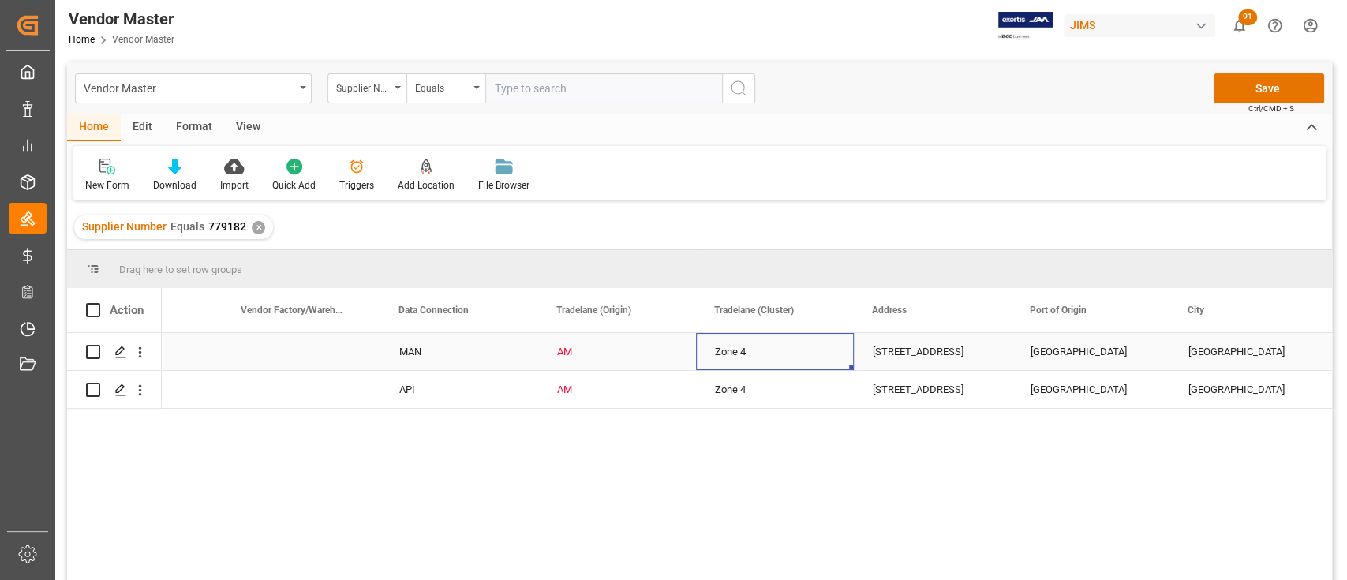
click at [743, 351] on div "Zone 4" at bounding box center [775, 352] width 120 height 36
click at [744, 351] on input "Zone 4" at bounding box center [775, 361] width 133 height 30
click at [830, 355] on icon "open menu" at bounding box center [824, 361] width 19 height 19
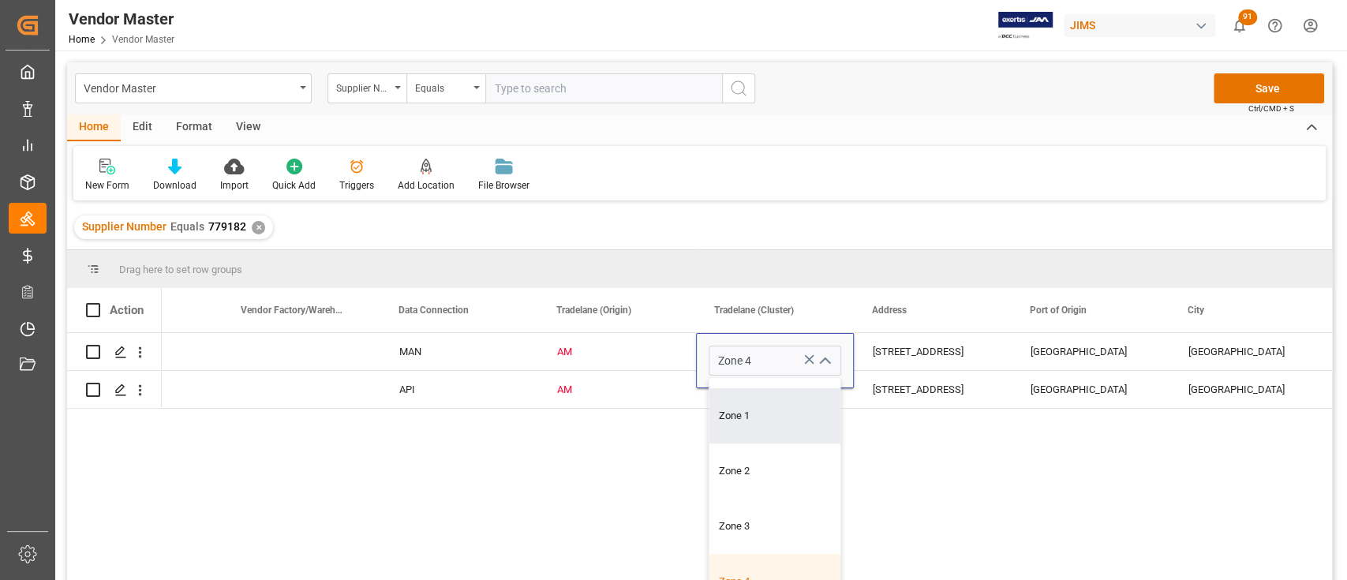
click at [1111, 500] on div "Main MAN AM Zone 4 [GEOGRAPHIC_DATA] [GEOGRAPHIC_DATA] [GEOGRAPHIC_DATA] [GEOGR…" at bounding box center [747, 461] width 1170 height 257
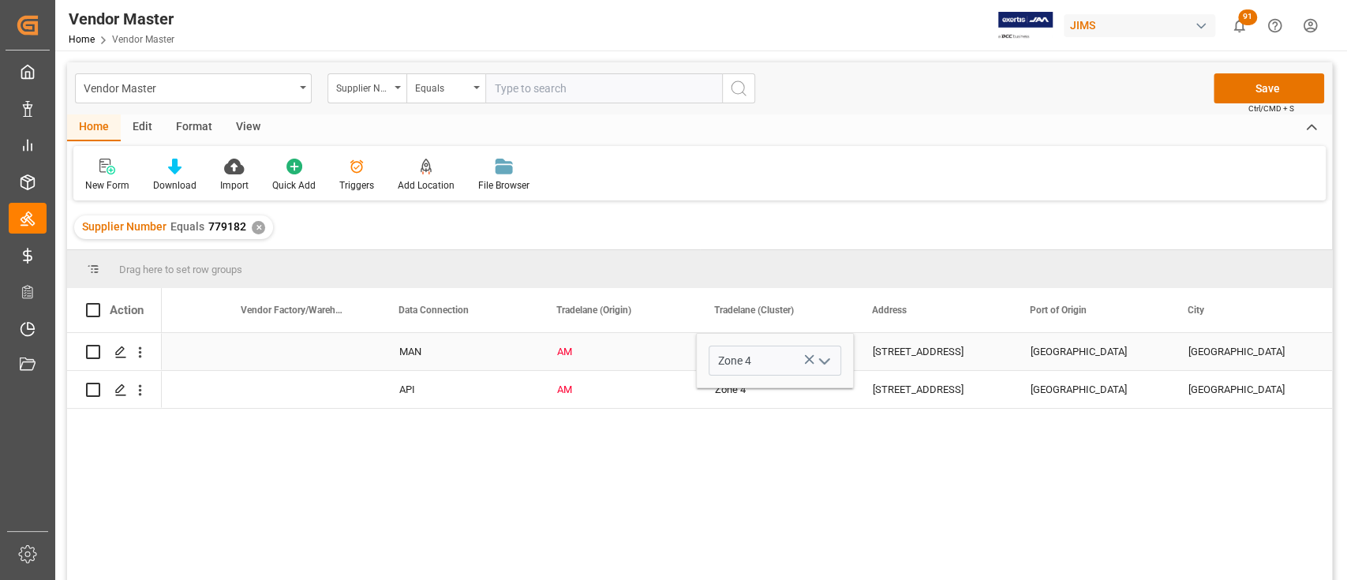
click at [928, 346] on div "[STREET_ADDRESS]" at bounding box center [933, 351] width 158 height 37
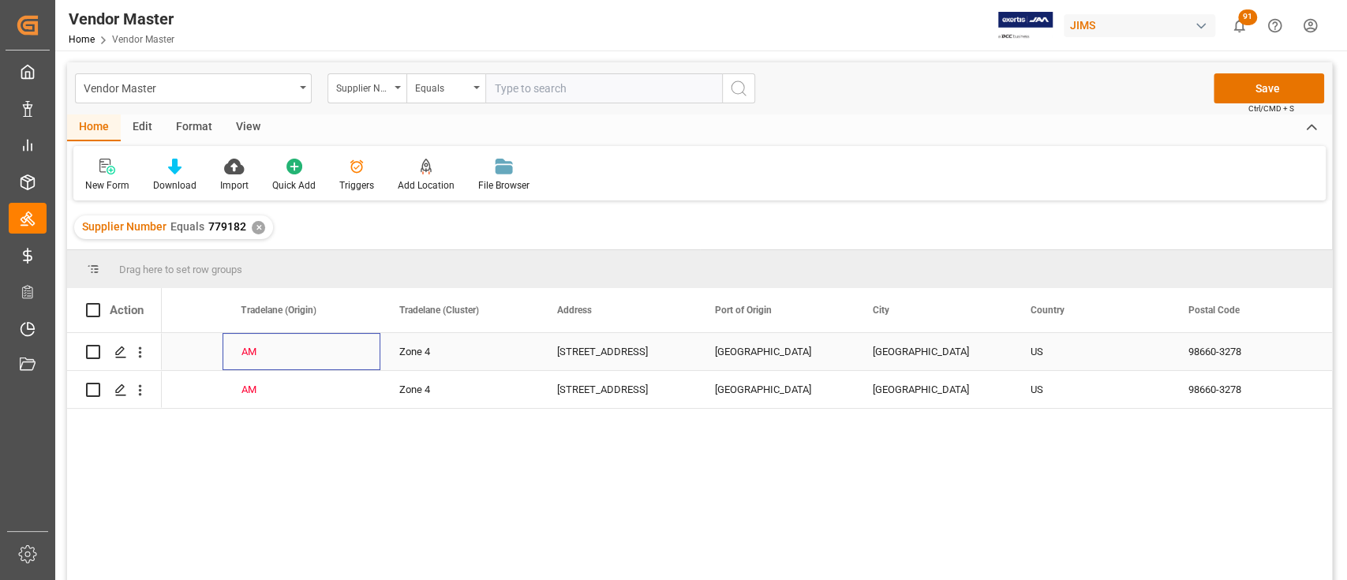
click at [272, 344] on div "AM" at bounding box center [302, 352] width 120 height 36
click at [356, 358] on icon "open menu" at bounding box center [351, 361] width 19 height 19
click at [272, 565] on div "CA" at bounding box center [301, 571] width 131 height 55
type input "CA"
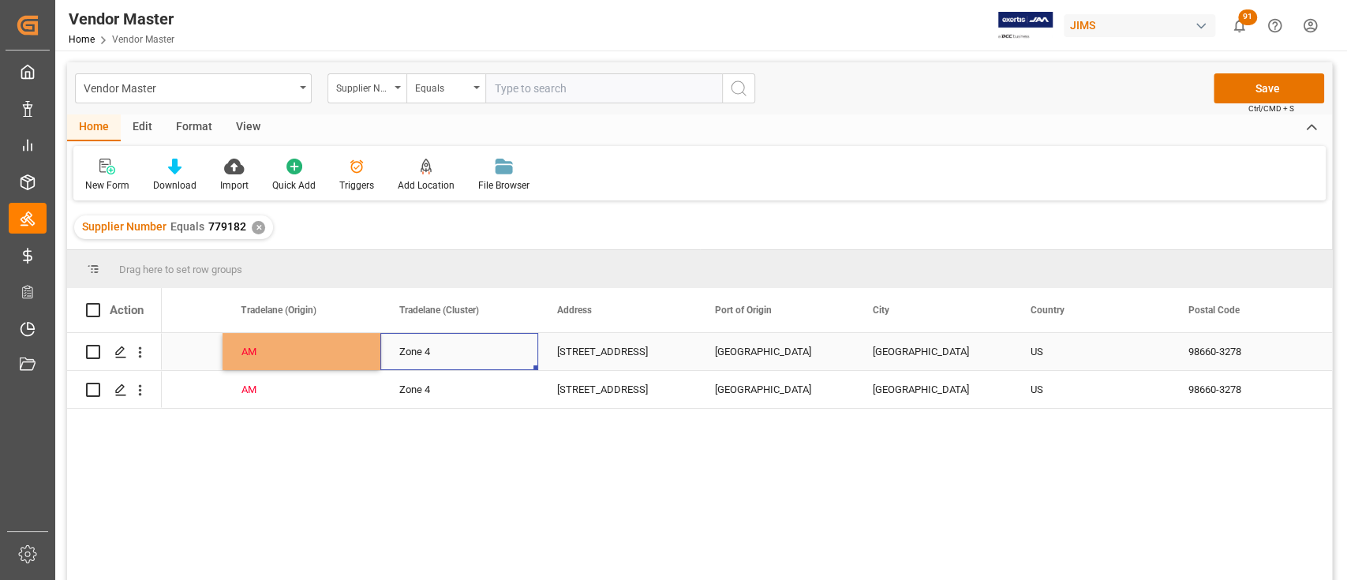
click at [459, 346] on div "Zone 4" at bounding box center [459, 352] width 120 height 36
click at [454, 347] on div "Zone 4" at bounding box center [459, 352] width 120 height 36
click at [594, 354] on div "[STREET_ADDRESS]" at bounding box center [617, 351] width 158 height 37
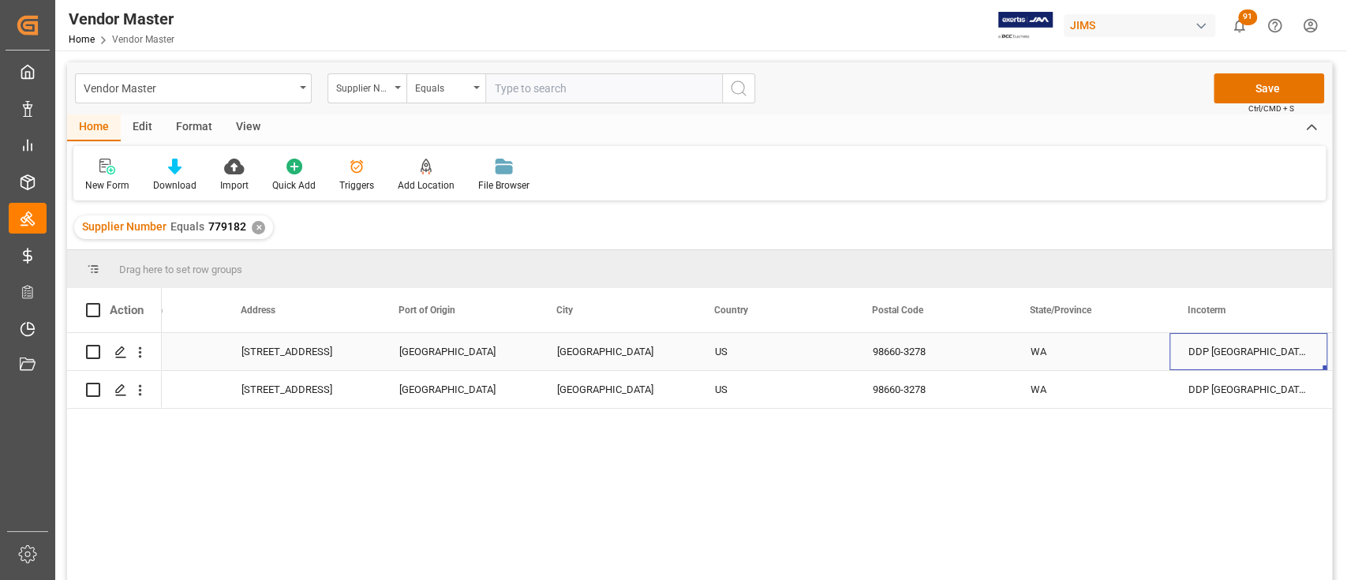
click at [293, 344] on div "[STREET_ADDRESS]" at bounding box center [302, 351] width 158 height 37
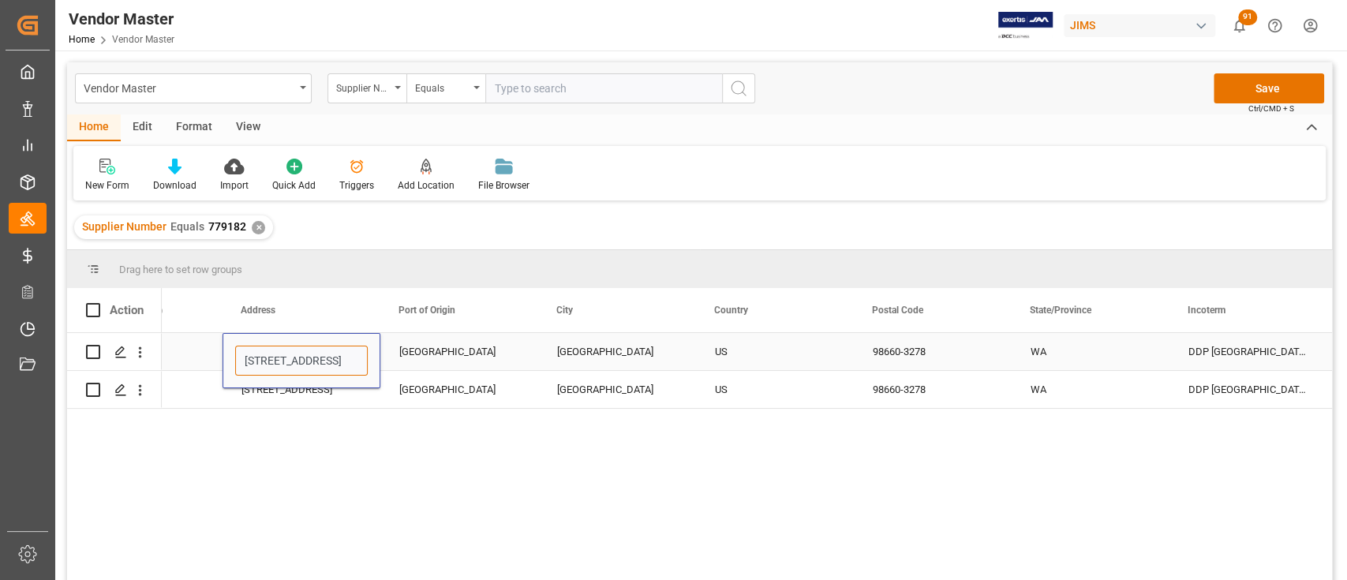
click at [297, 354] on input "[STREET_ADDRESS]" at bounding box center [301, 361] width 133 height 30
paste input "[STREET_ADDRESS]"
type input "[STREET_ADDRESS]"
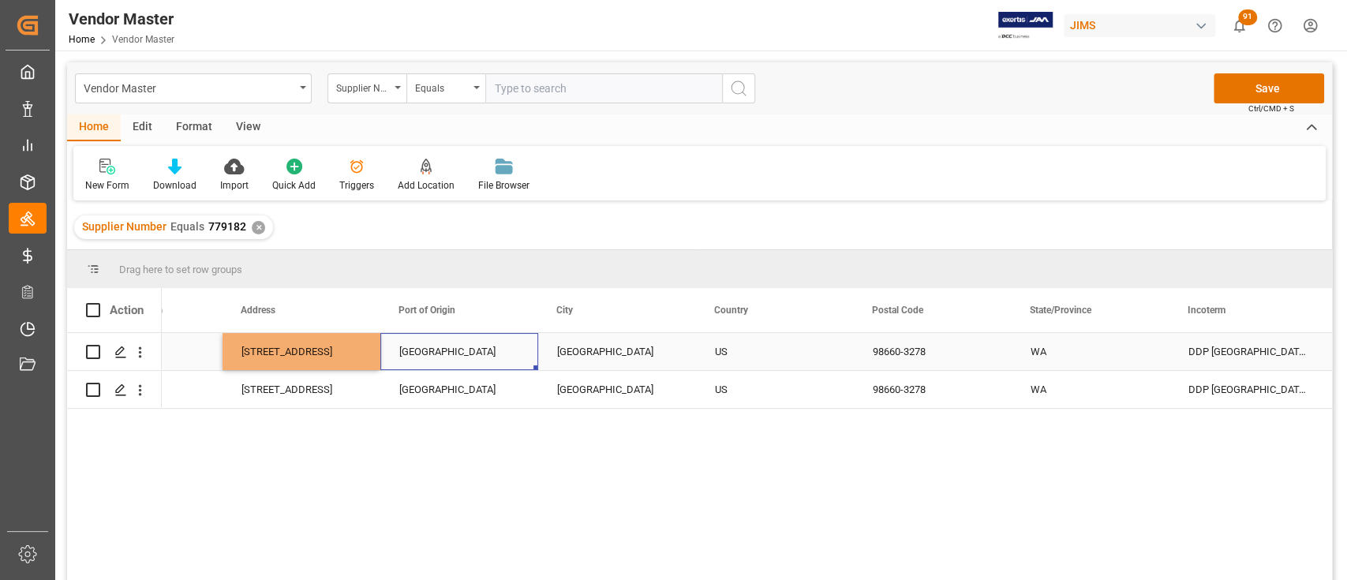
click at [423, 347] on div "[GEOGRAPHIC_DATA]" at bounding box center [459, 351] width 158 height 37
click at [890, 341] on div "98660-3278" at bounding box center [933, 351] width 158 height 37
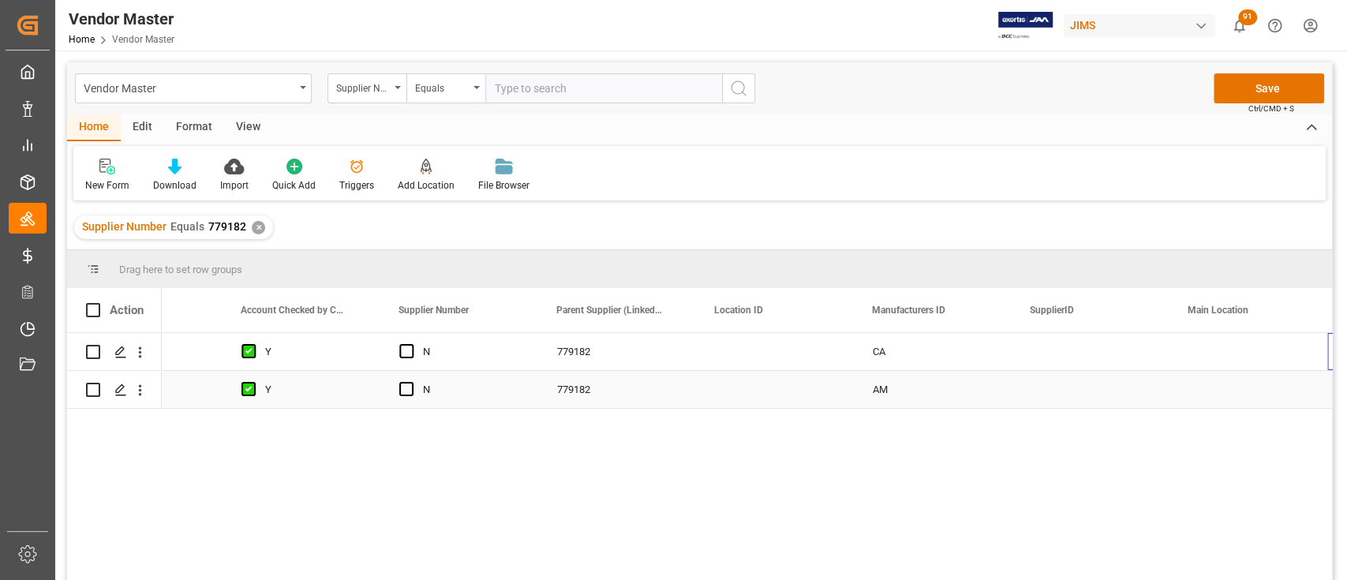
scroll to position [0, 1361]
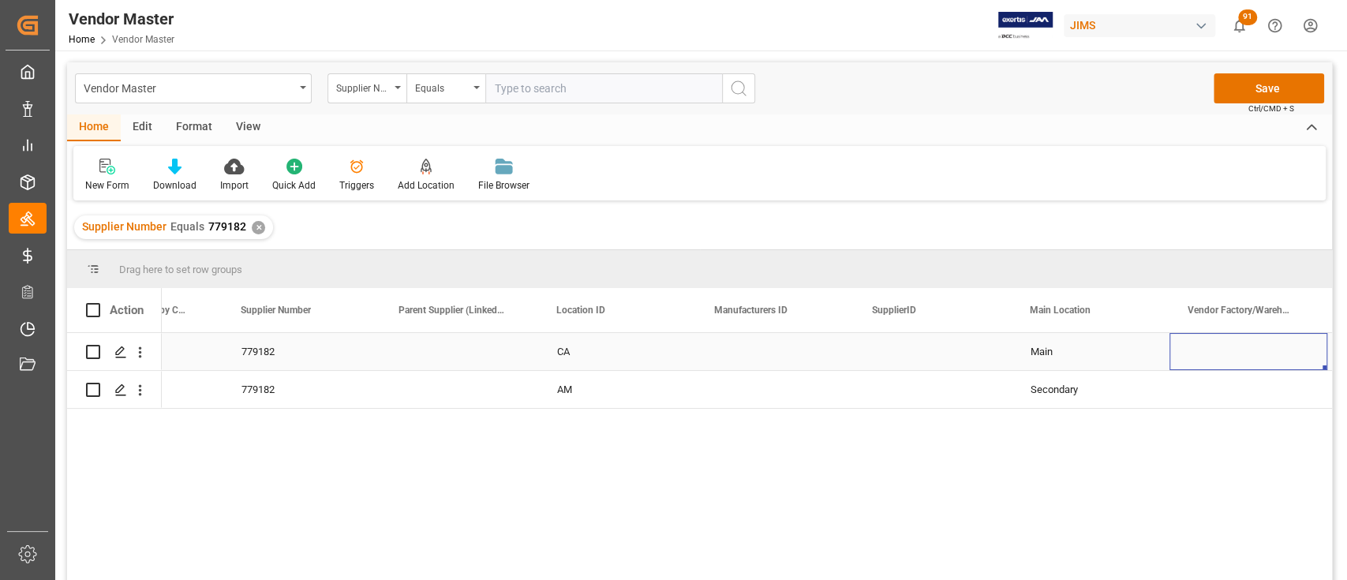
click at [580, 346] on div "CA" at bounding box center [617, 351] width 158 height 37
click at [580, 346] on input "CA" at bounding box center [617, 361] width 133 height 30
type input "AS"
click at [764, 357] on div "Press SPACE to select this row." at bounding box center [775, 351] width 158 height 37
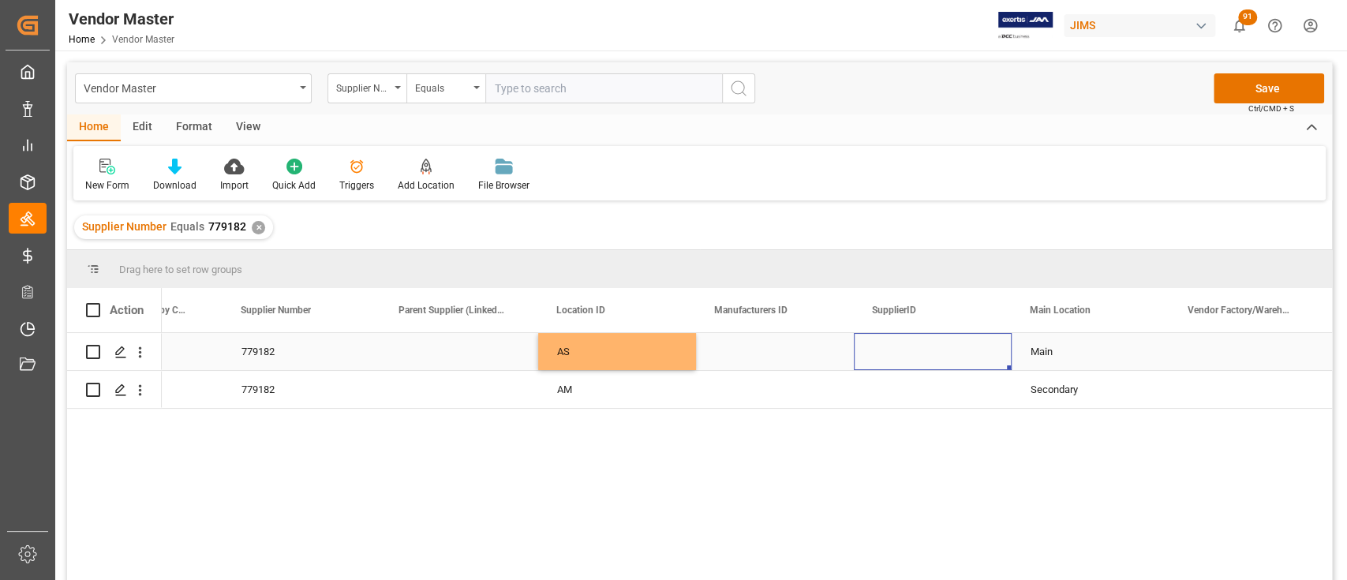
click at [914, 357] on div "Press SPACE to select this row." at bounding box center [933, 351] width 158 height 37
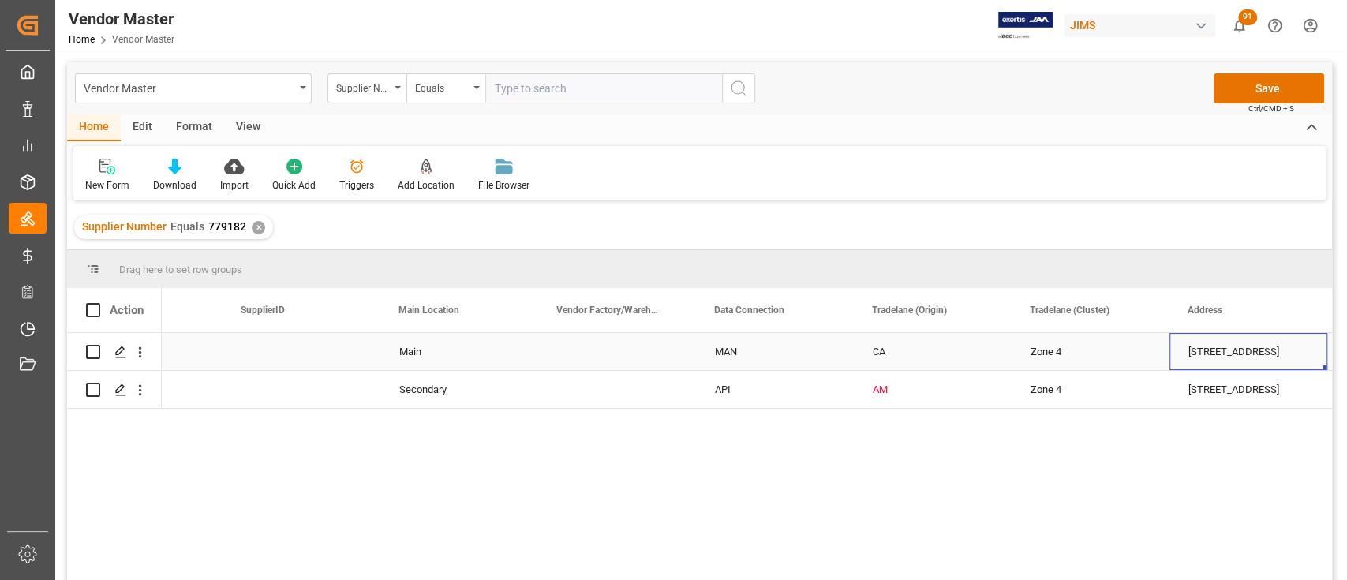
click at [613, 341] on div "Press SPACE to select this row." at bounding box center [617, 351] width 158 height 37
click at [608, 351] on div "Press SPACE to select this row." at bounding box center [617, 351] width 158 height 37
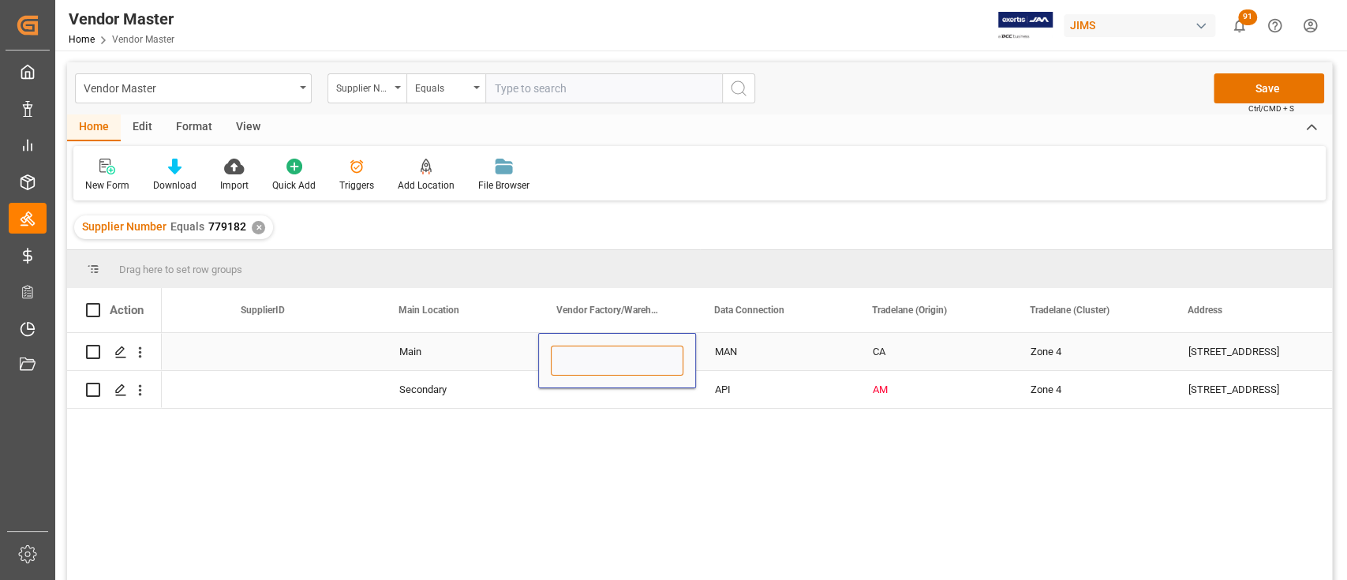
click at [597, 356] on input "Press SPACE to select this row." at bounding box center [617, 361] width 133 height 30
paste input "HANVON UGEE (HK) TECHNOLOGY CO., LIMITED"
type input "HANVON UGEE (HK) TECHNOLOGY CO., LIMITED"
click at [748, 350] on div "MAN" at bounding box center [775, 352] width 120 height 36
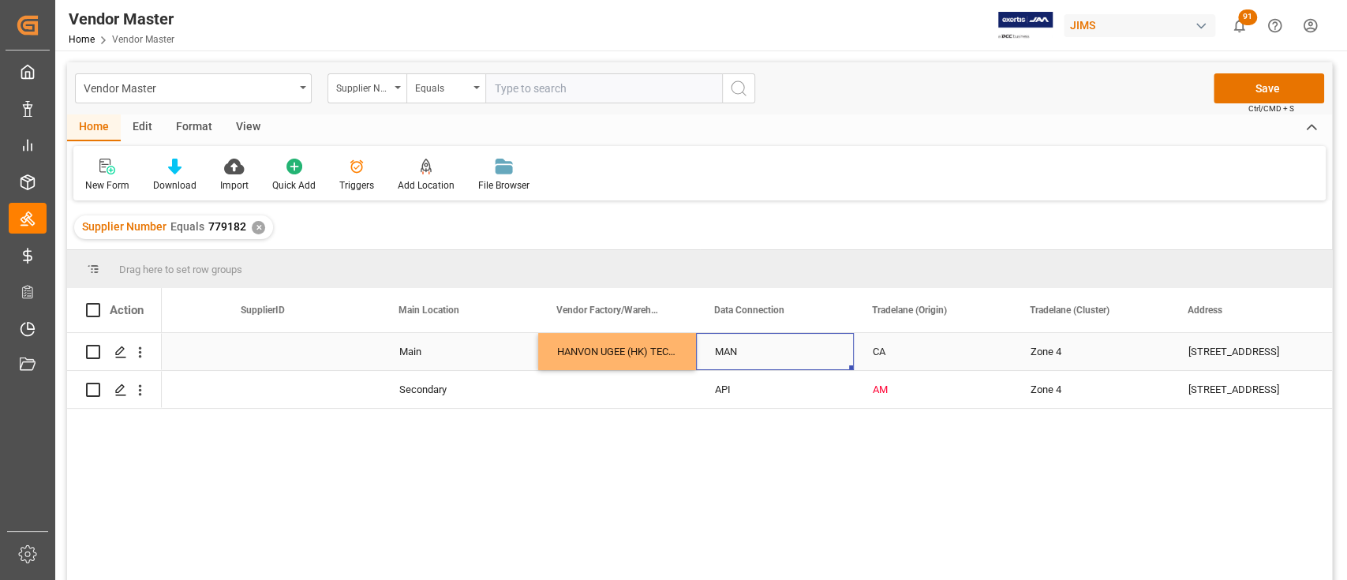
click at [898, 354] on div "CA" at bounding box center [933, 352] width 120 height 36
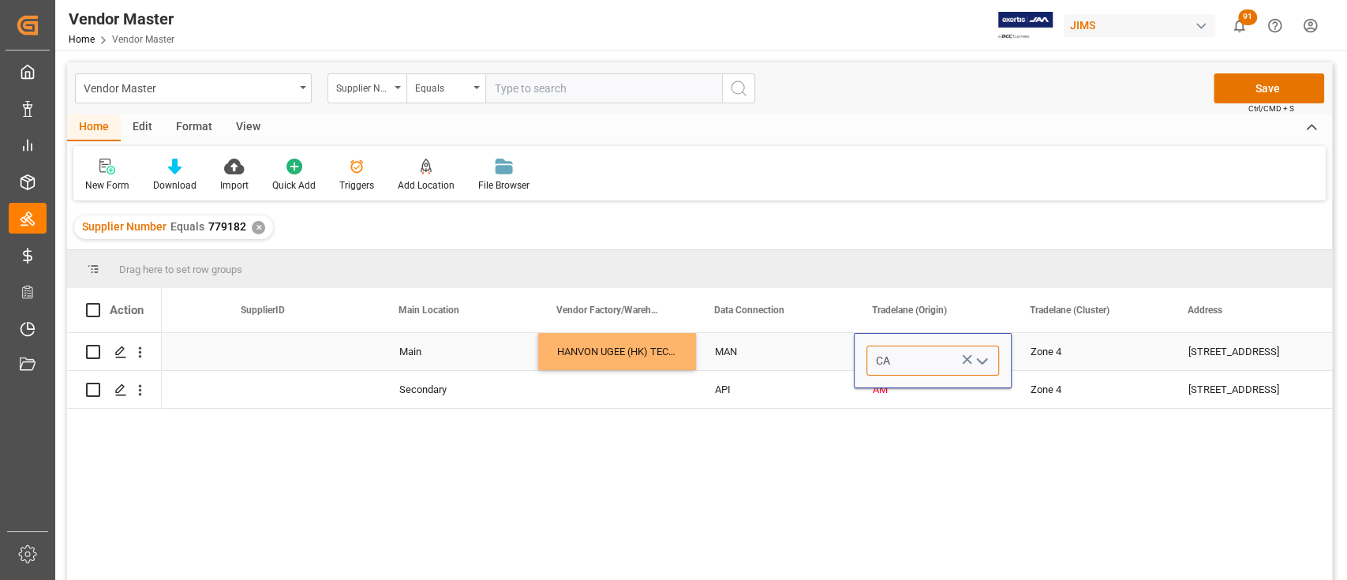
click at [908, 353] on input "CA" at bounding box center [933, 361] width 133 height 30
click at [985, 361] on polyline "open menu" at bounding box center [982, 361] width 9 height 5
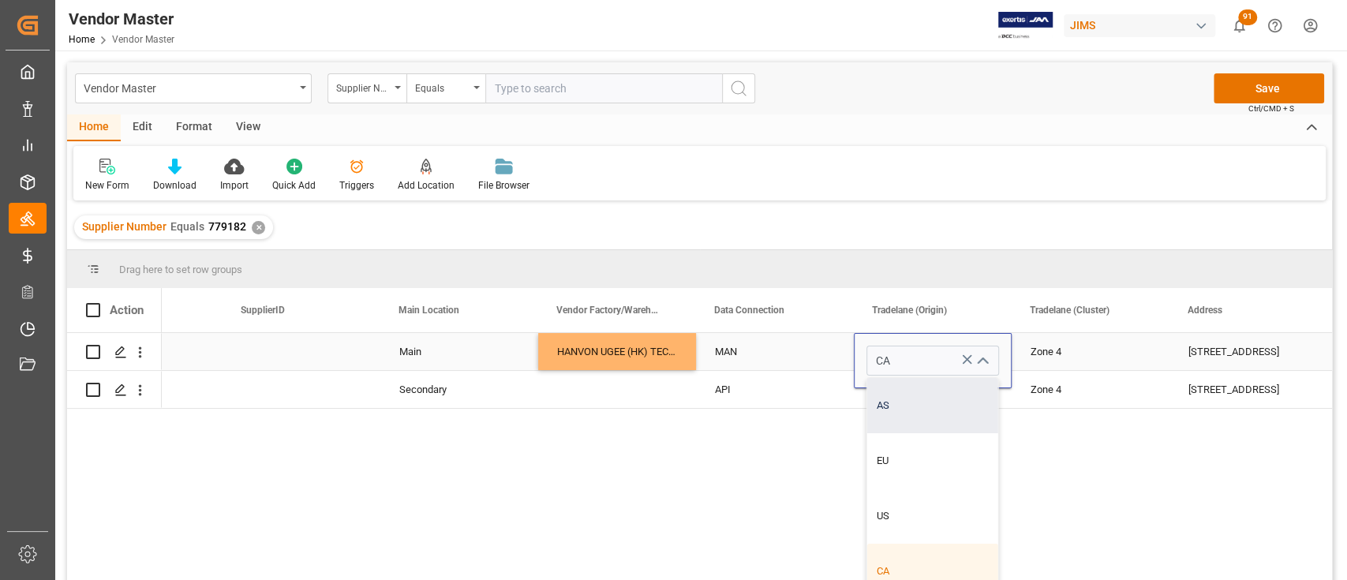
click at [913, 411] on div "AS" at bounding box center [932, 405] width 131 height 55
type input "AS"
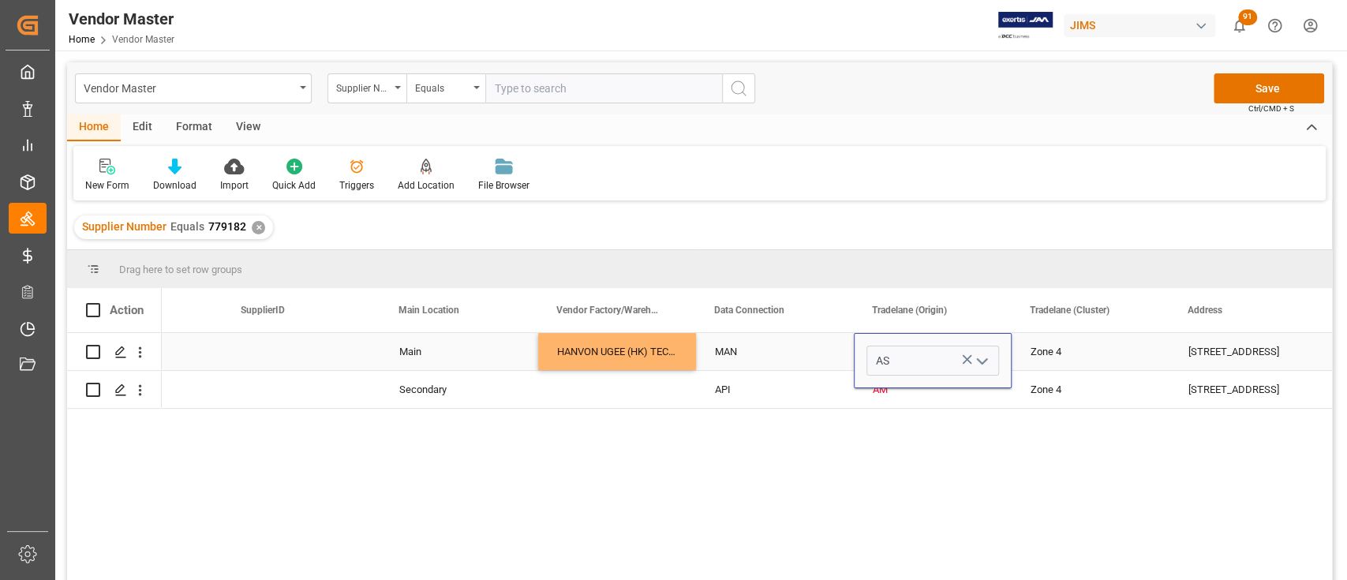
click at [781, 349] on div "MAN" at bounding box center [775, 352] width 120 height 36
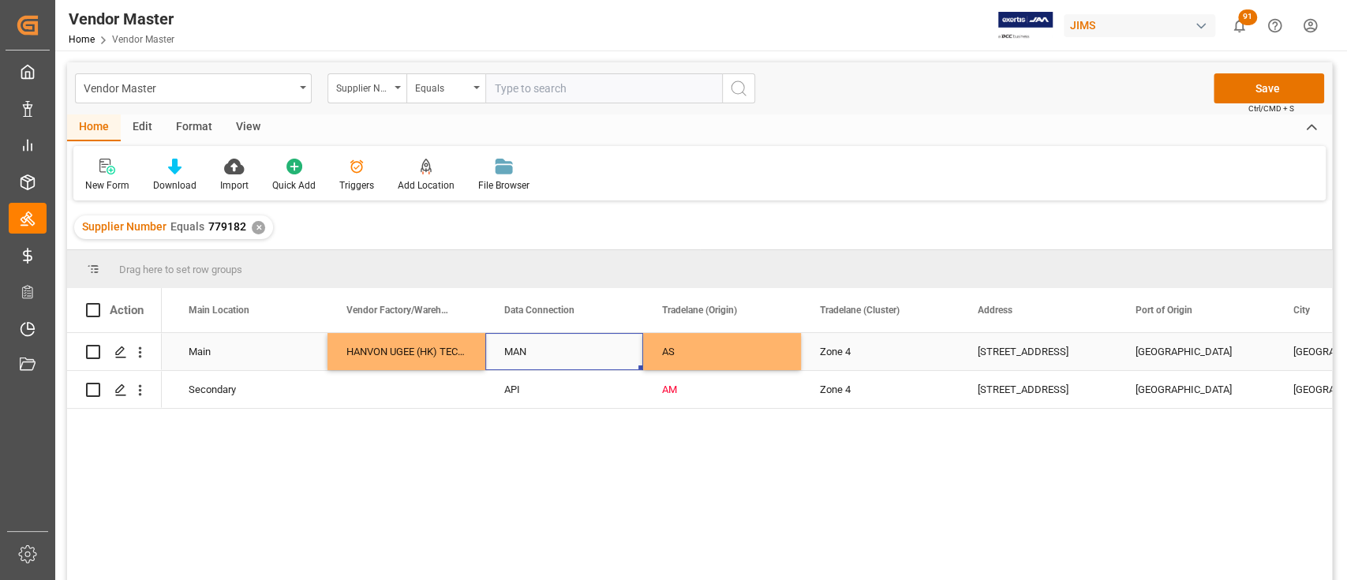
click at [1042, 346] on div "[STREET_ADDRESS]" at bounding box center [1038, 351] width 158 height 37
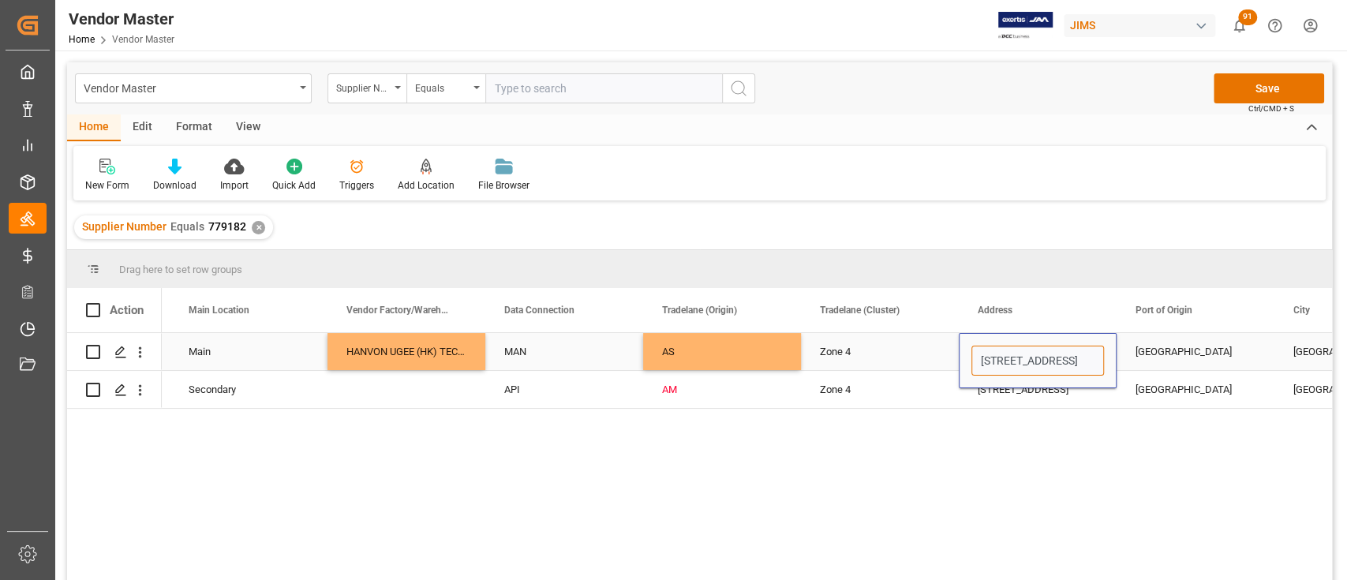
click at [1014, 357] on input "[STREET_ADDRESS]" at bounding box center [1038, 361] width 133 height 30
paste input "[STREET_ADDRESS],"
type input "[STREET_ADDRESS],"
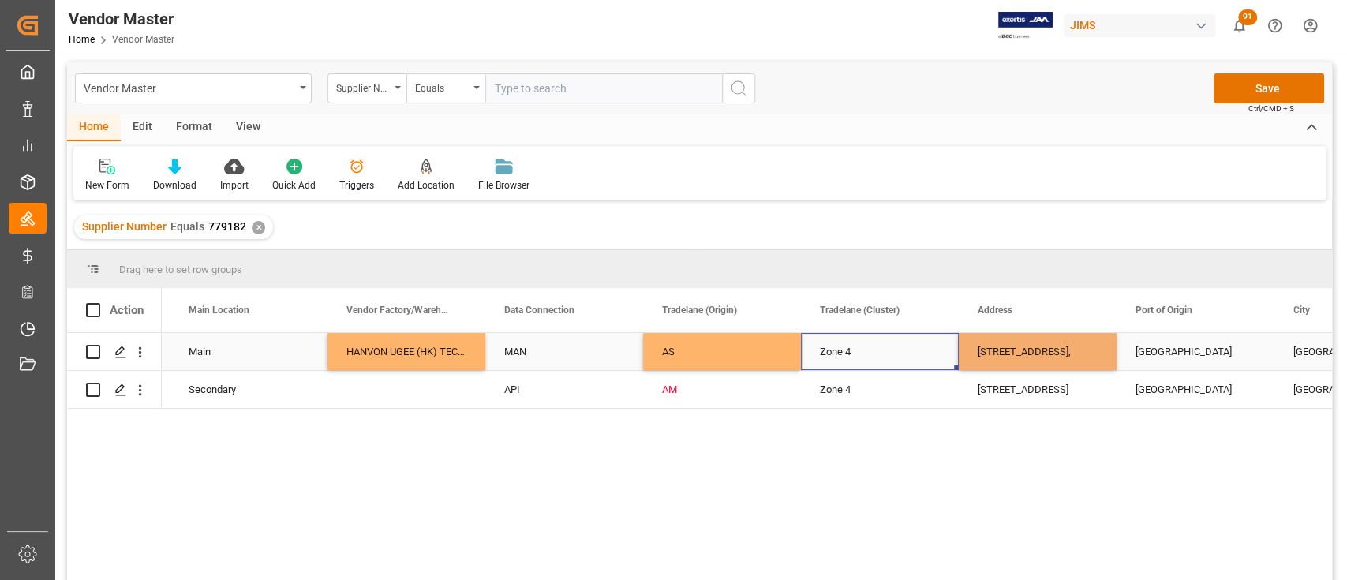
click at [871, 346] on div "Zone 4" at bounding box center [880, 352] width 120 height 36
click at [892, 352] on div "Zone 4" at bounding box center [880, 352] width 120 height 36
click at [934, 361] on icon "open menu" at bounding box center [929, 361] width 19 height 19
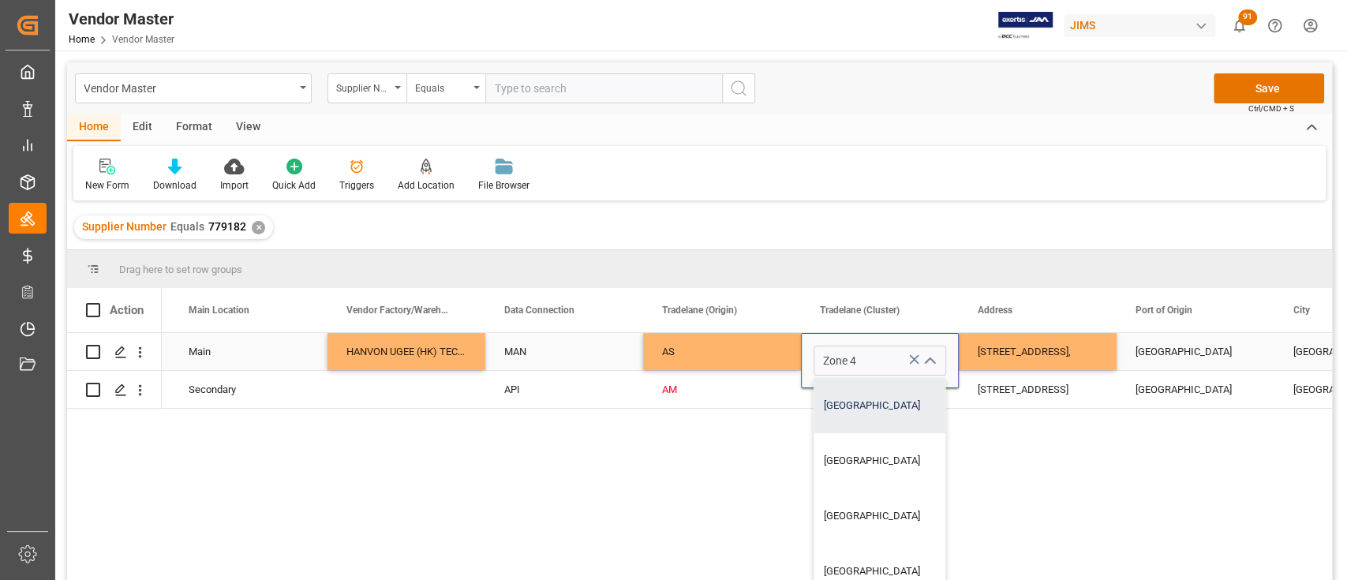
click at [887, 406] on div "[GEOGRAPHIC_DATA]" at bounding box center [880, 405] width 131 height 55
type input "[GEOGRAPHIC_DATA]"
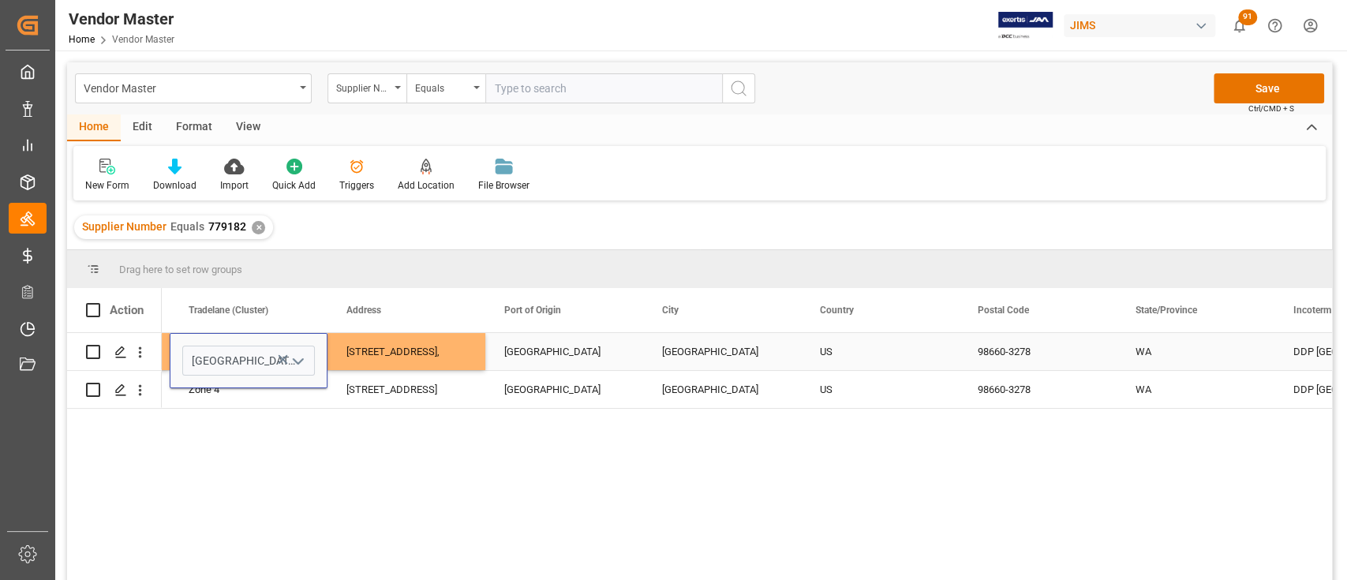
click at [698, 349] on div "[GEOGRAPHIC_DATA]" at bounding box center [722, 351] width 158 height 37
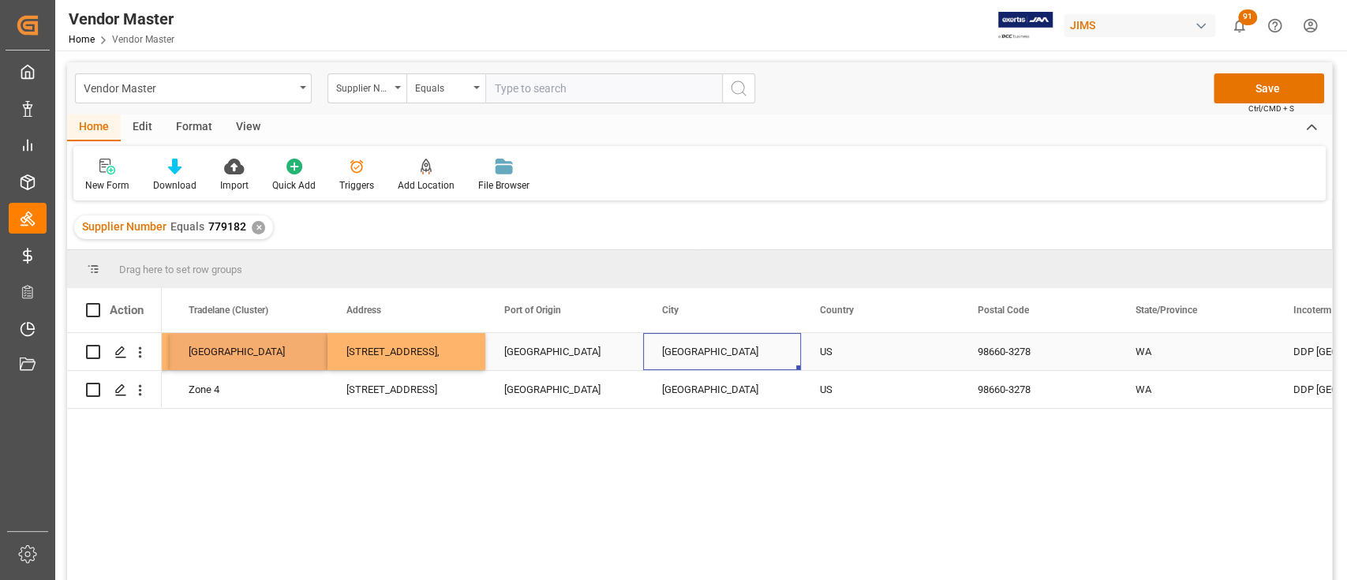
click at [698, 349] on div "[GEOGRAPHIC_DATA]" at bounding box center [722, 351] width 158 height 37
type input "[GEOGRAPHIC_DATA]"
click at [848, 343] on div "US" at bounding box center [880, 352] width 120 height 36
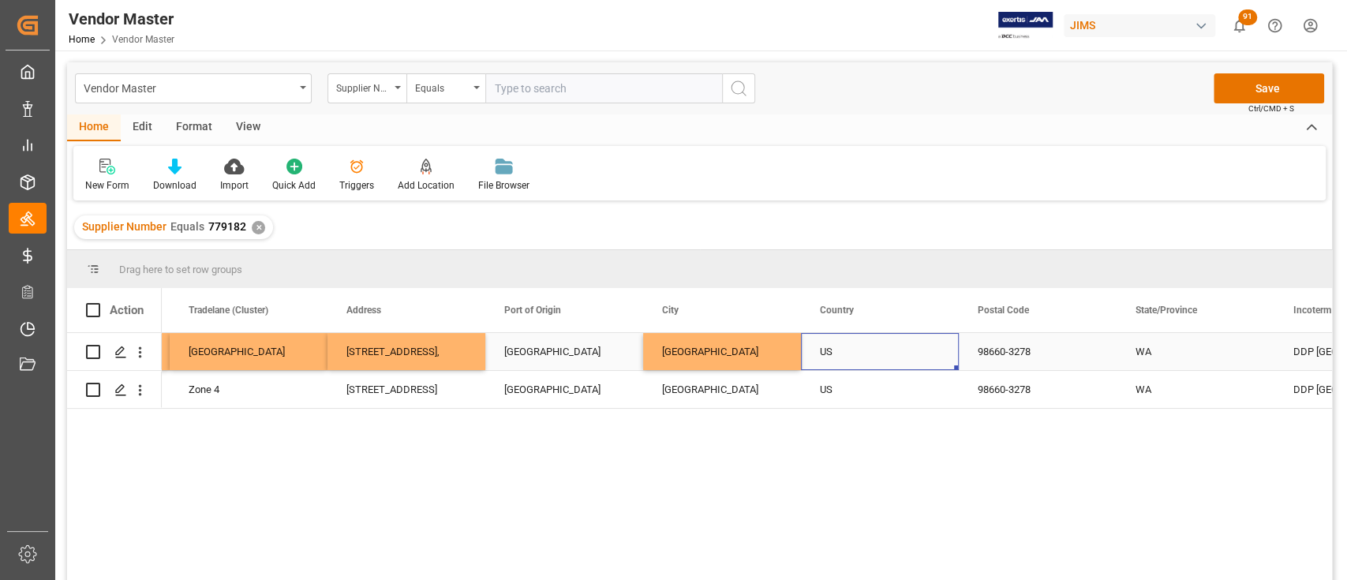
click at [851, 355] on div "US" at bounding box center [880, 352] width 120 height 36
drag, startPoint x: 851, startPoint y: 355, endPoint x: 791, endPoint y: 355, distance: 60.0
type input "CN"
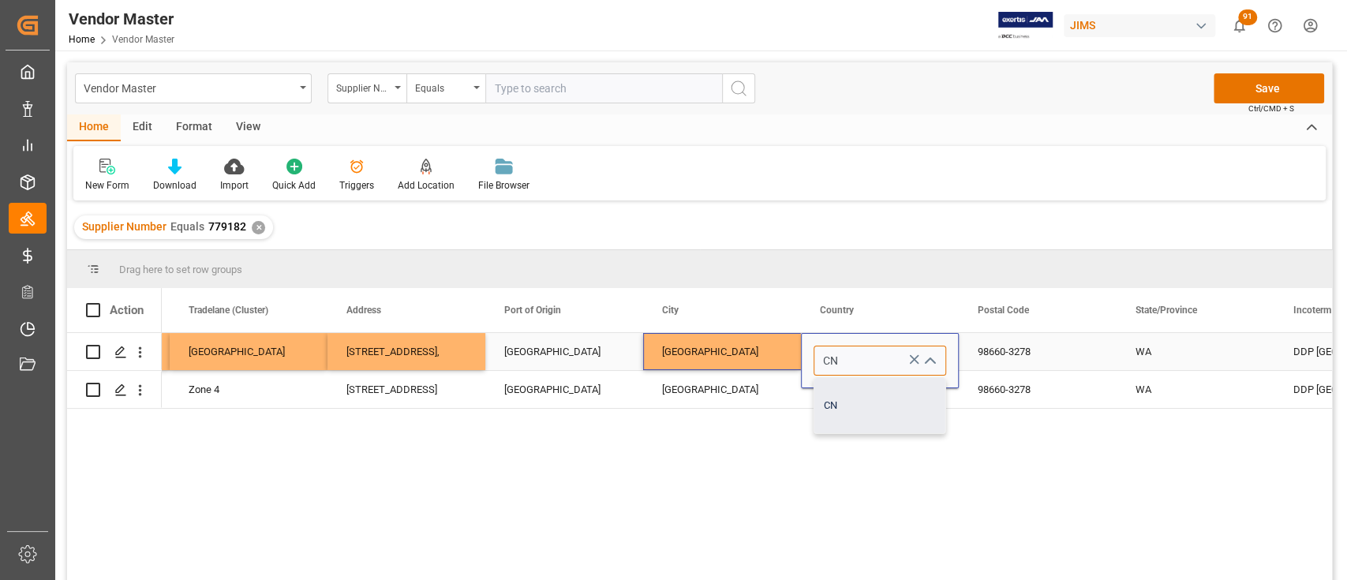
click at [861, 414] on div "CN" at bounding box center [880, 405] width 131 height 55
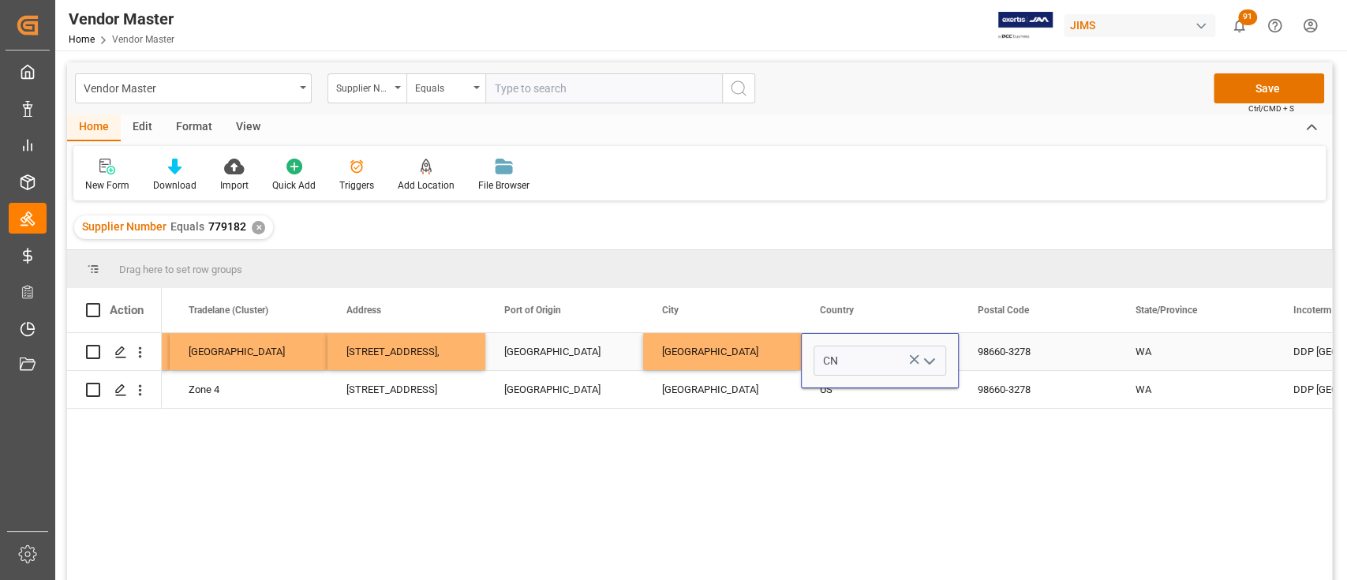
click at [997, 346] on div "98660-3278" at bounding box center [1038, 351] width 158 height 37
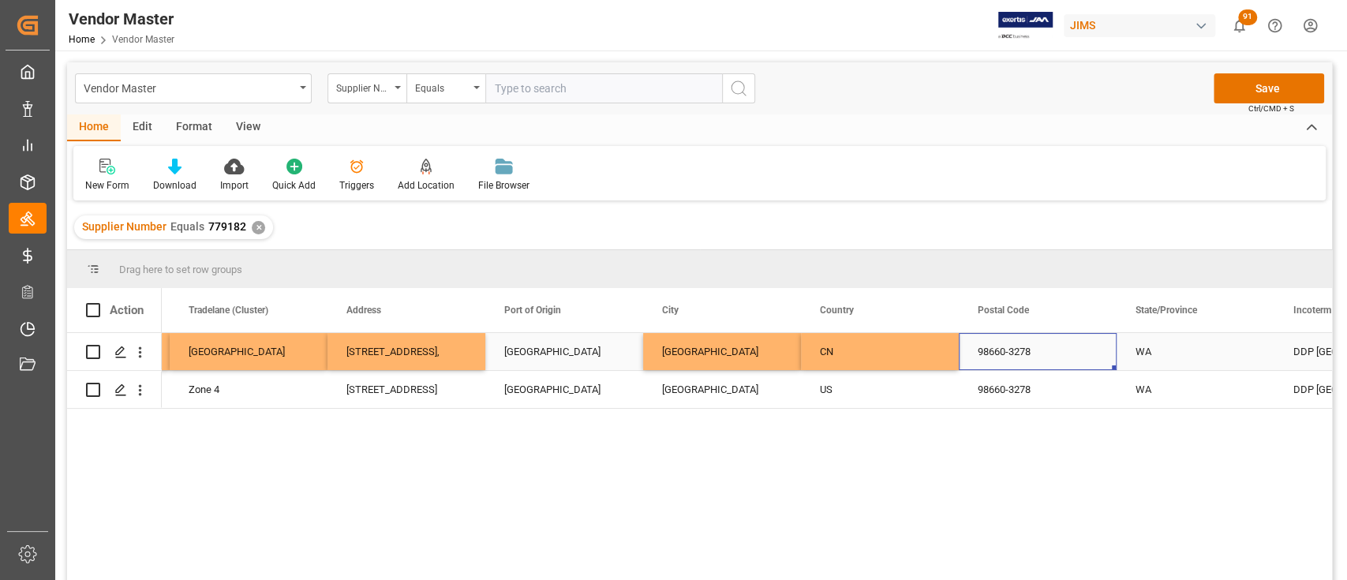
click at [1173, 346] on div "WA" at bounding box center [1196, 351] width 158 height 37
click at [1163, 353] on input "WA" at bounding box center [1195, 361] width 133 height 30
paste input "[GEOGRAPHIC_DATA]"
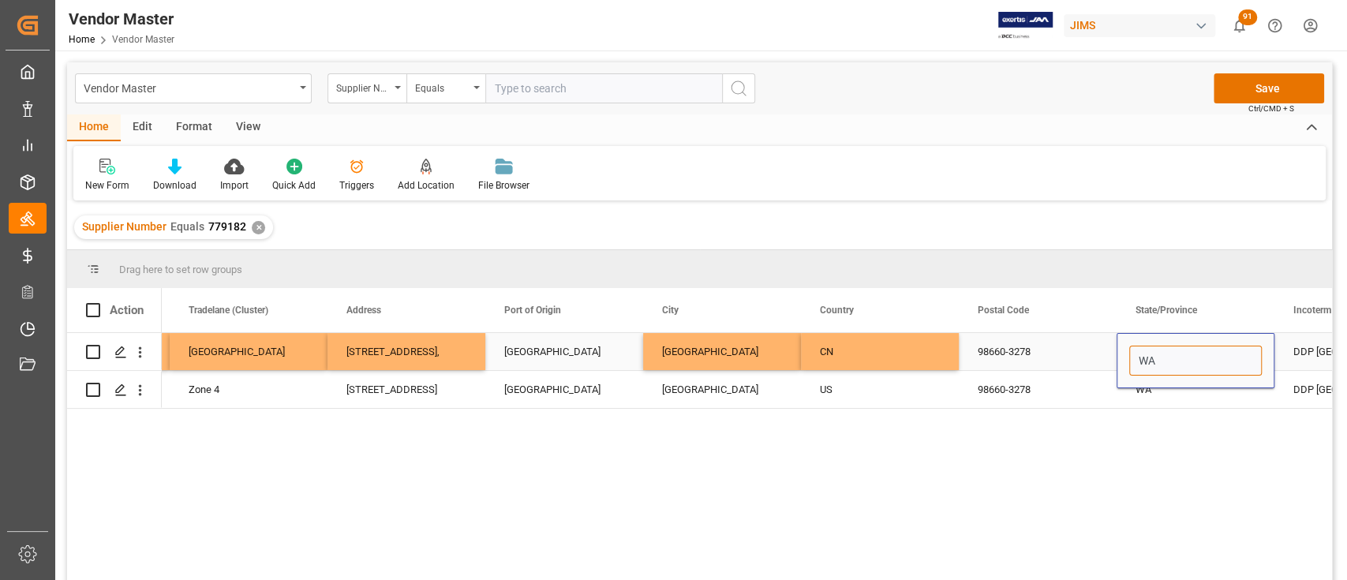
type input "[GEOGRAPHIC_DATA]"
click at [860, 357] on div "CN" at bounding box center [880, 352] width 120 height 36
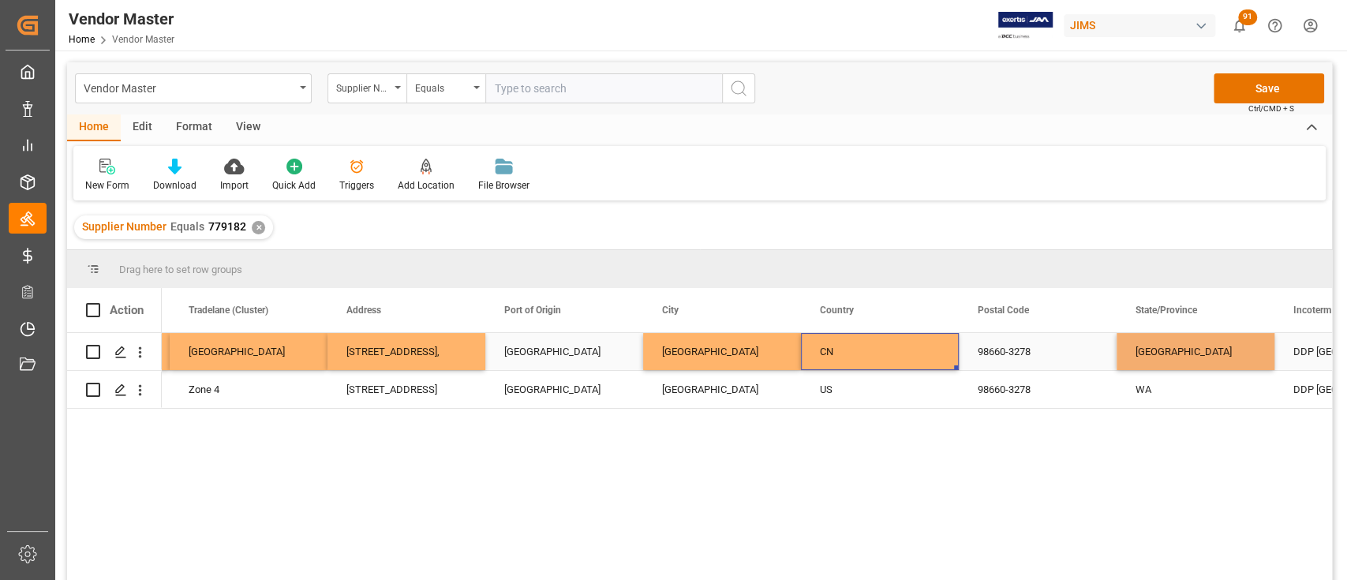
click at [732, 346] on div "[GEOGRAPHIC_DATA]" at bounding box center [722, 351] width 158 height 37
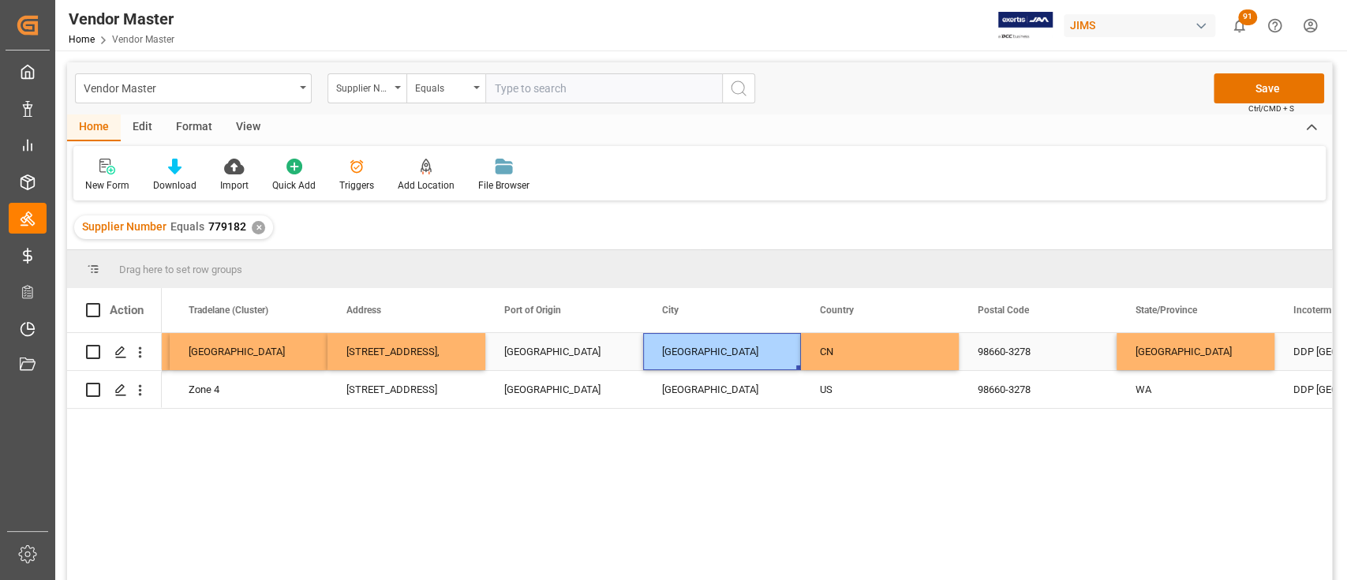
click at [547, 344] on div "[GEOGRAPHIC_DATA]" at bounding box center [564, 351] width 158 height 37
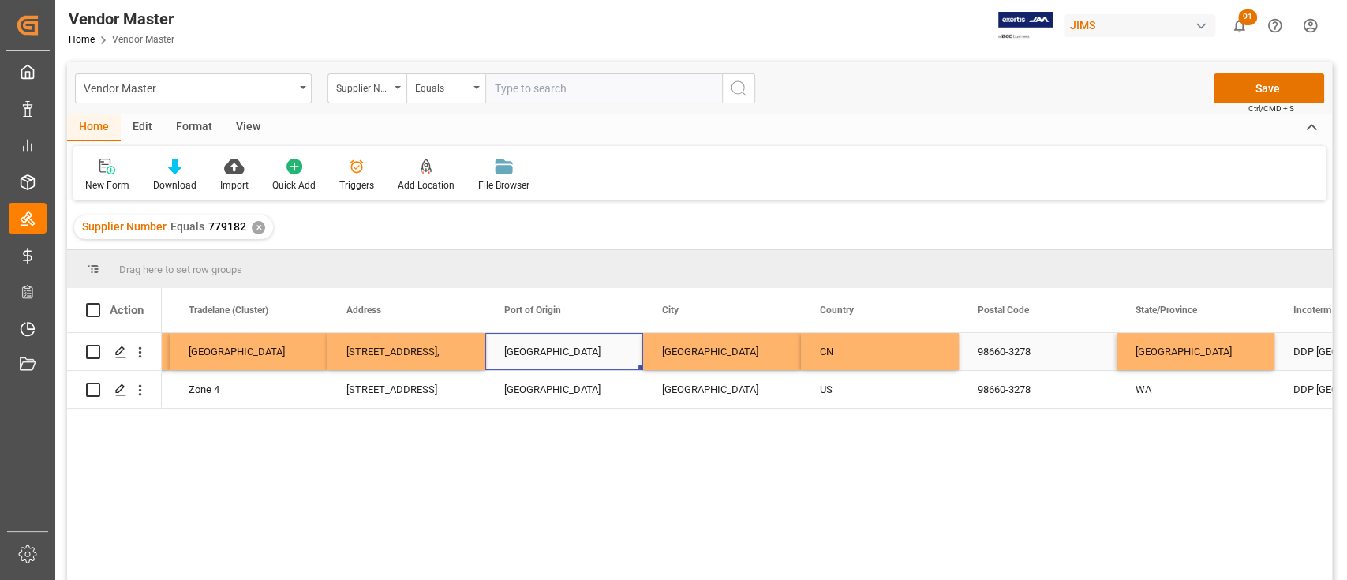
click at [547, 344] on div "[GEOGRAPHIC_DATA]" at bounding box center [564, 351] width 158 height 37
click at [556, 358] on input "[GEOGRAPHIC_DATA]" at bounding box center [564, 361] width 133 height 30
paste input "[GEOGRAPHIC_DATA]"
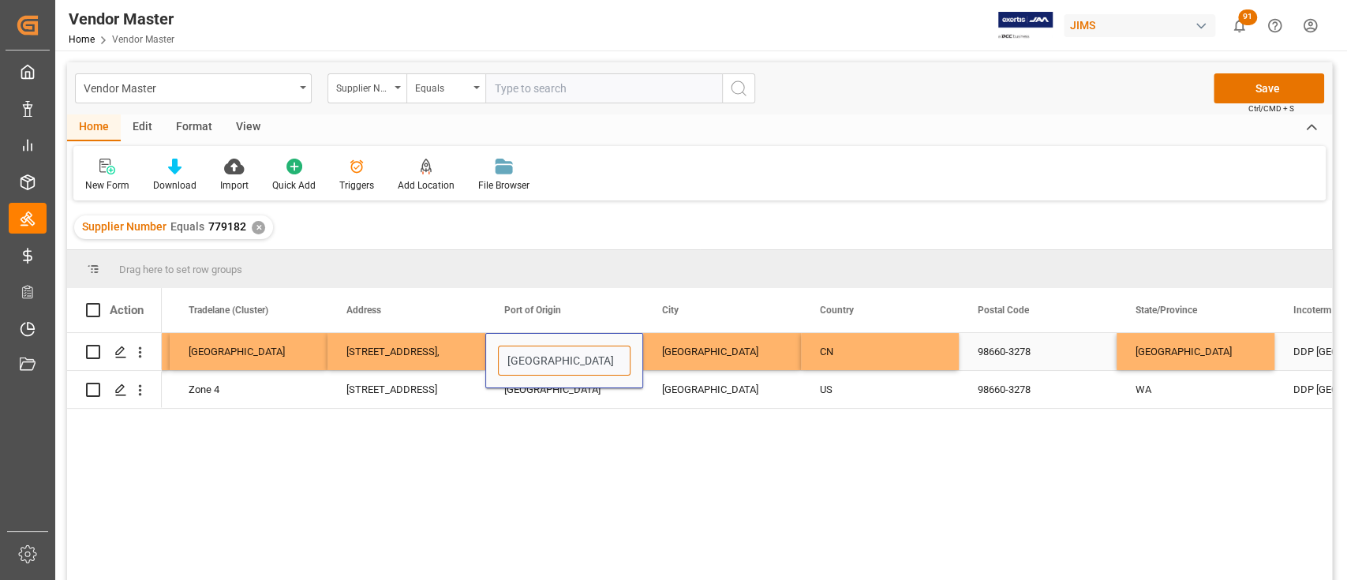
type input "[GEOGRAPHIC_DATA]"
click at [897, 349] on div "CN" at bounding box center [880, 352] width 120 height 36
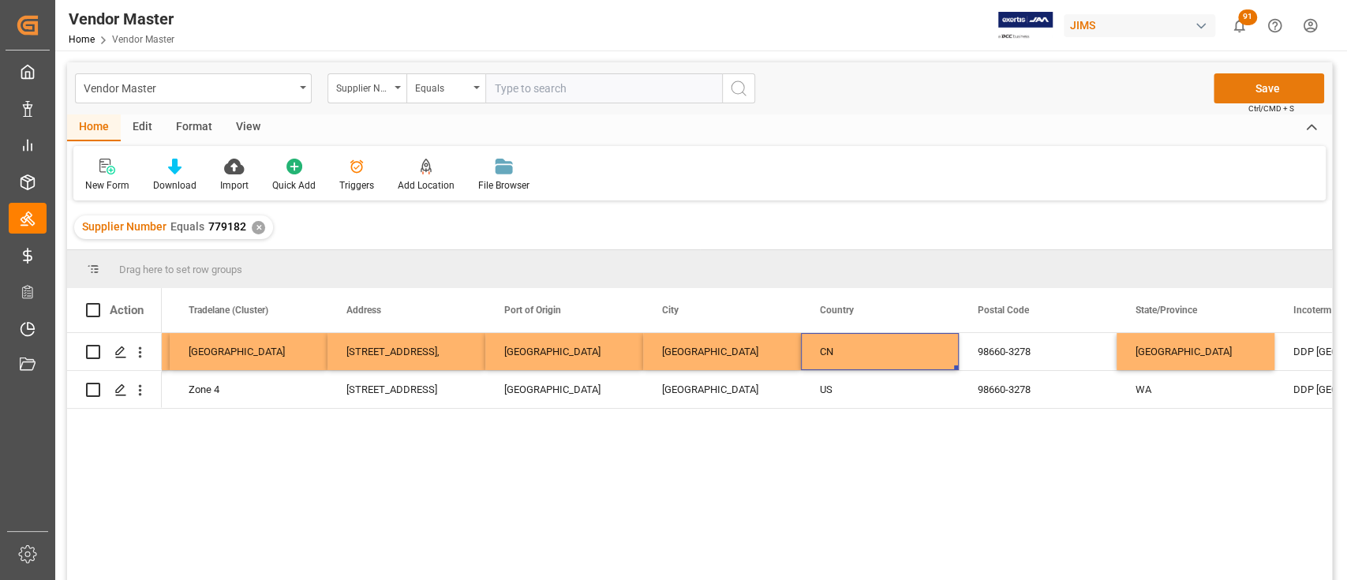
click at [1263, 88] on button "Save" at bounding box center [1269, 88] width 110 height 30
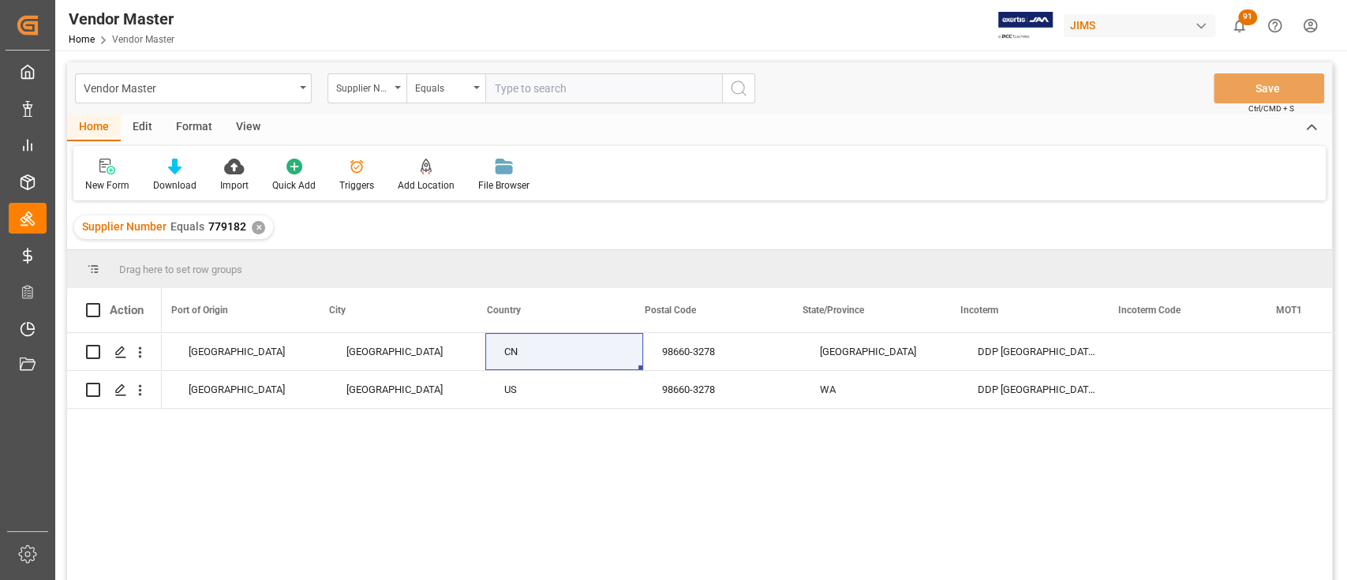
scroll to position [0, 3413]
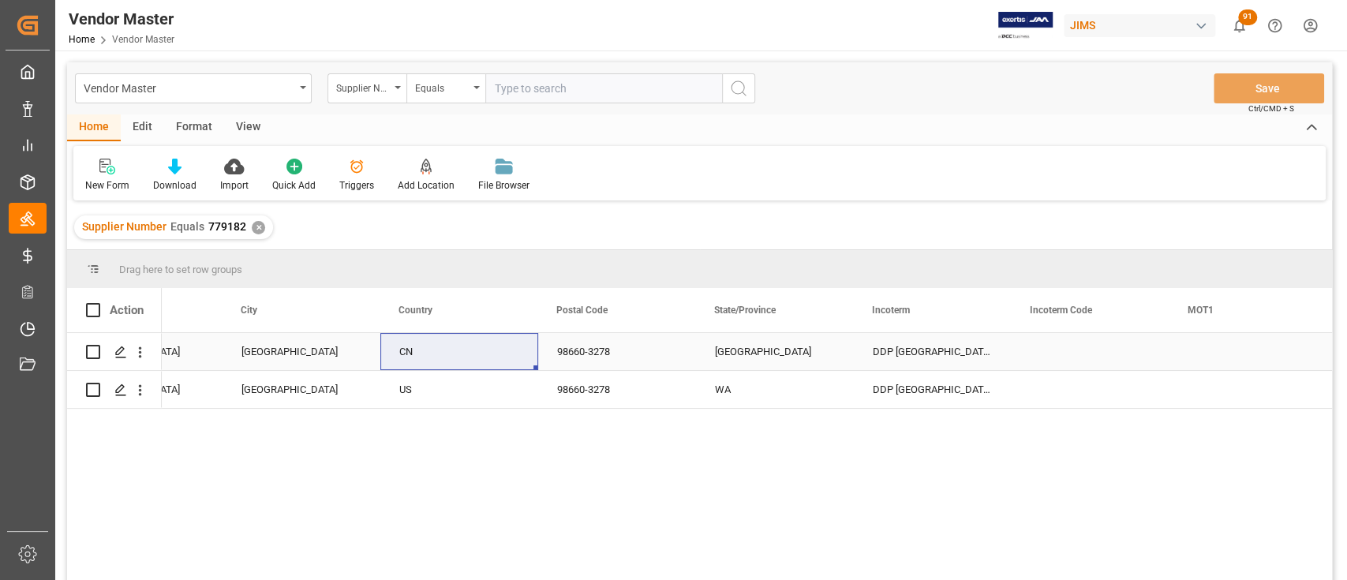
click at [911, 346] on div "DDP [GEOGRAPHIC_DATA] [GEOGRAPHIC_DATA]" at bounding box center [933, 351] width 158 height 37
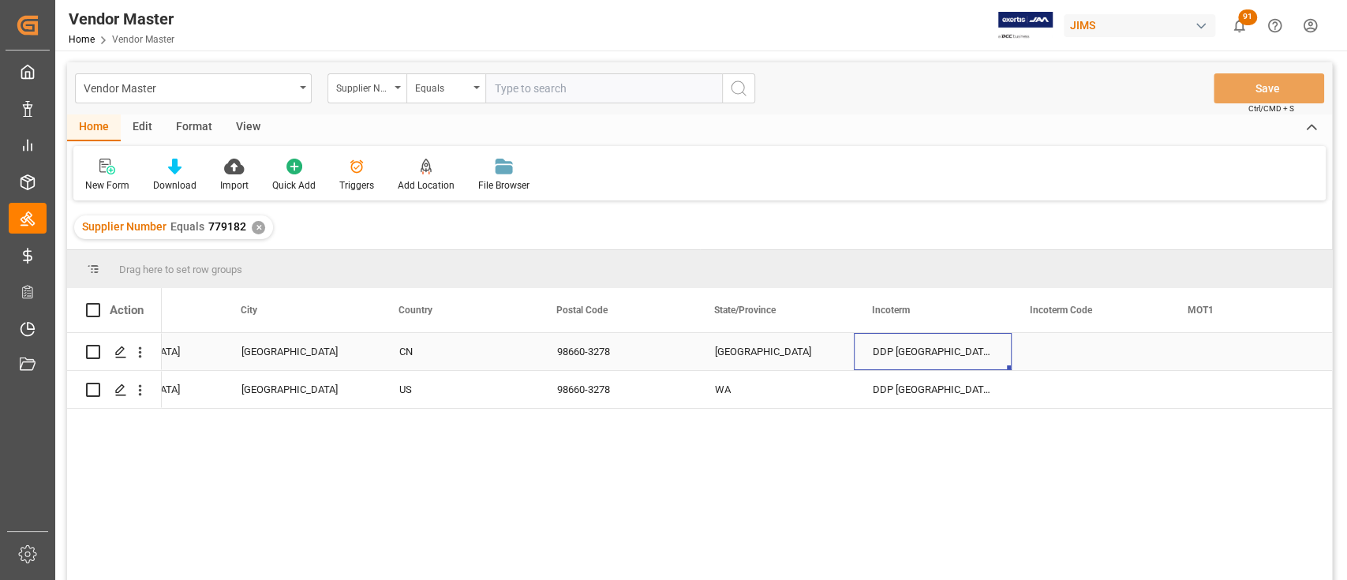
click at [911, 346] on div "DDP [GEOGRAPHIC_DATA] [GEOGRAPHIC_DATA]" at bounding box center [933, 351] width 158 height 37
type input "FOB Shenzhen,[GEOGRAPHIC_DATA]"
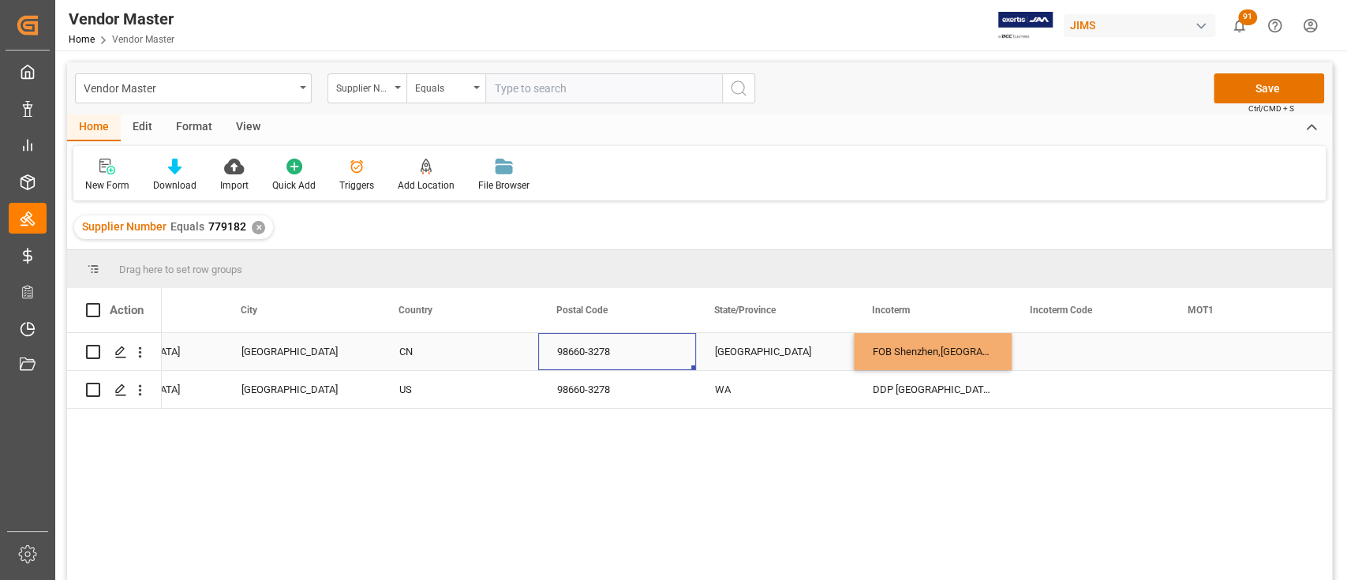
click at [581, 349] on div "98660-3278" at bounding box center [617, 351] width 158 height 37
click at [581, 349] on input "98660-3278" at bounding box center [617, 361] width 133 height 30
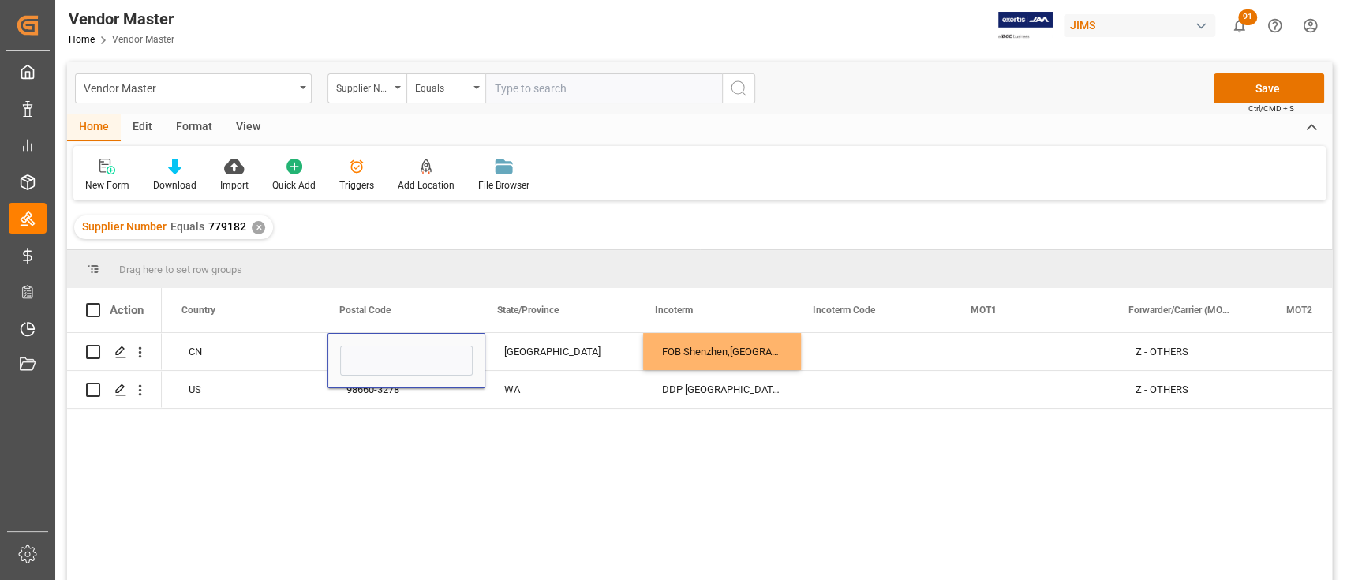
scroll to position [0, 3729]
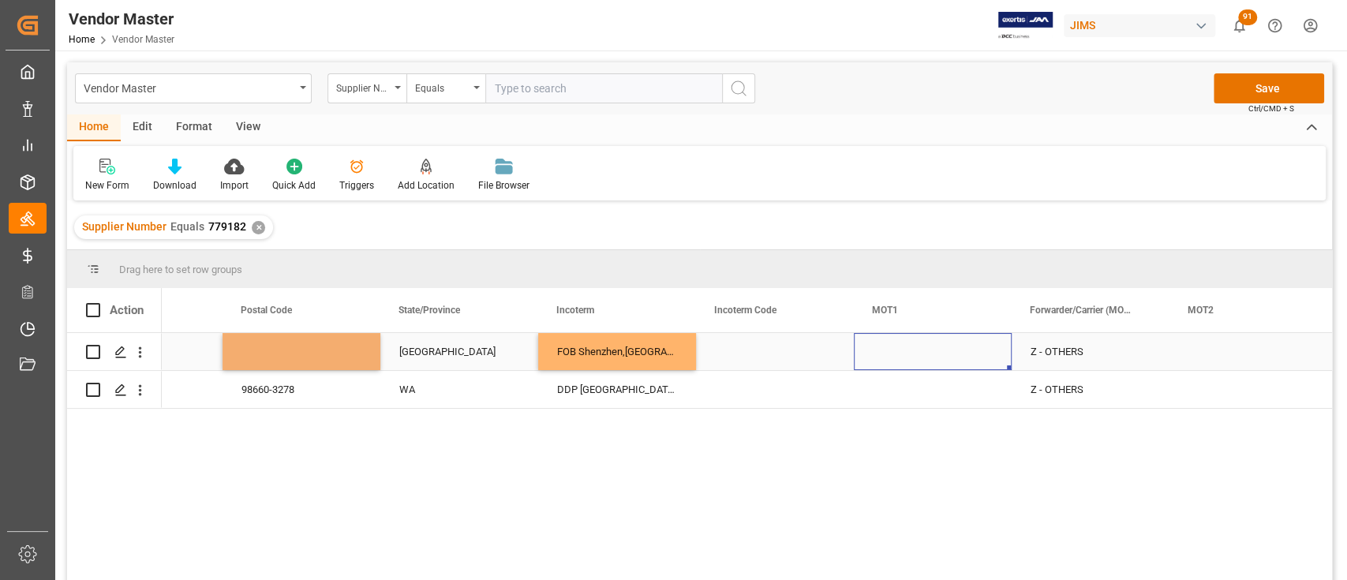
click at [889, 337] on div "Press SPACE to select this row." at bounding box center [933, 351] width 158 height 37
click at [928, 357] on input "Press SPACE to select this row." at bounding box center [933, 361] width 133 height 30
type input "1"
click at [920, 395] on div "Press SPACE to select this row." at bounding box center [933, 389] width 158 height 37
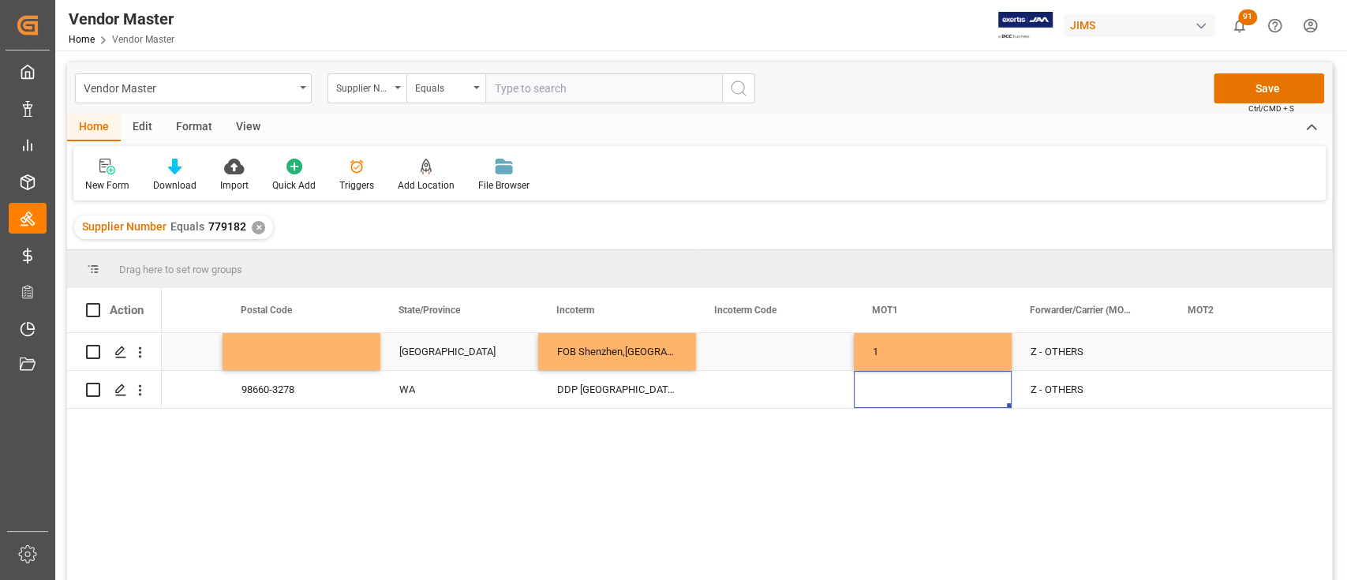
click at [763, 337] on div "Press SPACE to select this row." at bounding box center [775, 351] width 158 height 37
click at [756, 387] on div "Press SPACE to select this row." at bounding box center [775, 389] width 158 height 37
click at [756, 383] on input "Press SPACE to select this row." at bounding box center [775, 380] width 133 height 30
type input "DDP"
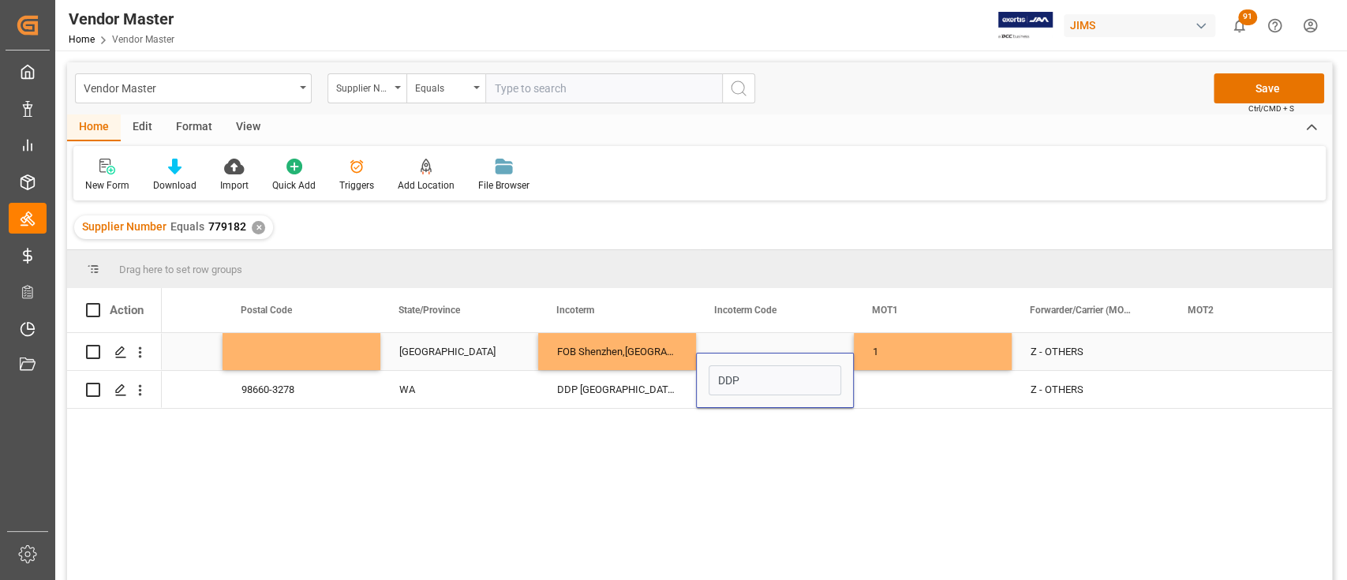
click at [783, 334] on div "Press SPACE to select this row." at bounding box center [775, 351] width 158 height 37
click at [777, 349] on div "Press SPACE to select this row." at bounding box center [775, 351] width 158 height 37
click at [765, 360] on input "Press SPACE to select this row." at bounding box center [775, 361] width 133 height 30
type input "FOB"
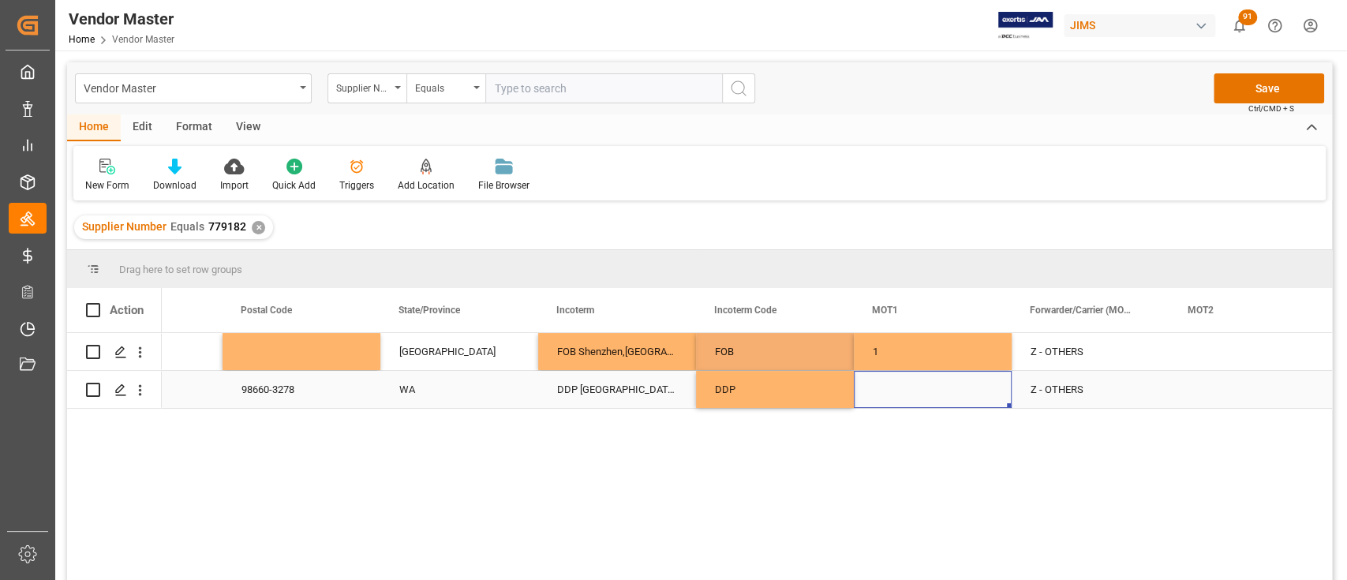
click at [956, 390] on div "Press SPACE to select this row." at bounding box center [933, 389] width 158 height 37
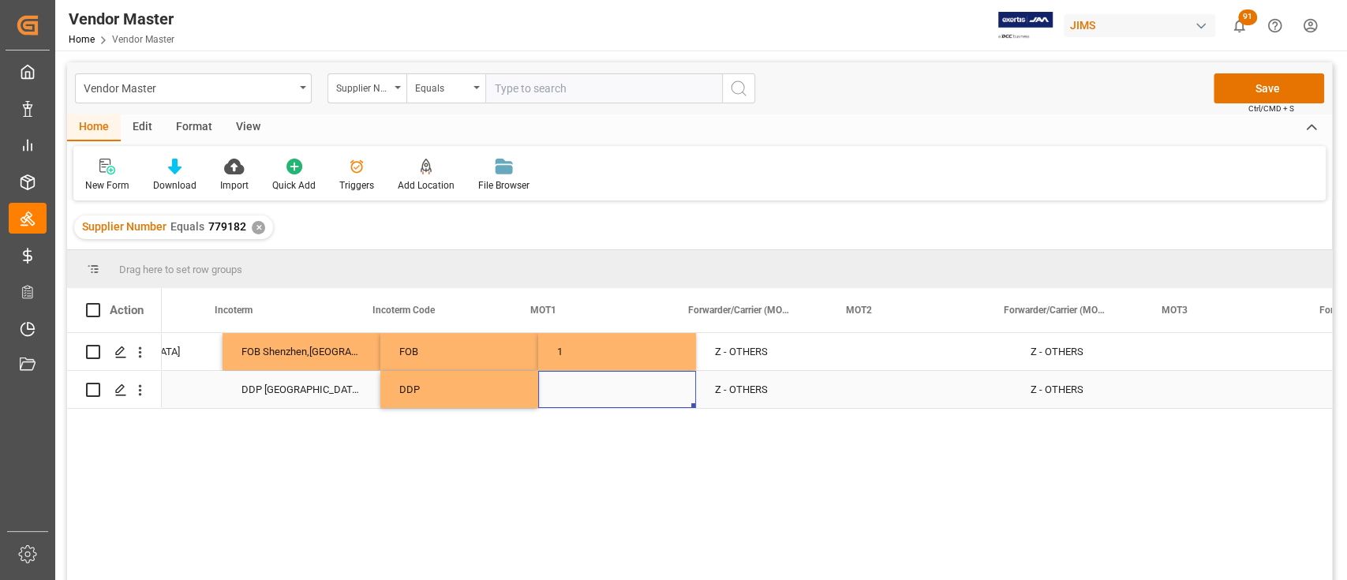
scroll to position [0, 4148]
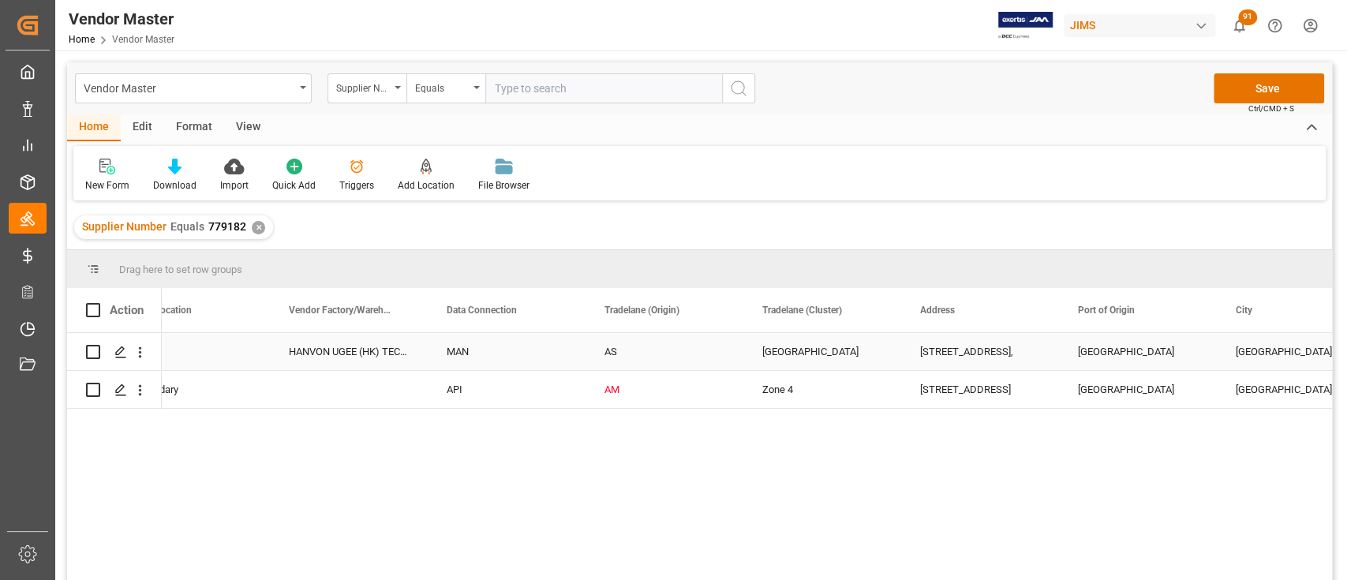
click at [788, 346] on div "[GEOGRAPHIC_DATA]" at bounding box center [822, 352] width 120 height 36
click at [875, 358] on icon "open menu" at bounding box center [872, 361] width 19 height 19
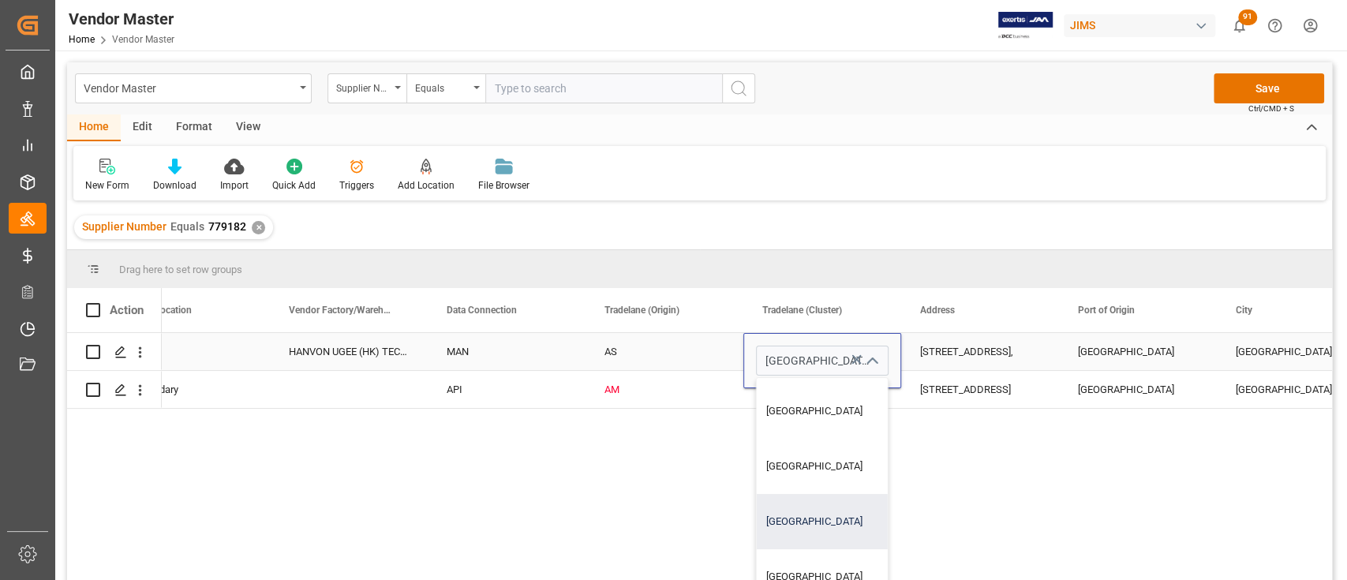
click at [808, 509] on div "[GEOGRAPHIC_DATA]" at bounding box center [822, 521] width 131 height 55
type input "[GEOGRAPHIC_DATA]"
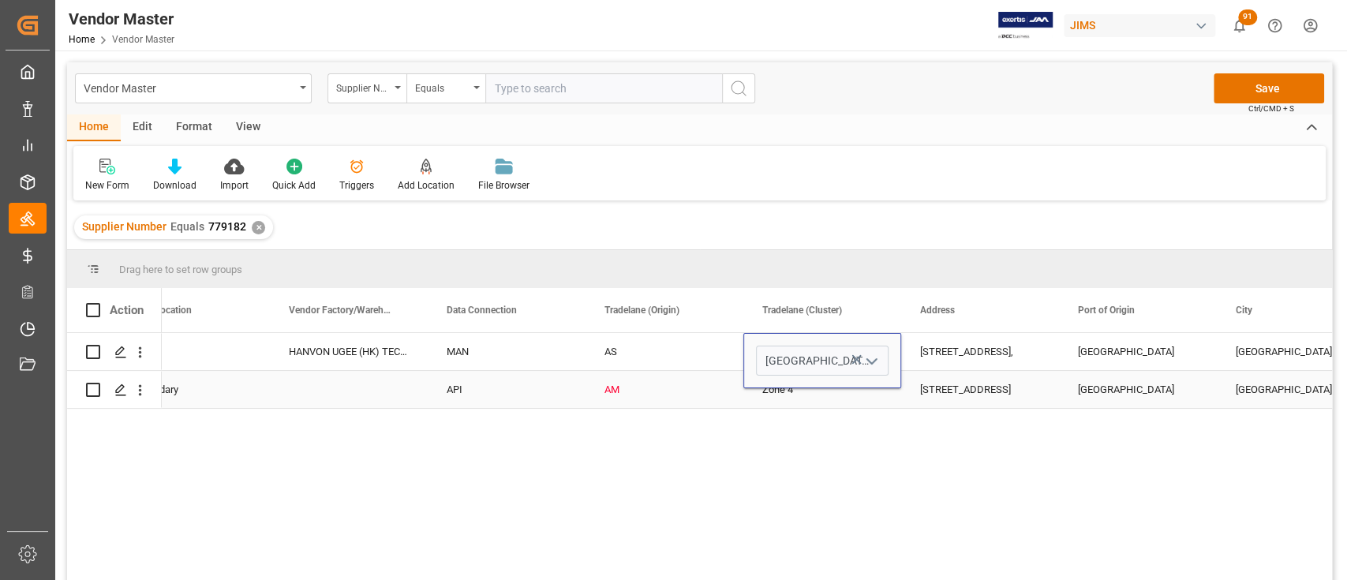
click at [791, 395] on div "Zone 4" at bounding box center [822, 390] width 120 height 36
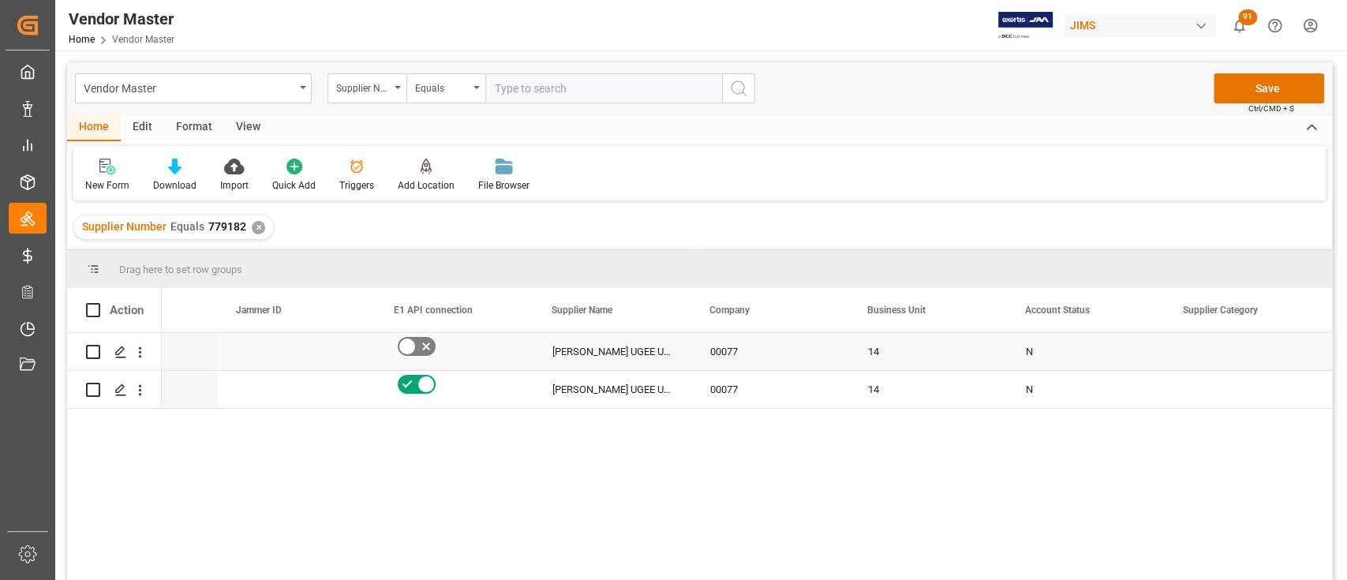
click at [1213, 343] on div "Press SPACE to select this row." at bounding box center [1244, 351] width 158 height 37
click at [1288, 361] on icon "open menu" at bounding box center [1293, 361] width 19 height 19
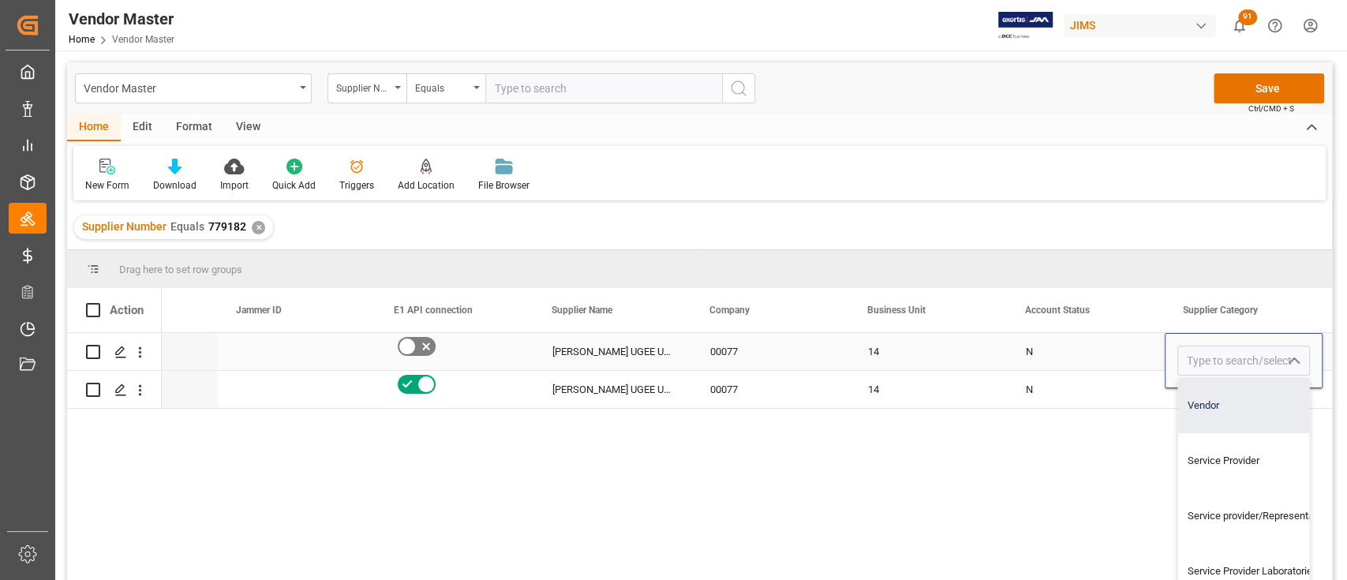
click at [1231, 403] on div "Vendor" at bounding box center [1329, 405] width 302 height 55
type input "Vendor"
click at [1120, 351] on div "N" at bounding box center [1086, 352] width 120 height 36
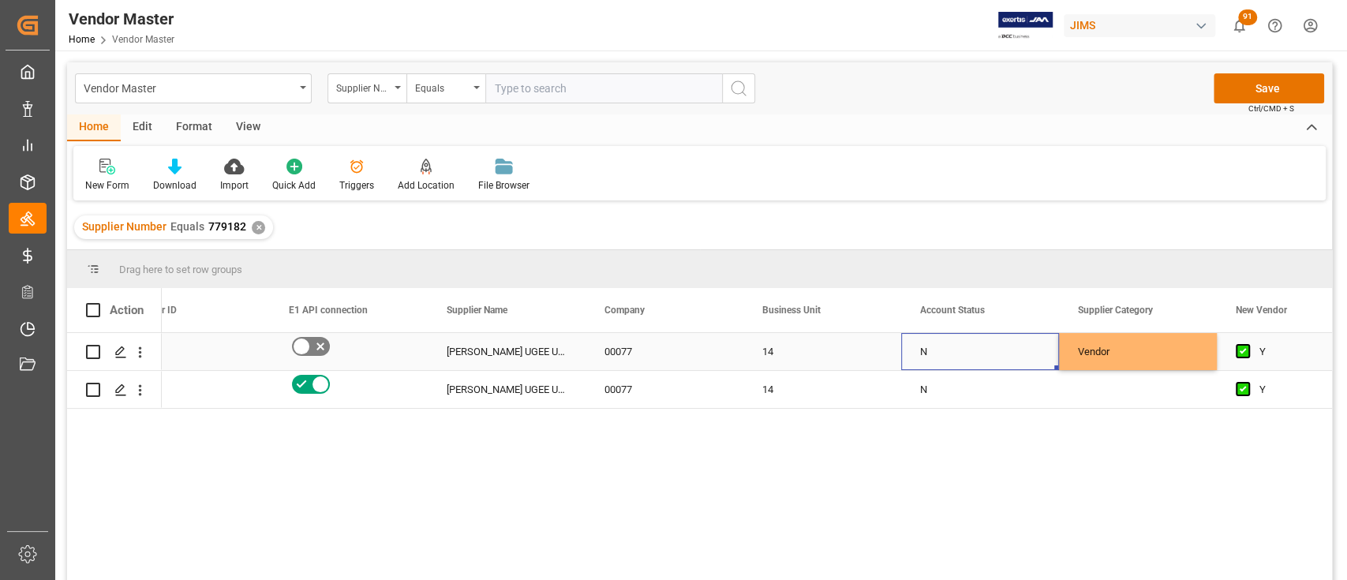
click at [1174, 349] on div "Vendor" at bounding box center [1138, 352] width 120 height 36
drag, startPoint x: 1214, startPoint y: 368, endPoint x: 1211, endPoint y: 384, distance: 16.9
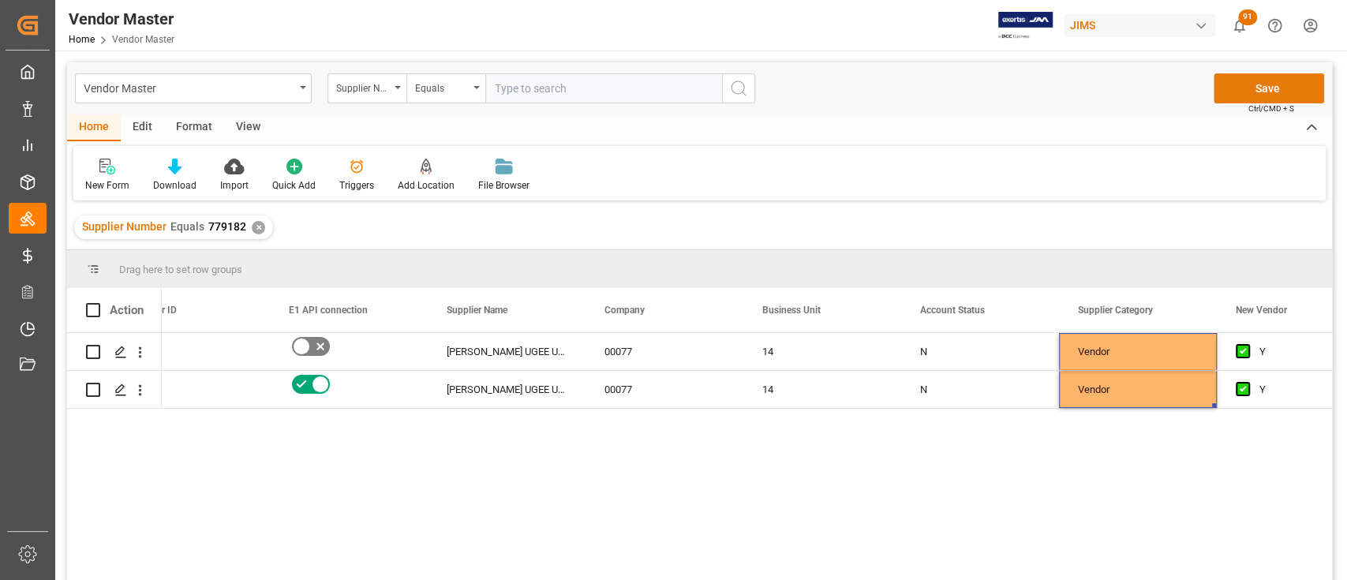
click at [1256, 83] on button "Save" at bounding box center [1269, 88] width 110 height 30
